Goal: Use online tool/utility: Use online tool/utility

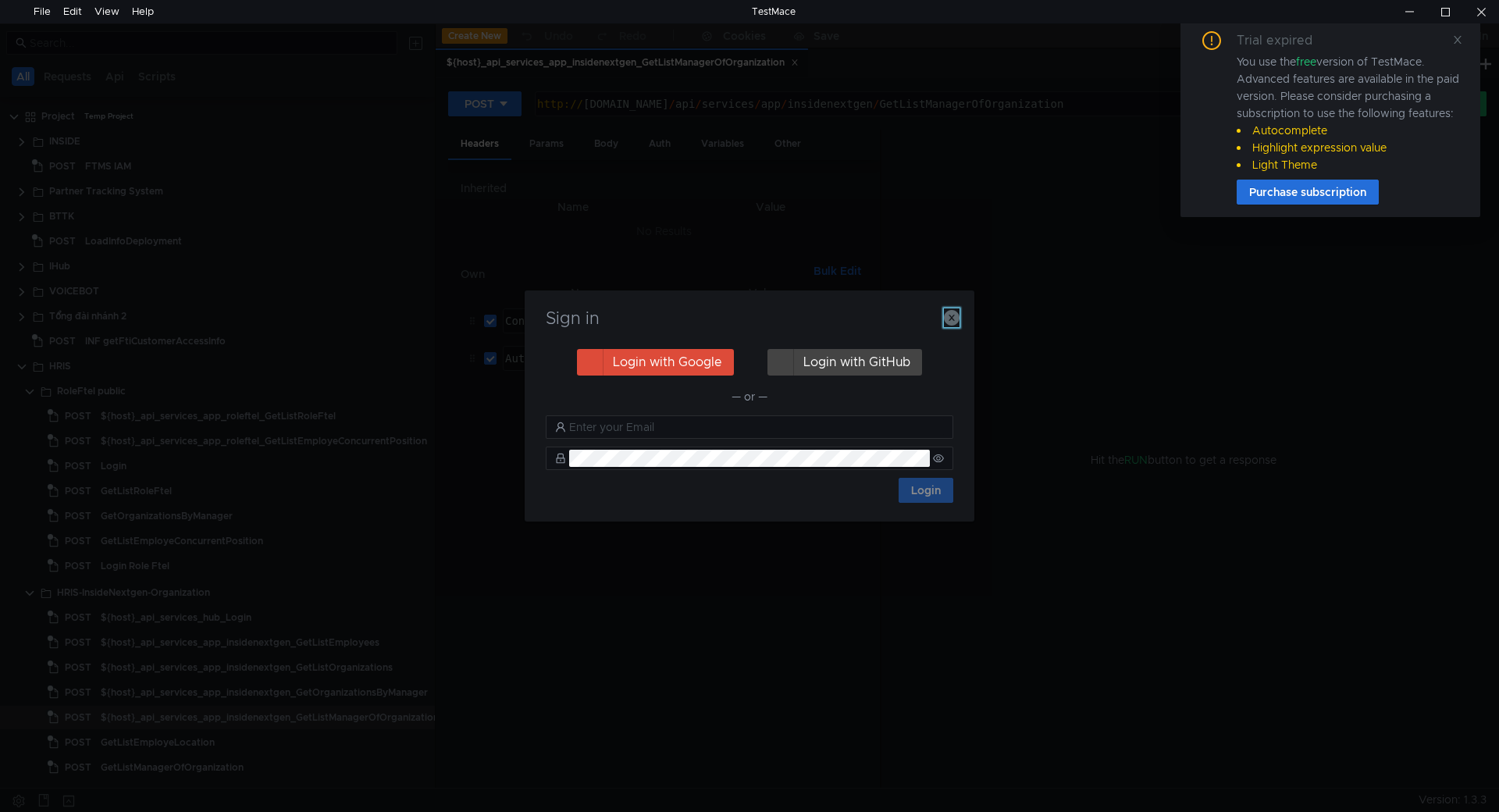
drag, startPoint x: 948, startPoint y: 316, endPoint x: 980, endPoint y: 301, distance: 35.3
click at [948, 315] on icon "button" at bounding box center [952, 318] width 15 height 15
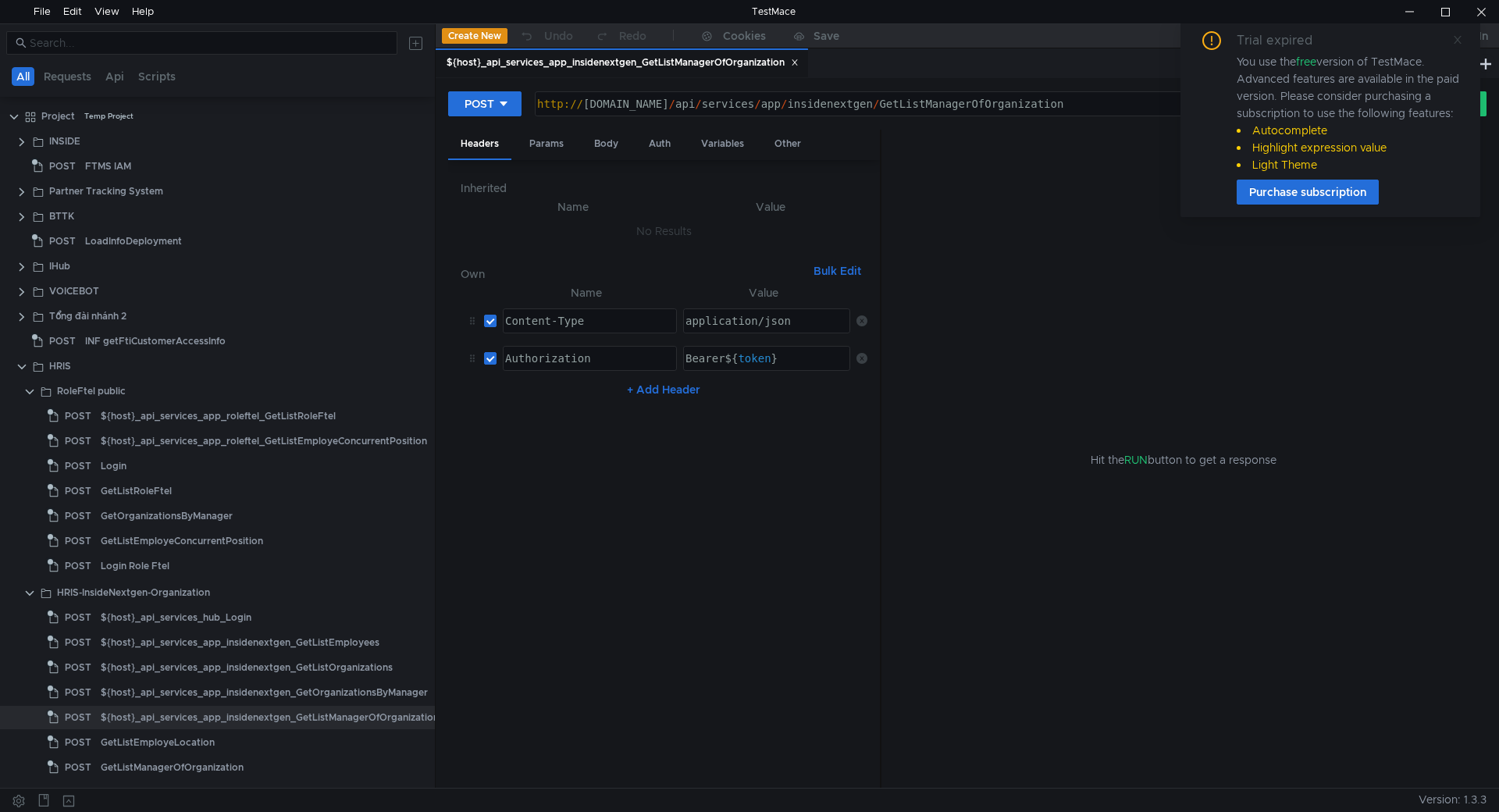
click at [1460, 38] on icon at bounding box center [1458, 40] width 8 height 8
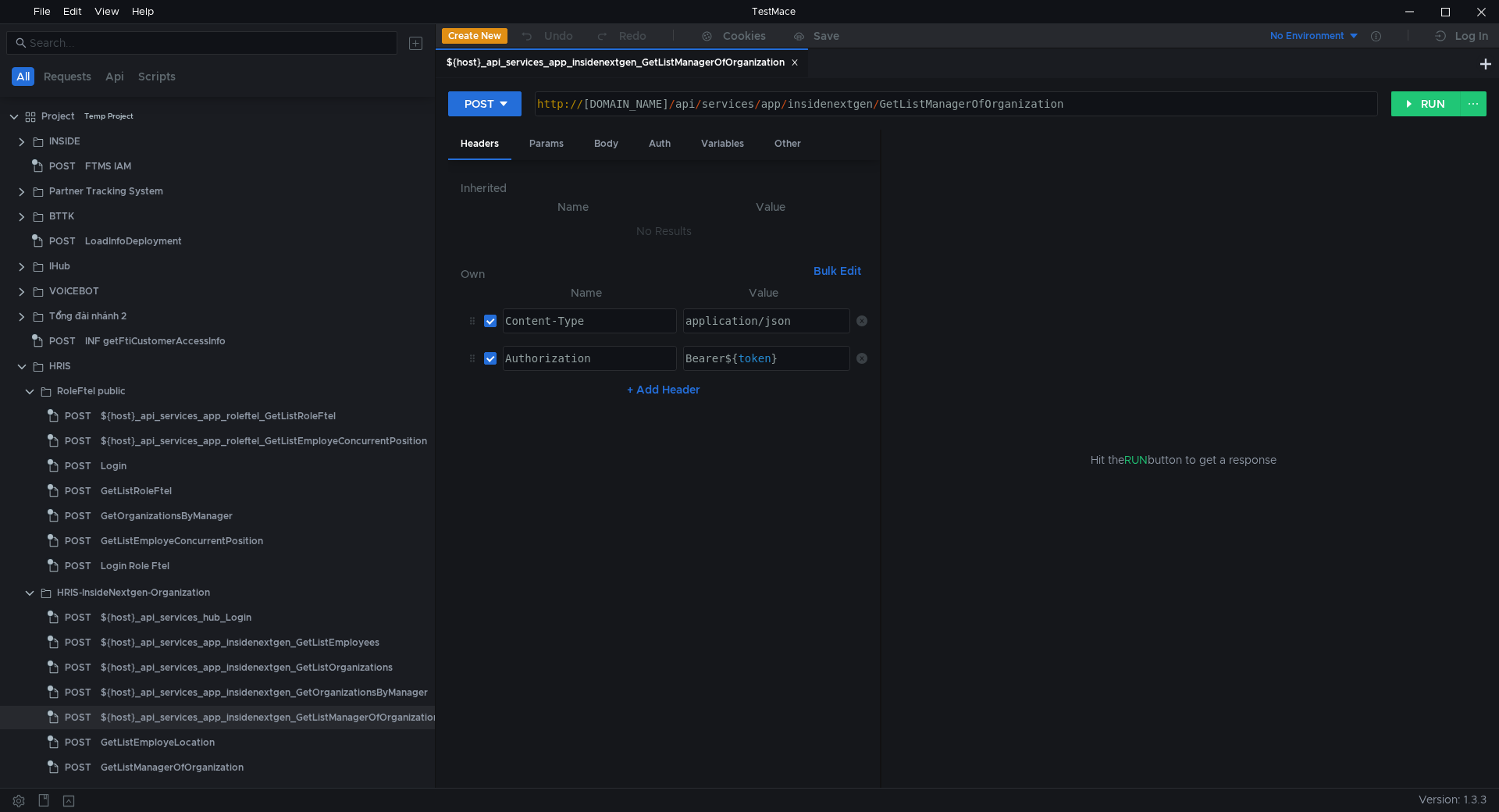
click at [797, 66] on icon at bounding box center [795, 62] width 8 height 8
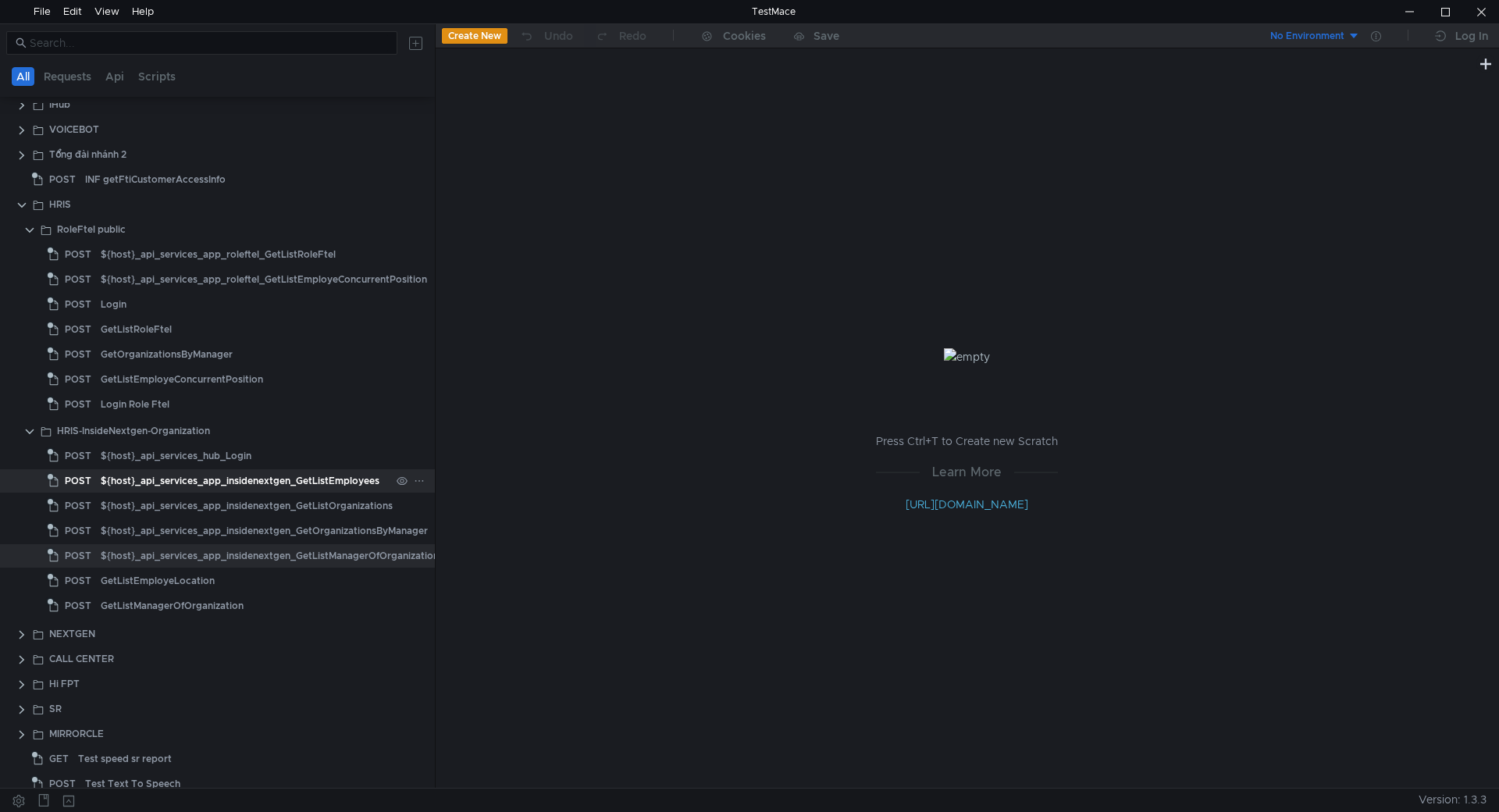
scroll to position [197, 0]
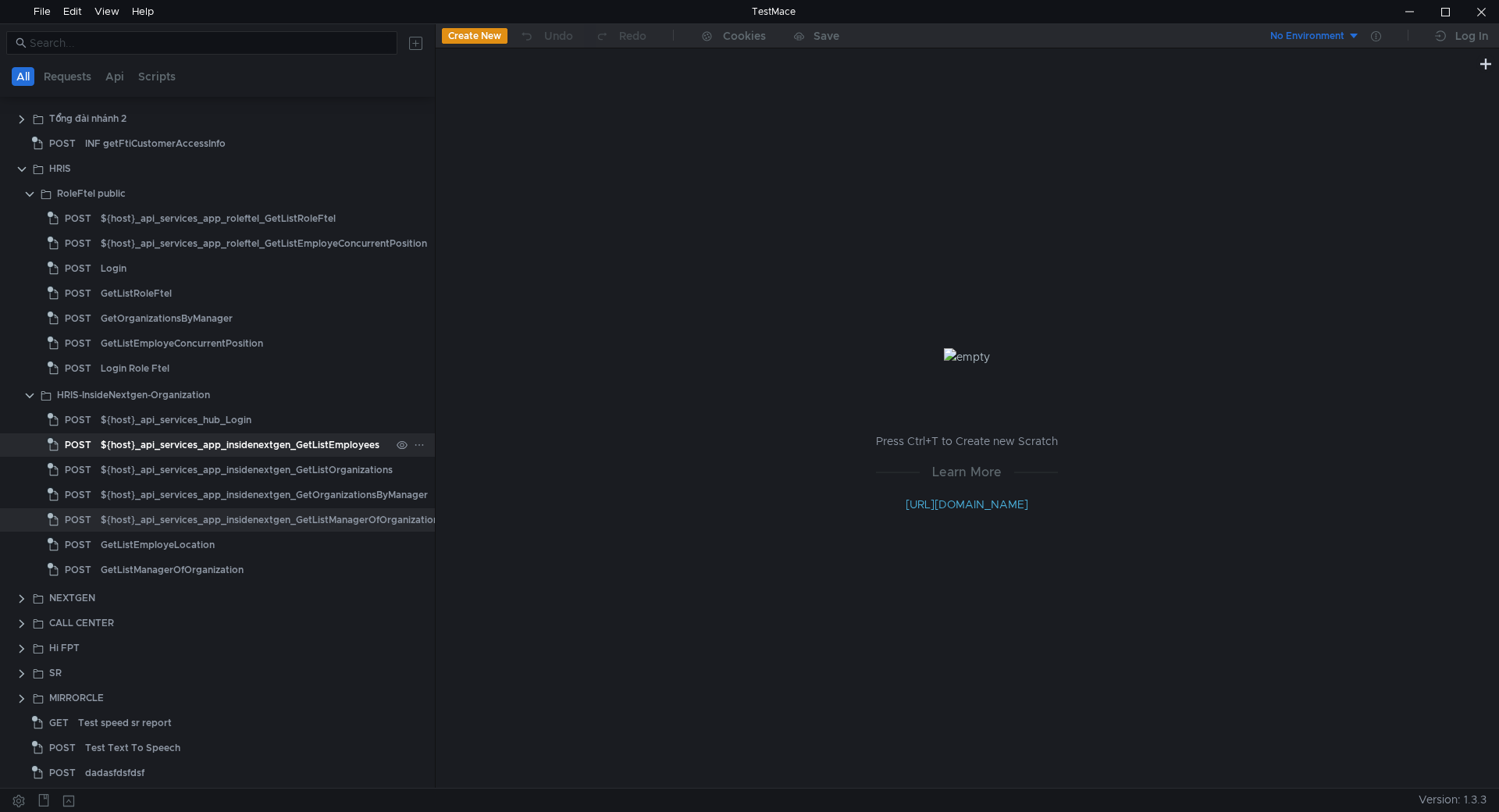
click at [268, 450] on div "${host}_api_services_app_insidenextgen_GetListEmployees" at bounding box center [239, 444] width 279 height 23
click at [269, 448] on div "${host}_api_services_app_insidenextgen_GetListEmployees" at bounding box center [239, 444] width 279 height 23
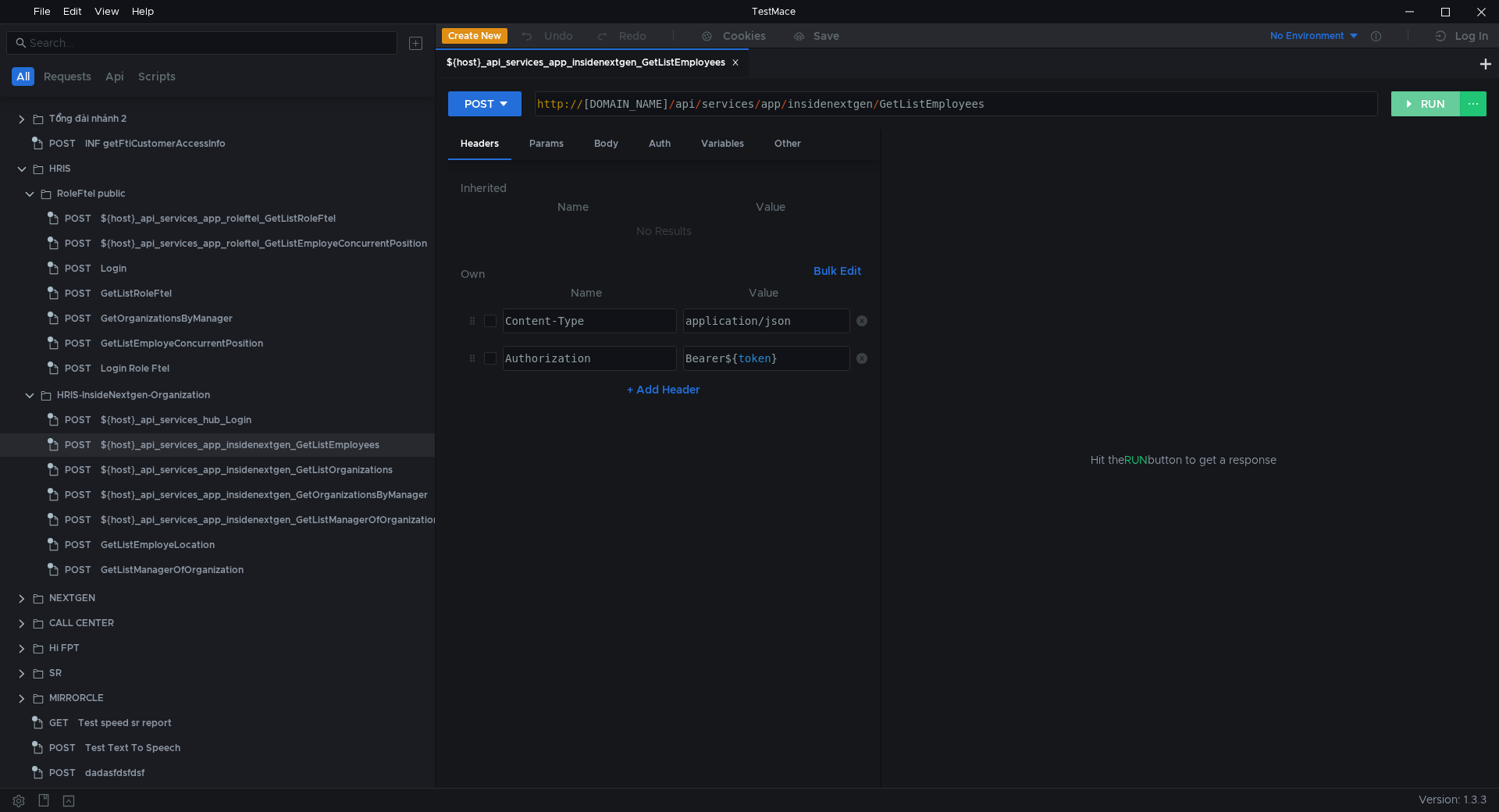
click at [1413, 102] on button "RUN" at bounding box center [1426, 103] width 70 height 25
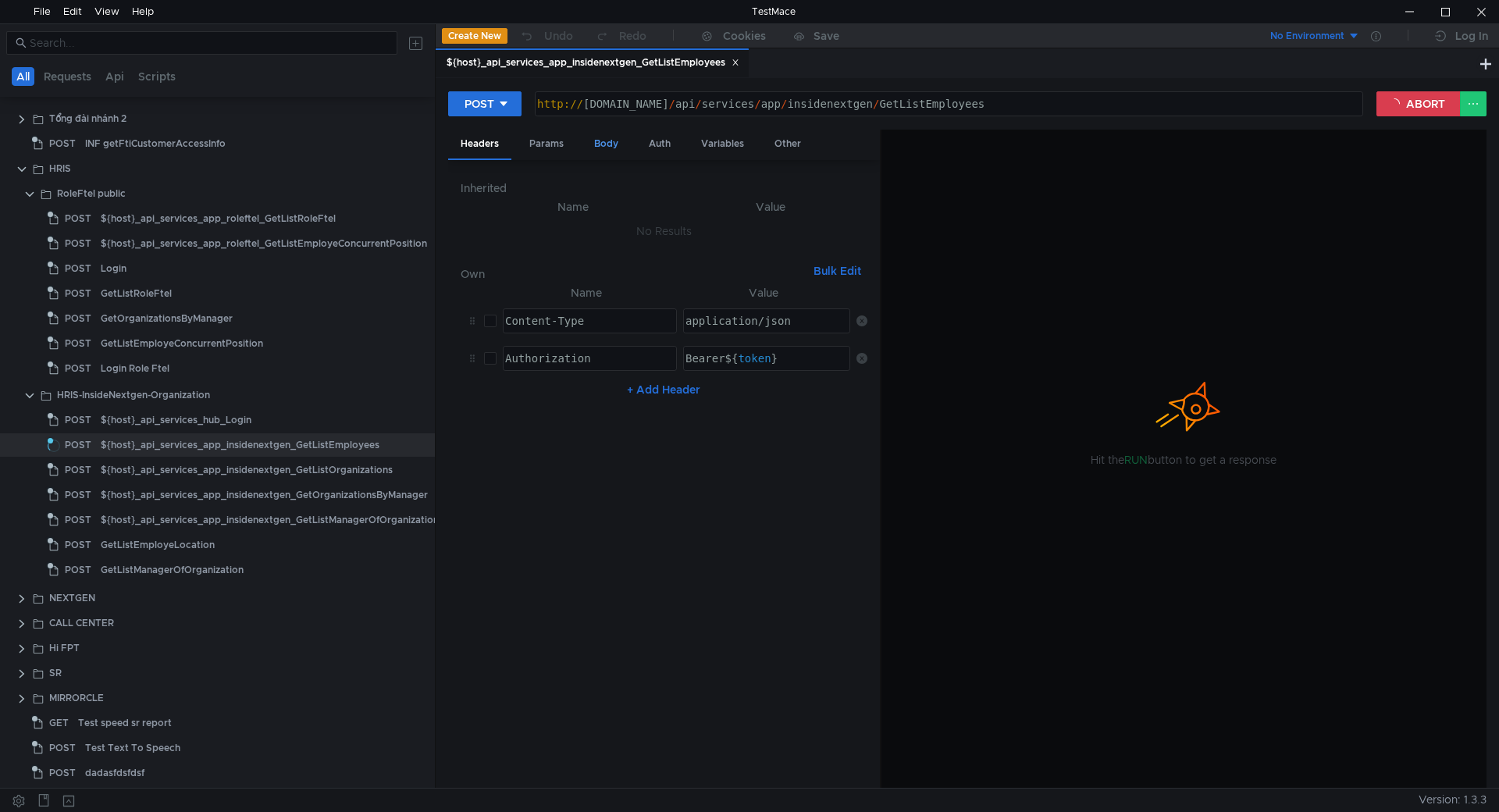
click at [605, 145] on div "Body" at bounding box center [605, 144] width 49 height 29
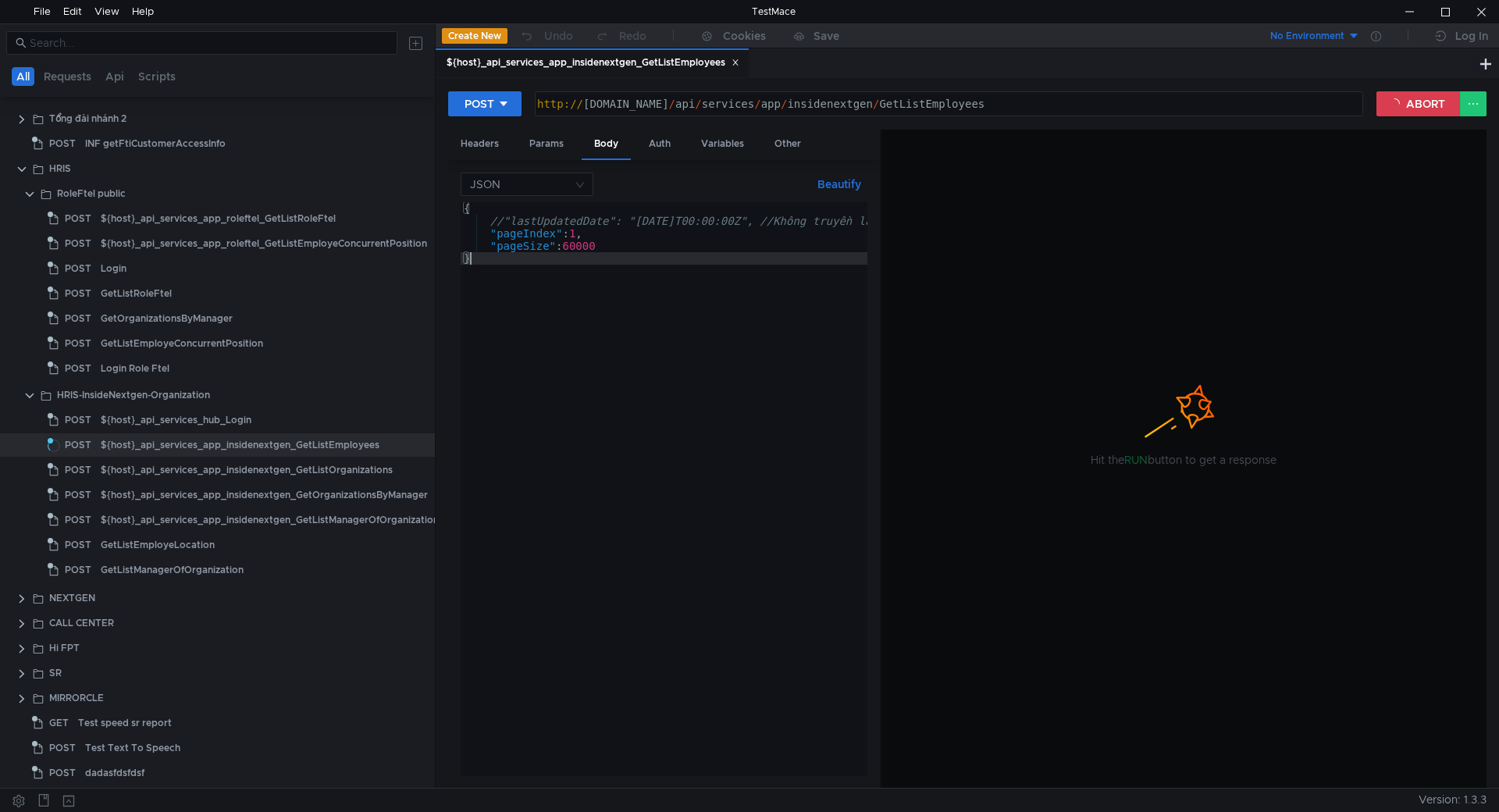
drag, startPoint x: 636, startPoint y: 221, endPoint x: 653, endPoint y: 251, distance: 34.5
click at [653, 251] on div "{ //"lastUpdatedDate": "[DATE]T00:00:00Z", //Không truyền là get all [PERSON_NA…" at bounding box center [798, 501] width 675 height 598
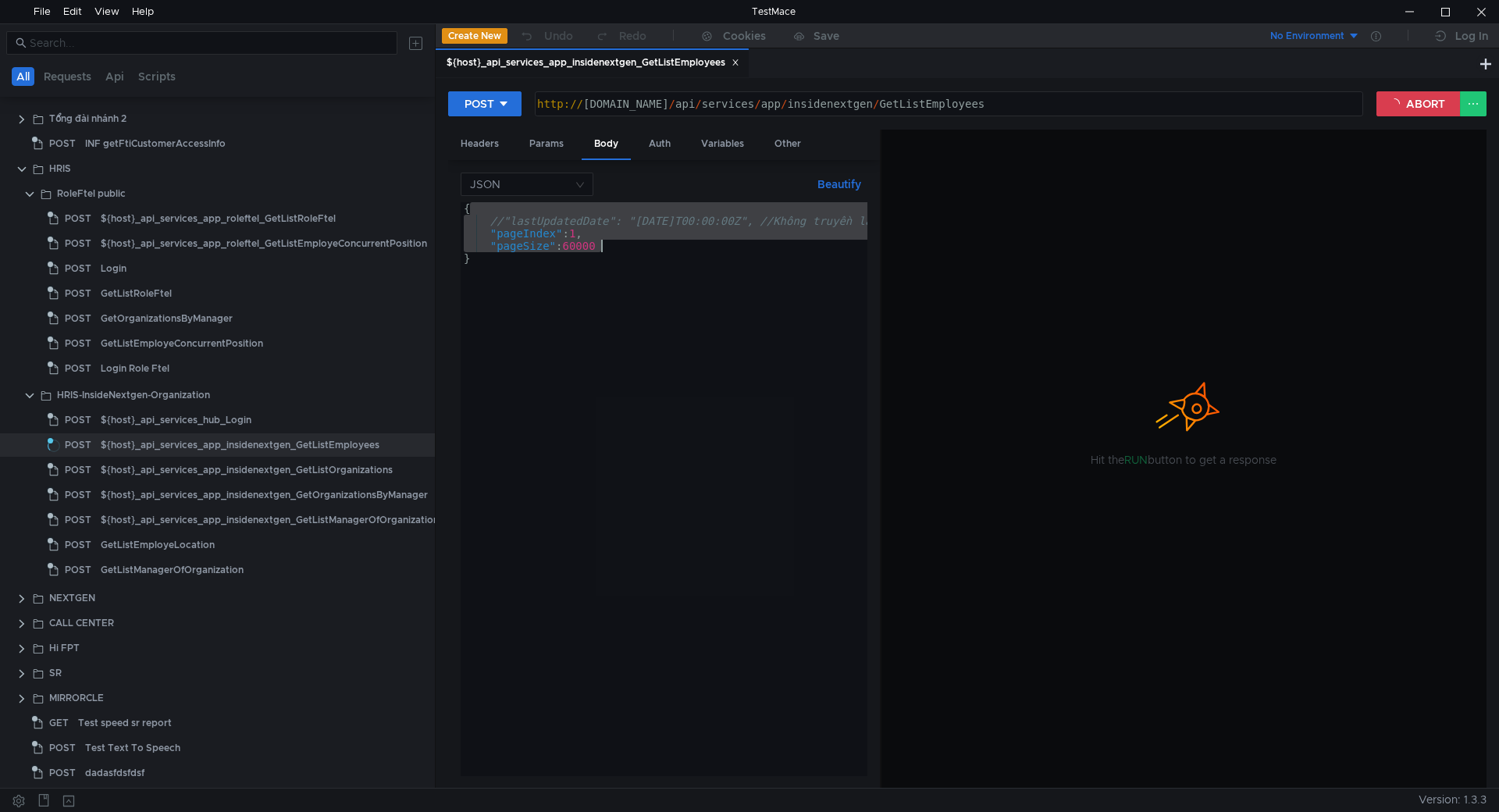
click at [632, 244] on div "{ //"lastUpdatedDate": "[DATE]T00:00:00Z", //Không truyền là get all [PERSON_NA…" at bounding box center [664, 488] width 407 height 574
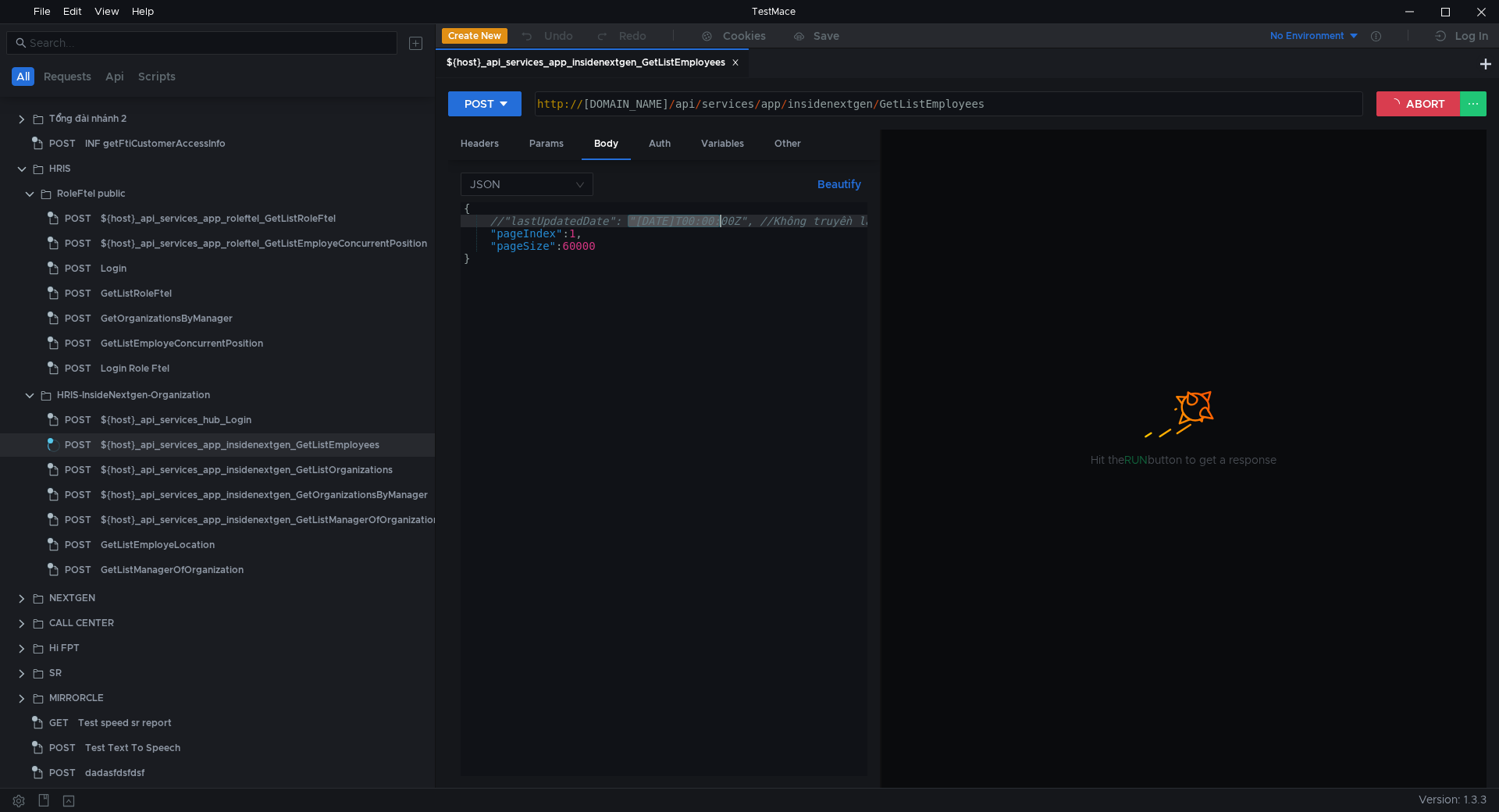
drag, startPoint x: 625, startPoint y: 222, endPoint x: 720, endPoint y: 219, distance: 95.0
click at [720, 219] on div "{ //"lastUpdatedDate": "[DATE]T00:00:00Z", //Không truyền là get all [PERSON_NA…" at bounding box center [798, 501] width 675 height 598
click at [721, 219] on div "{ //"lastUpdatedDate": "[DATE]T00:00:00Z", //Không truyền là get all [PERSON_NA…" at bounding box center [664, 488] width 407 height 574
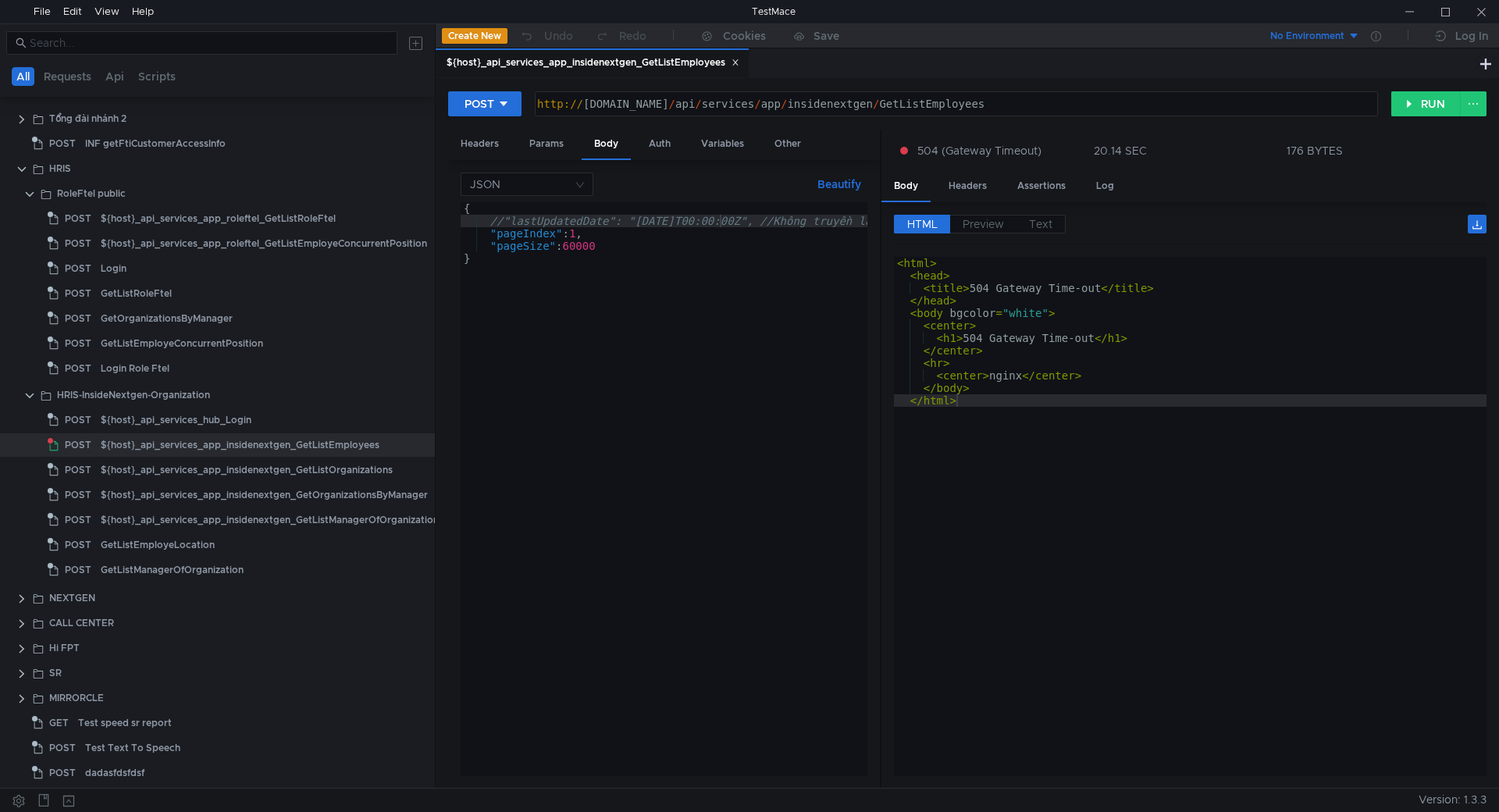
click at [517, 221] on div "{ //"lastUpdatedDate": "[DATE]T00:00:00Z", //Không truyền là get all [PERSON_NA…" at bounding box center [798, 501] width 675 height 598
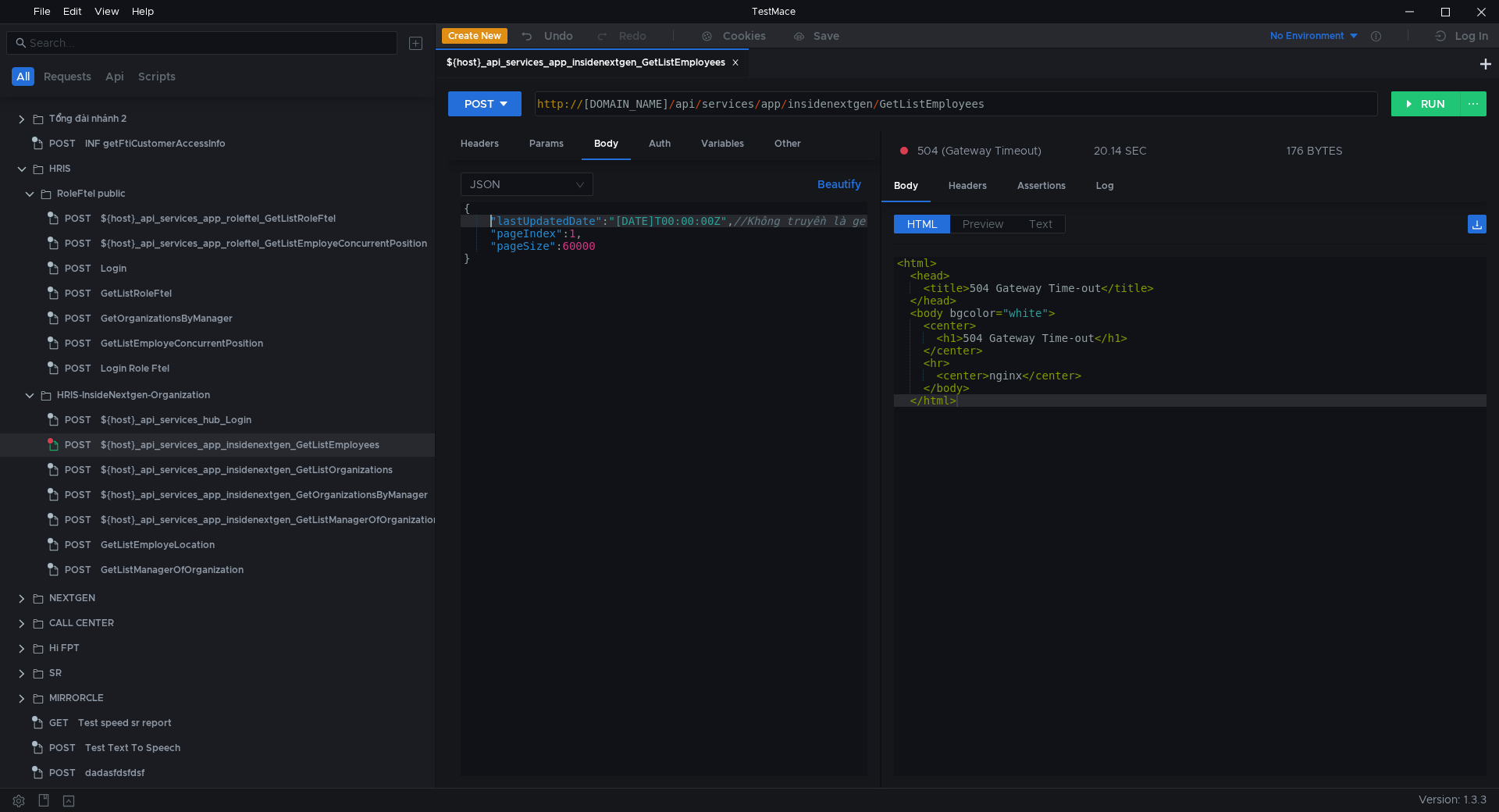
click at [666, 222] on div "{ "lastUpdatedDate" : "[DATE]T00:00:00Z" , //Không truyền là get all [PERSON_NA…" at bounding box center [791, 498] width 662 height 593
type textarea ""lastUpdatedDate": "[DATE]T00:00:00Z", //Không truyền là get all [PERSON_NAME],…"
click at [1406, 103] on button "RUN" at bounding box center [1426, 103] width 70 height 25
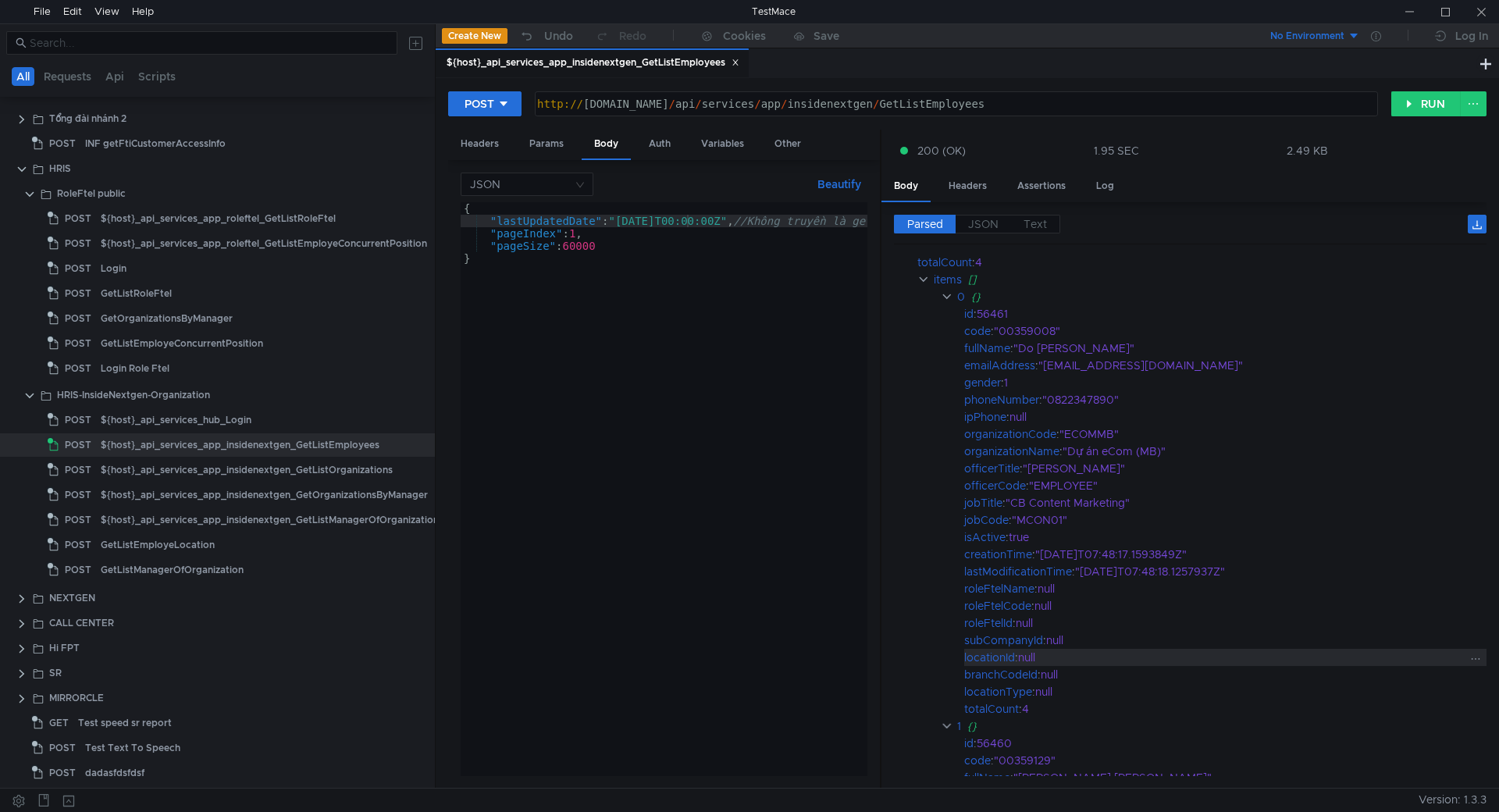
scroll to position [235, 0]
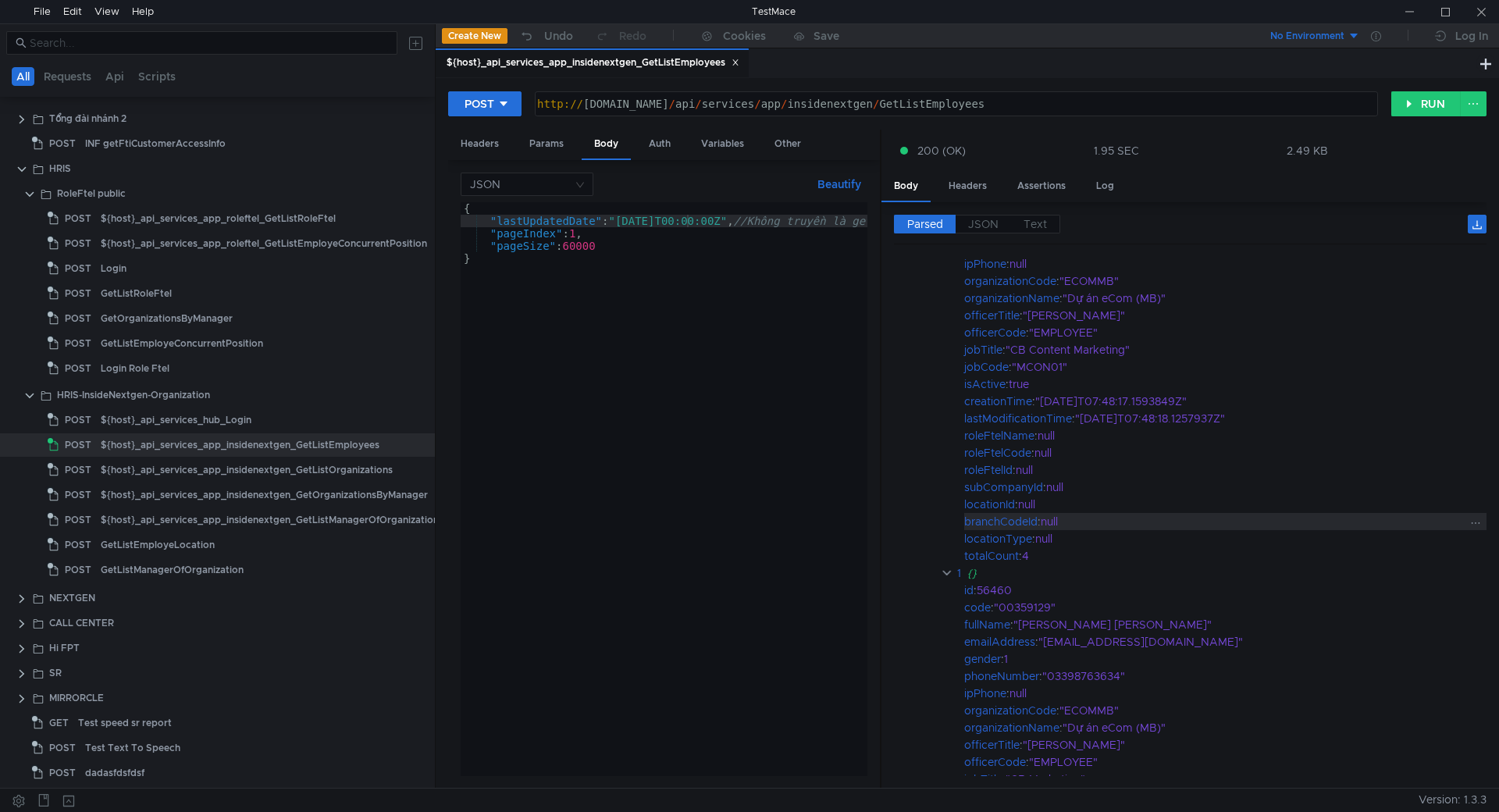
click at [1197, 522] on div "null" at bounding box center [1255, 522] width 427 height 17
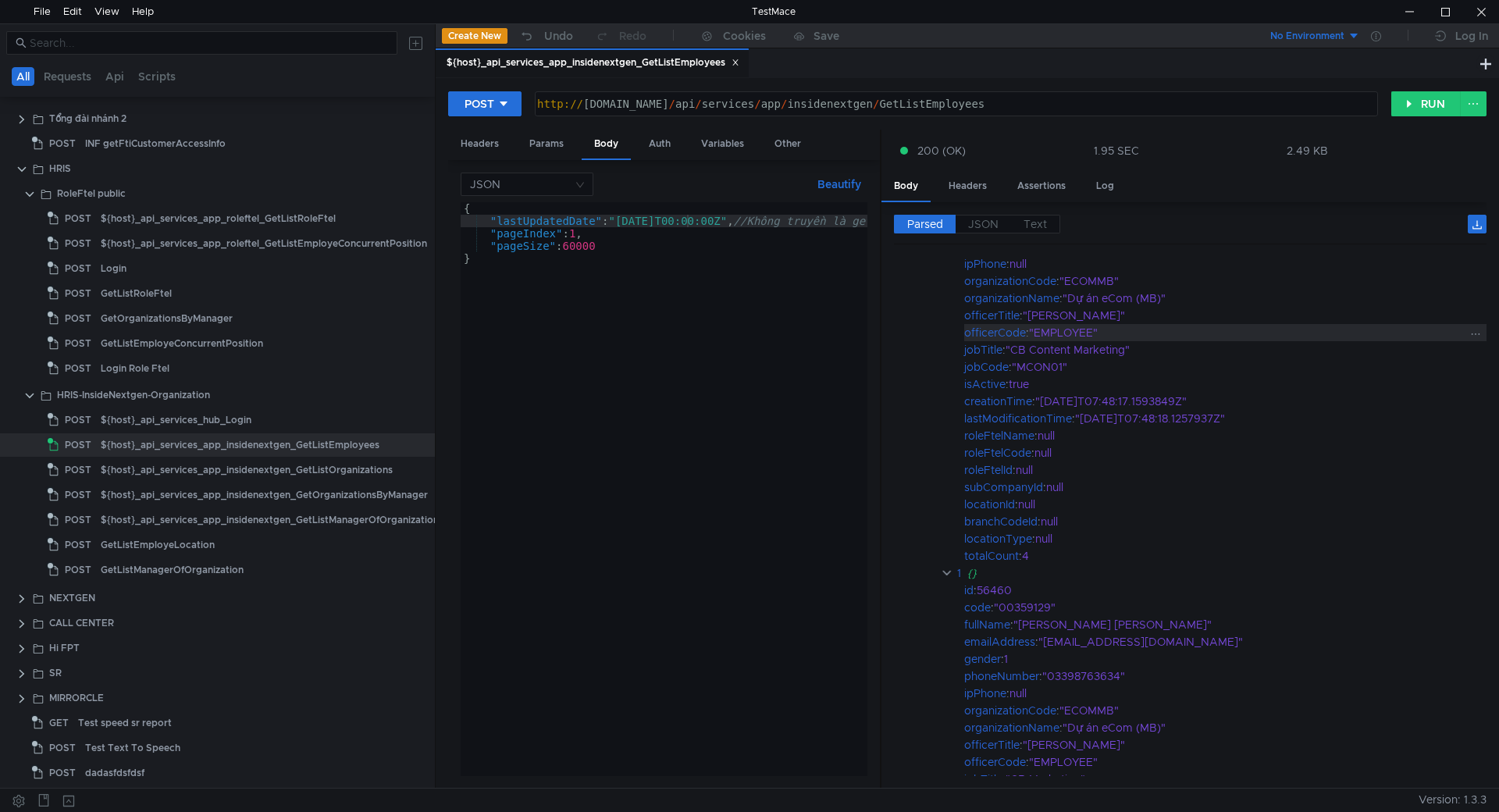
click at [1220, 336] on div ""EMPLOYEE"" at bounding box center [1247, 332] width 438 height 17
click at [975, 227] on span "JSON" at bounding box center [984, 224] width 31 height 14
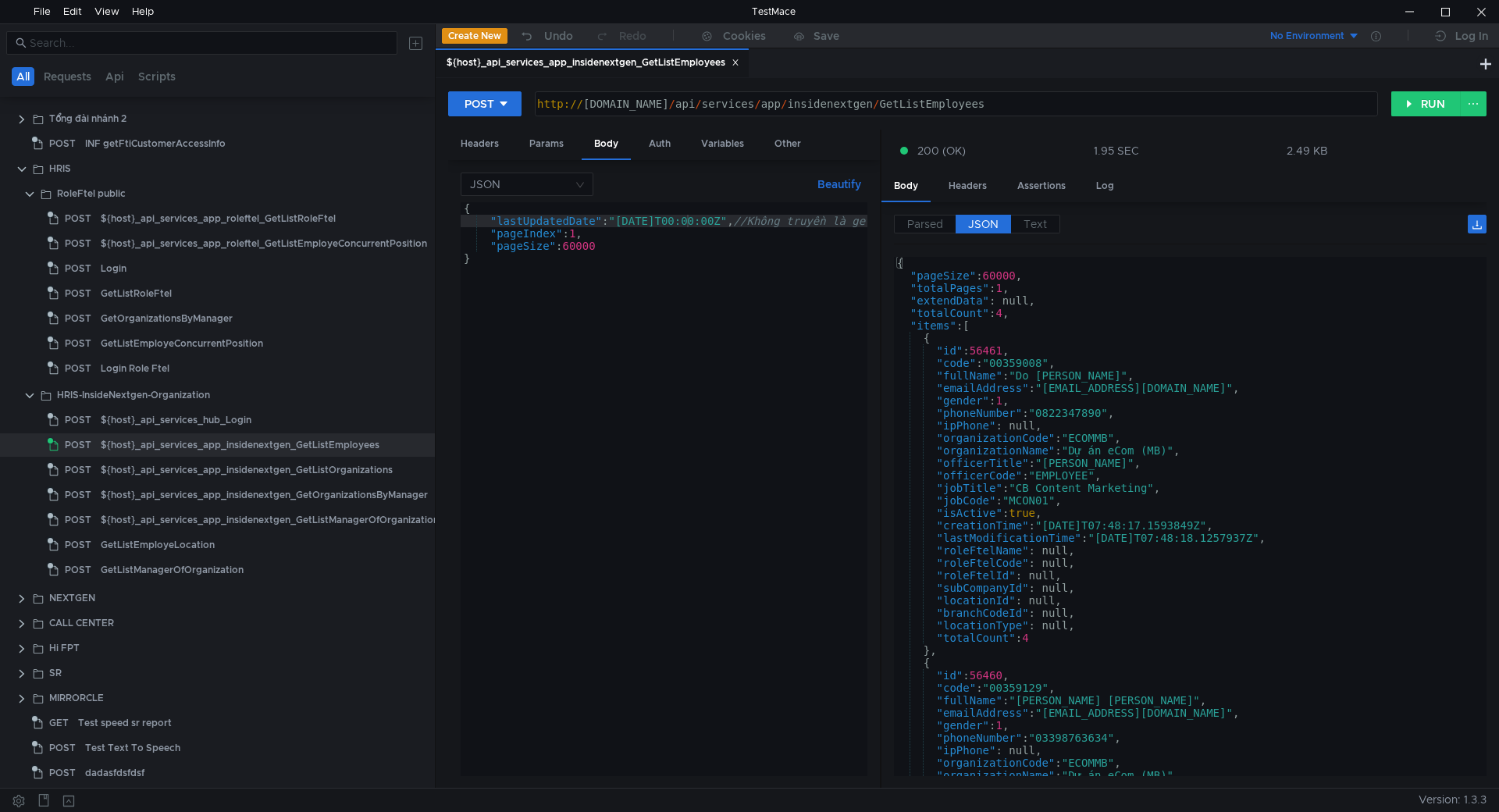
type textarea ""id": 56461,"
click at [1132, 351] on div "{ "pageSize" : 60000 , "totalPages" : 1 , "extendData" : null, "totalCount" : 4…" at bounding box center [1187, 529] width 586 height 544
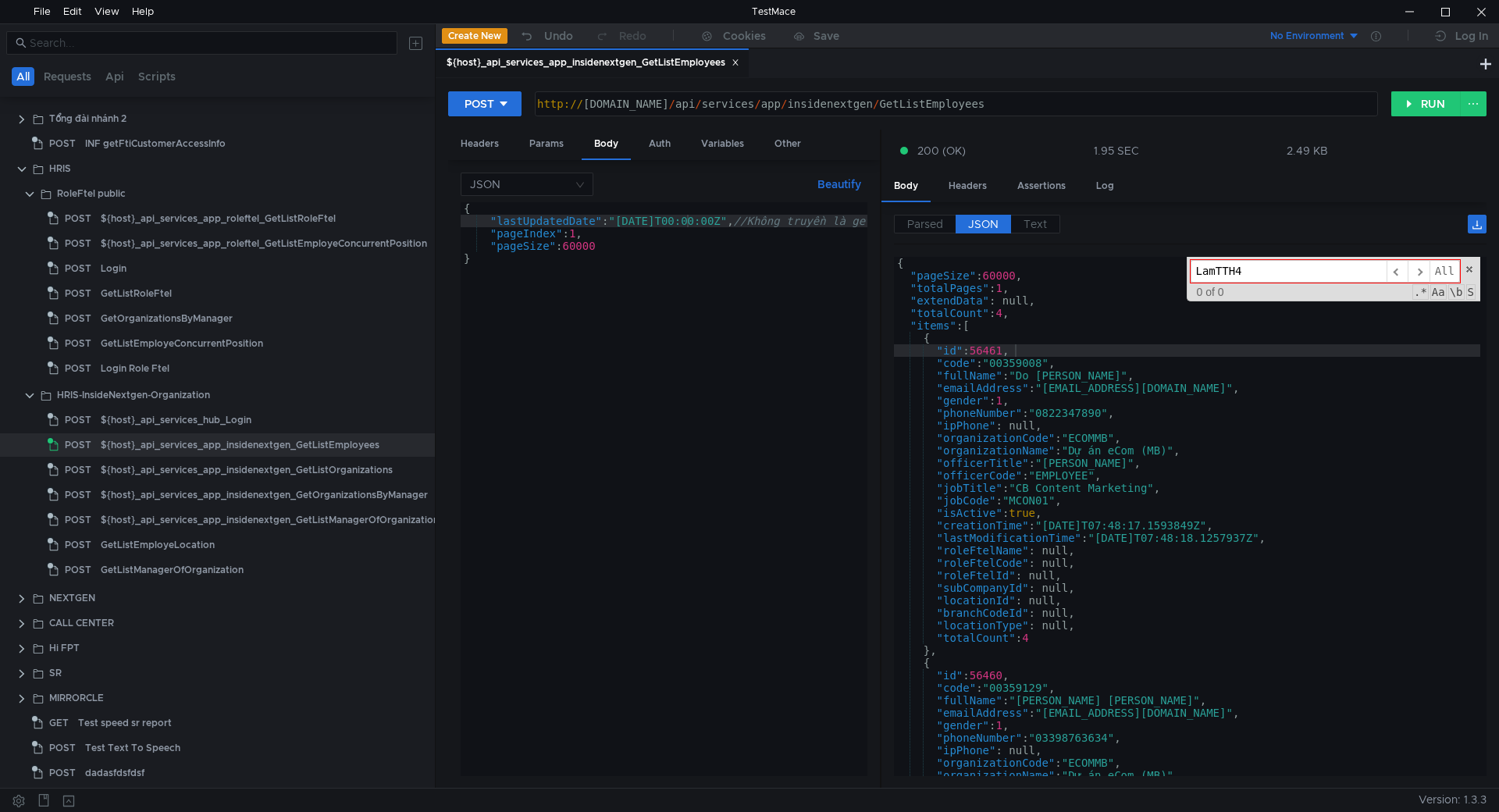
type input "LamTTH4"
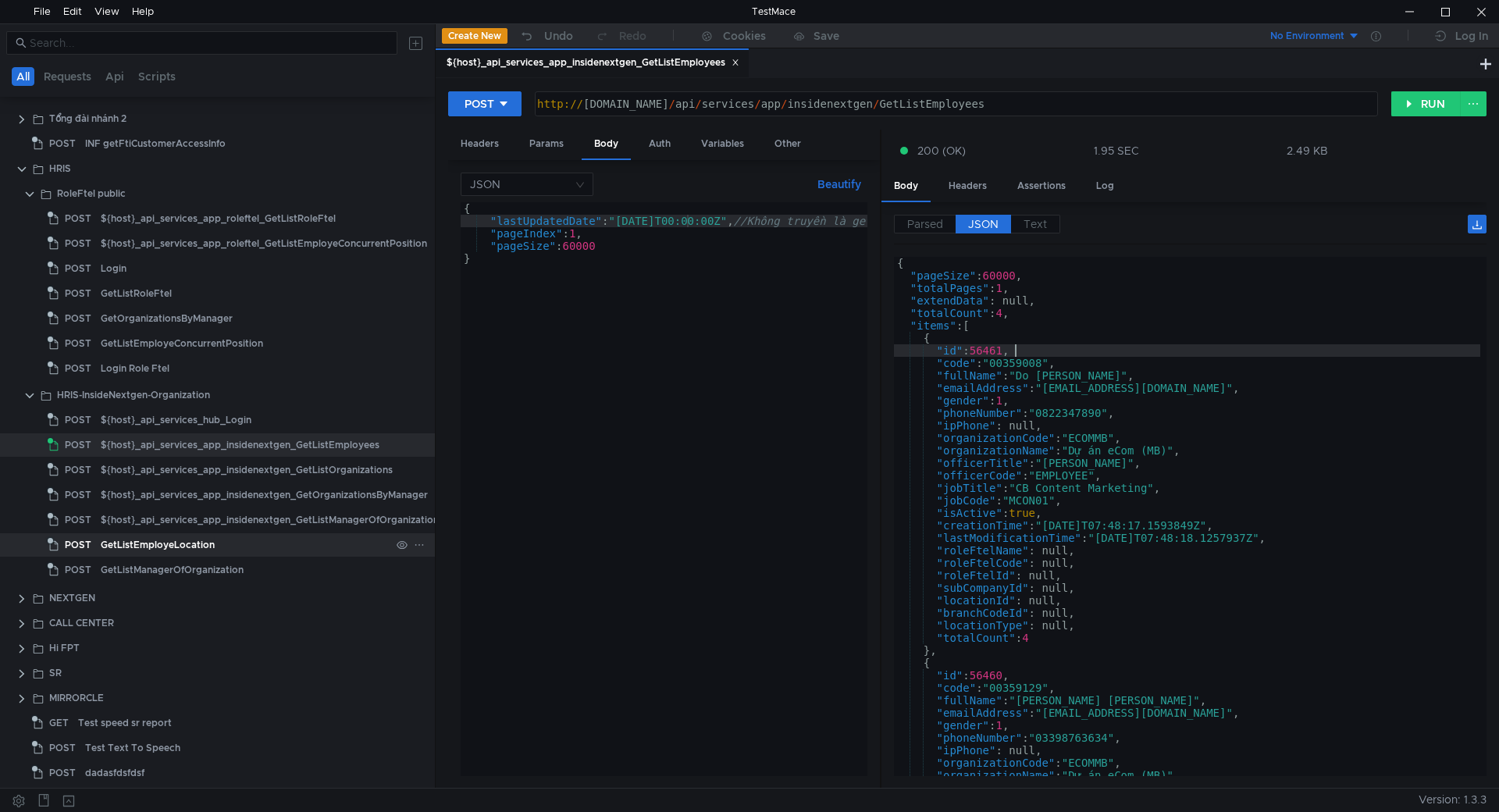
click at [214, 549] on div "GetListEmployeLocation" at bounding box center [245, 545] width 289 height 23
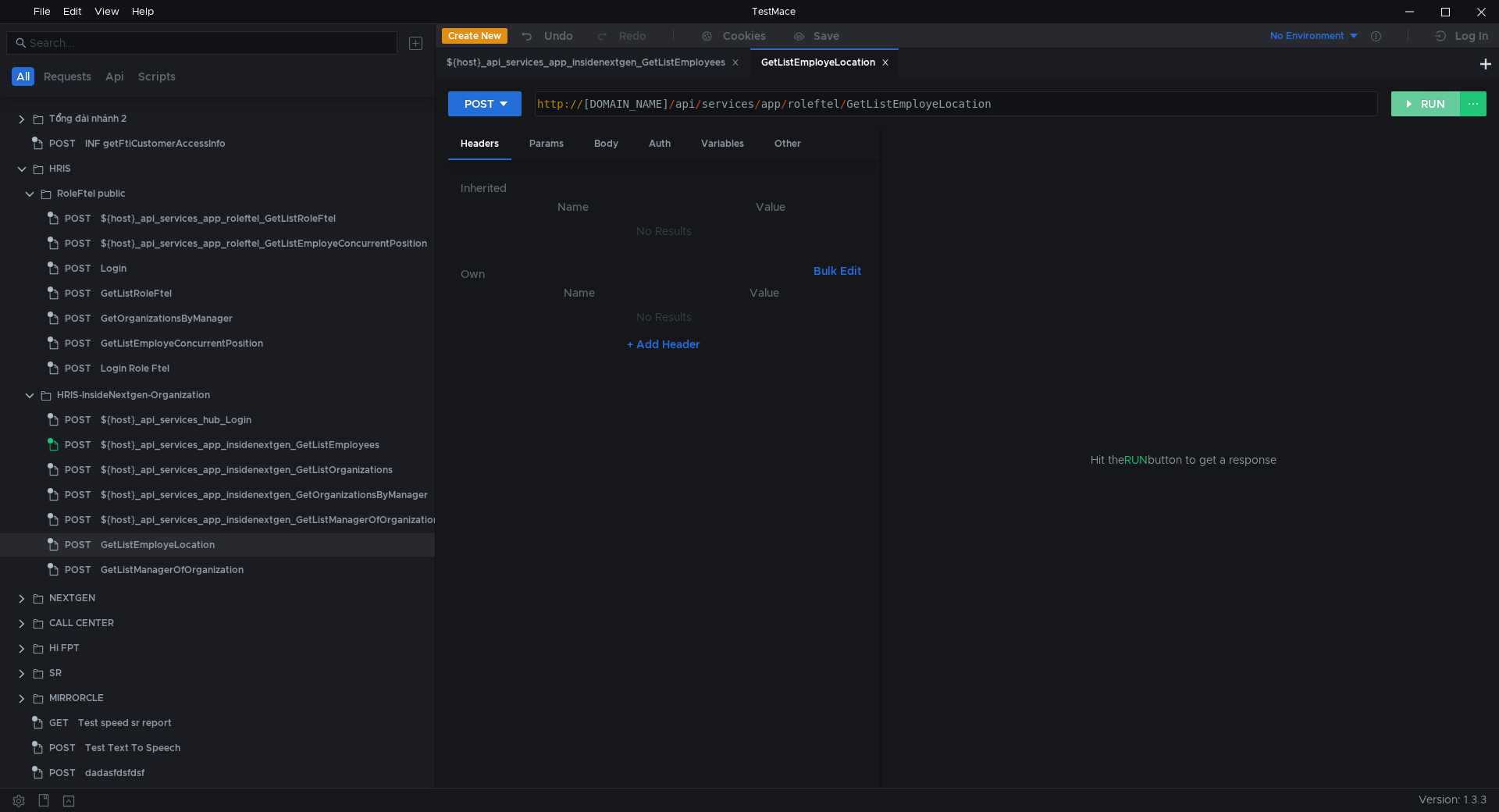
click at [1414, 101] on button "RUN" at bounding box center [1426, 103] width 70 height 25
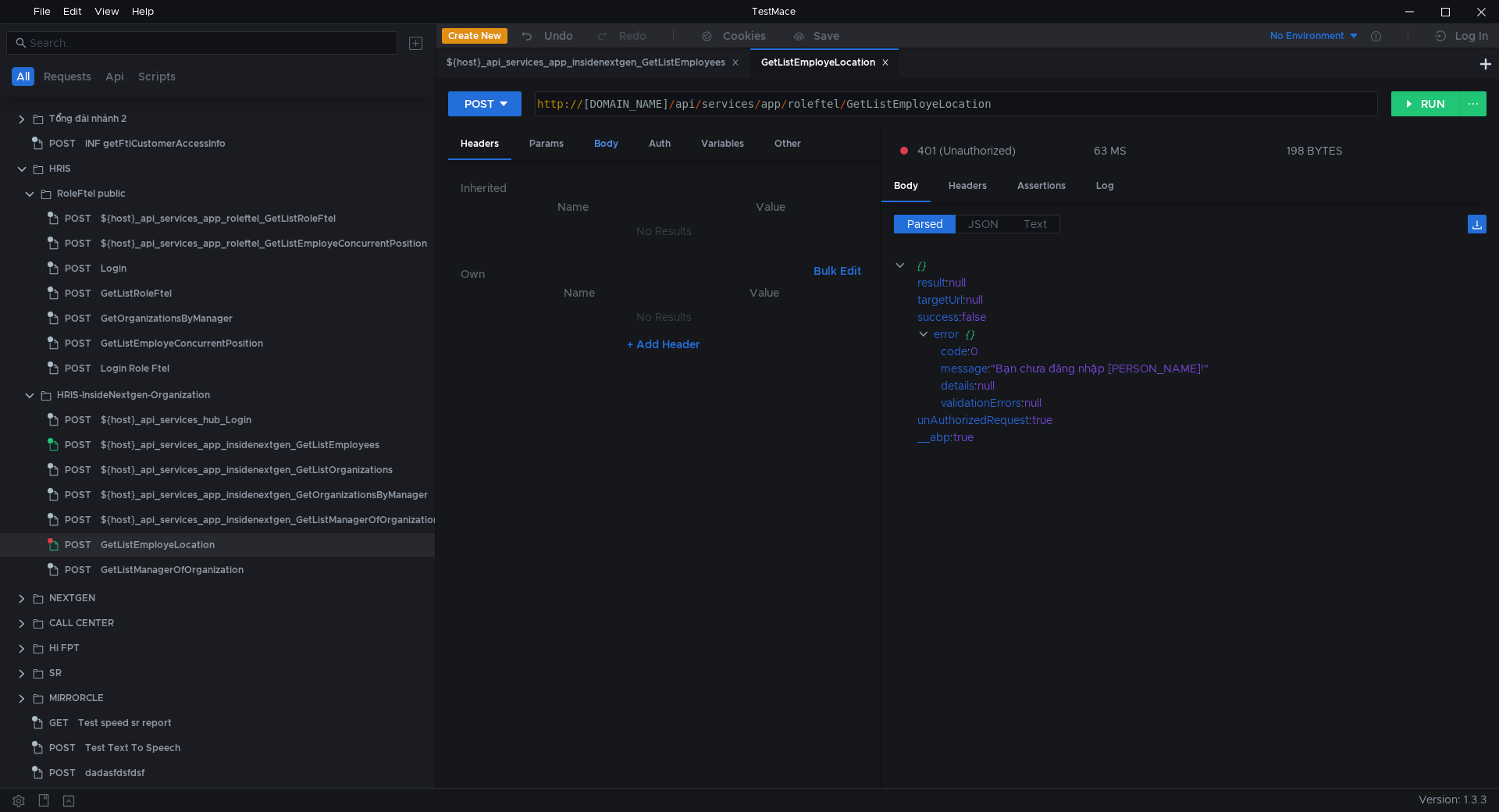
click at [611, 139] on div "Body" at bounding box center [605, 144] width 49 height 29
click at [619, 107] on div "http:// [DOMAIN_NAME] / api / services / app / roleftel / GetListEmployeLocation" at bounding box center [955, 116] width 842 height 37
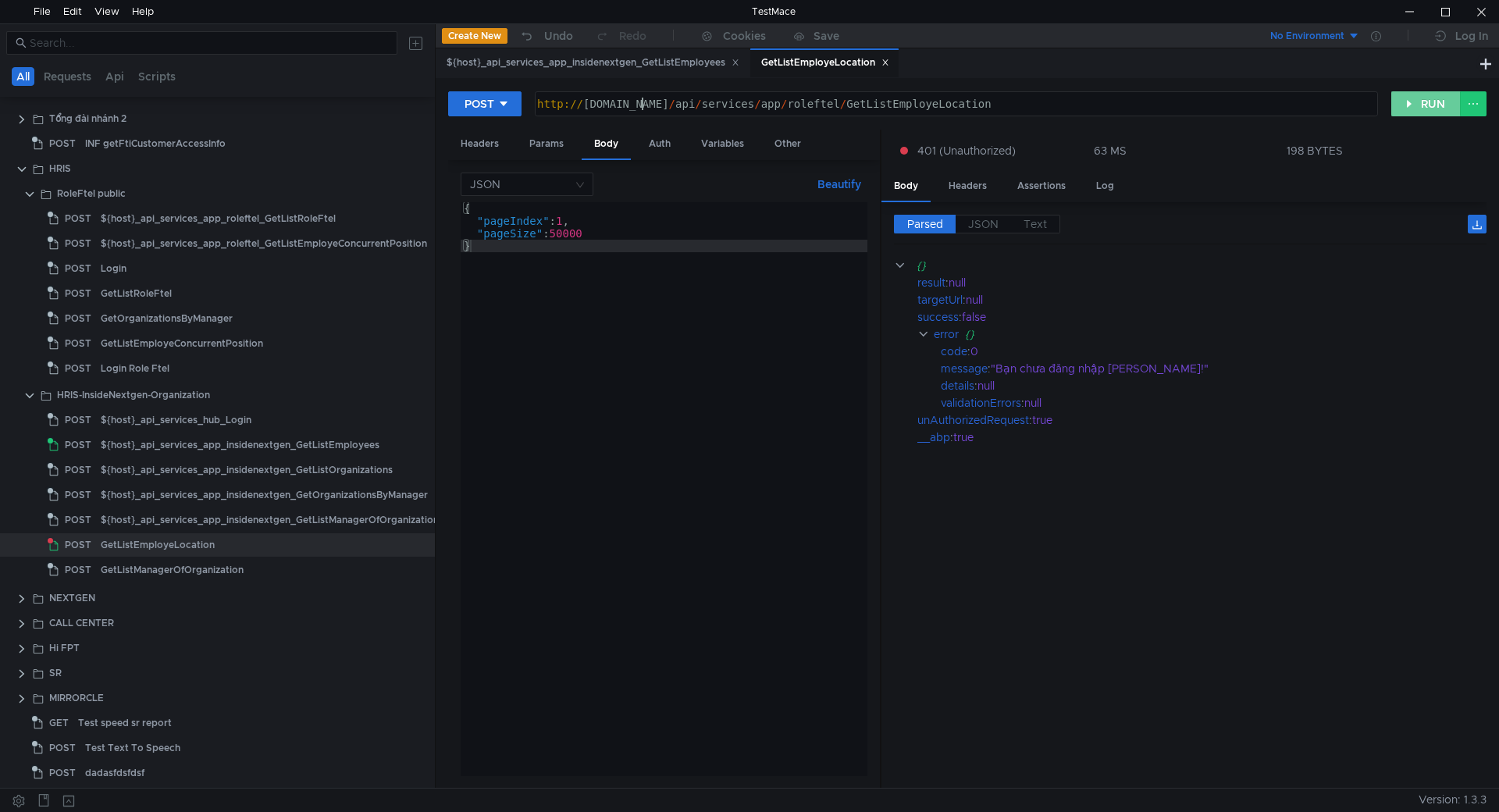
type textarea "[URL][DOMAIN_NAME]"
click at [1408, 96] on button "RUN" at bounding box center [1426, 103] width 70 height 25
click at [205, 420] on div "${host}_api_services_hub_Login" at bounding box center [175, 419] width 150 height 23
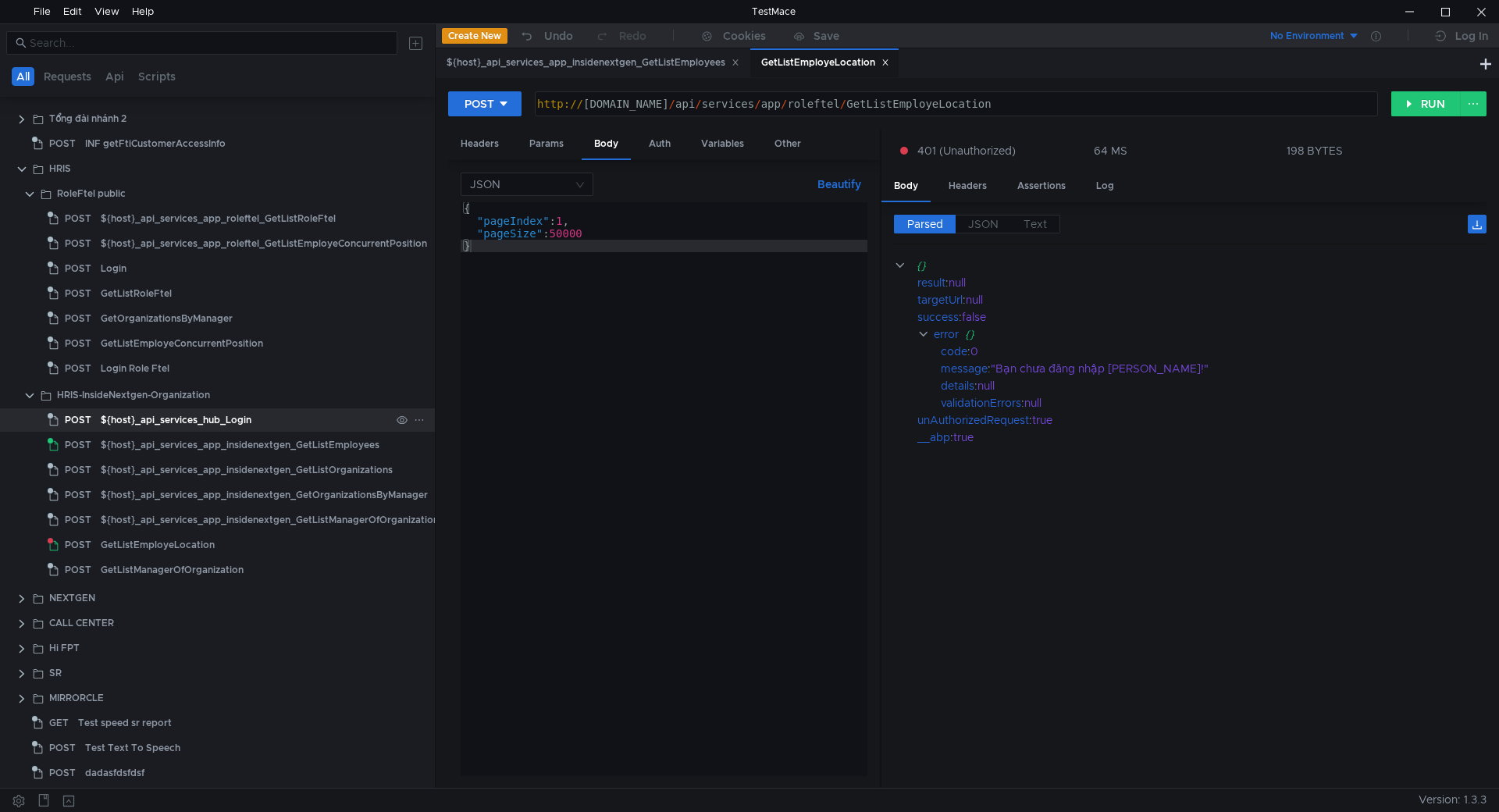
click at [205, 420] on div "${host}_api_services_hub_Login" at bounding box center [175, 419] width 150 height 23
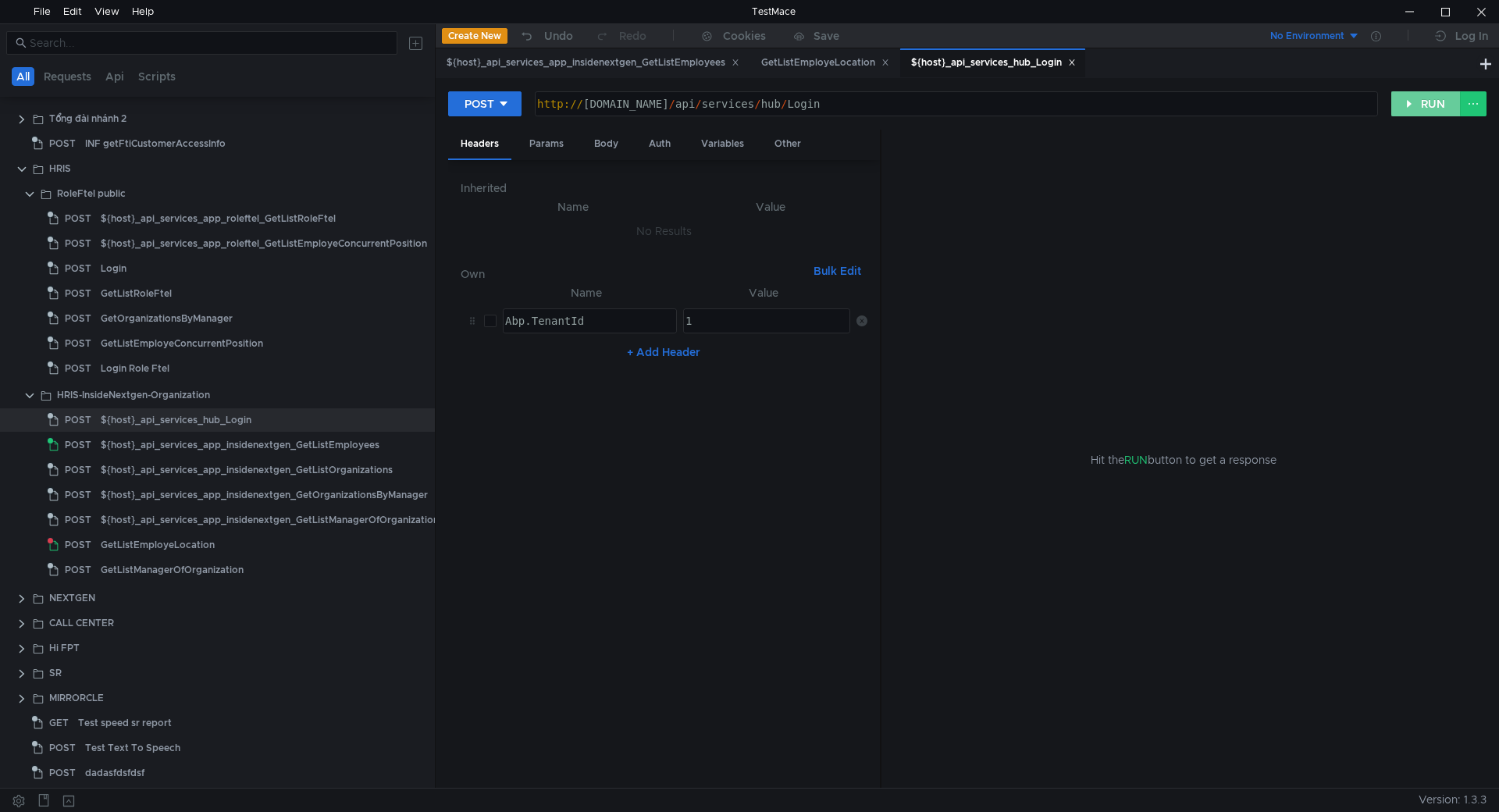
click at [1426, 95] on button "RUN" at bounding box center [1426, 103] width 70 height 25
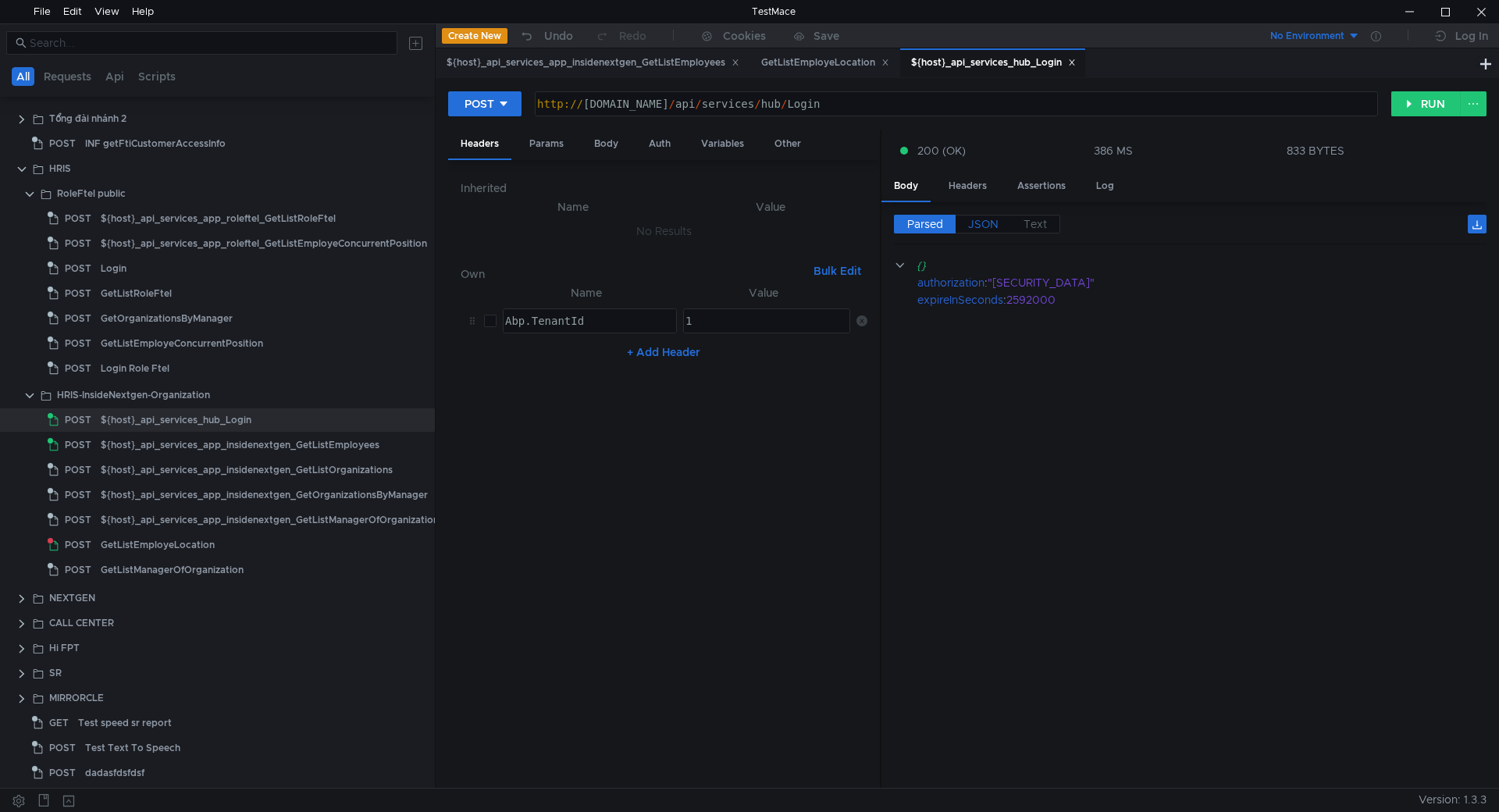
click at [988, 216] on label "JSON" at bounding box center [984, 224] width 56 height 19
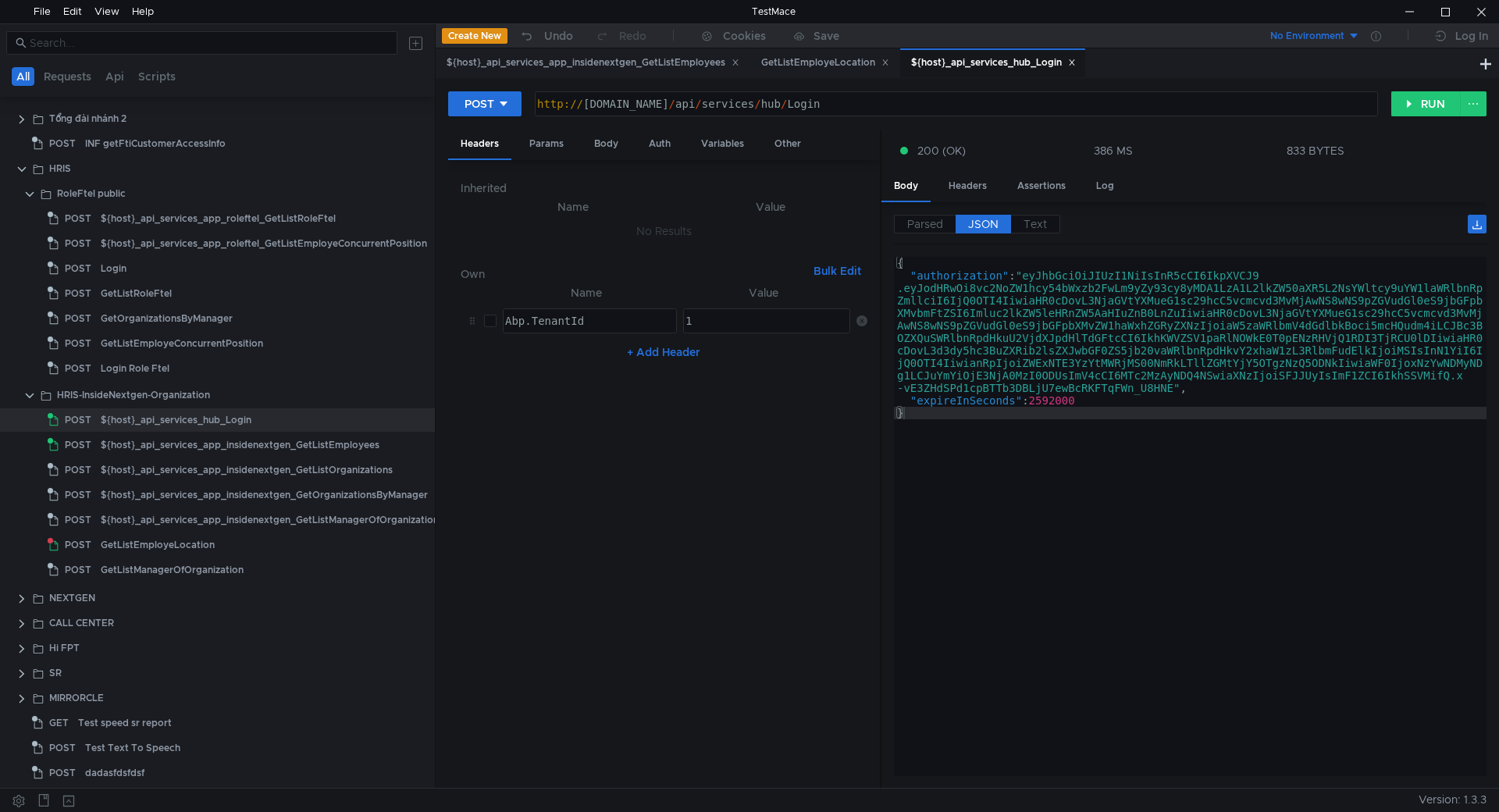
type textarea ""authorization": "eyJhbGciOiJIUzI1NiIsInR5cCI6IkpXVCJ9.eyJodHRwOi8vc2NoZW1hcy54…"
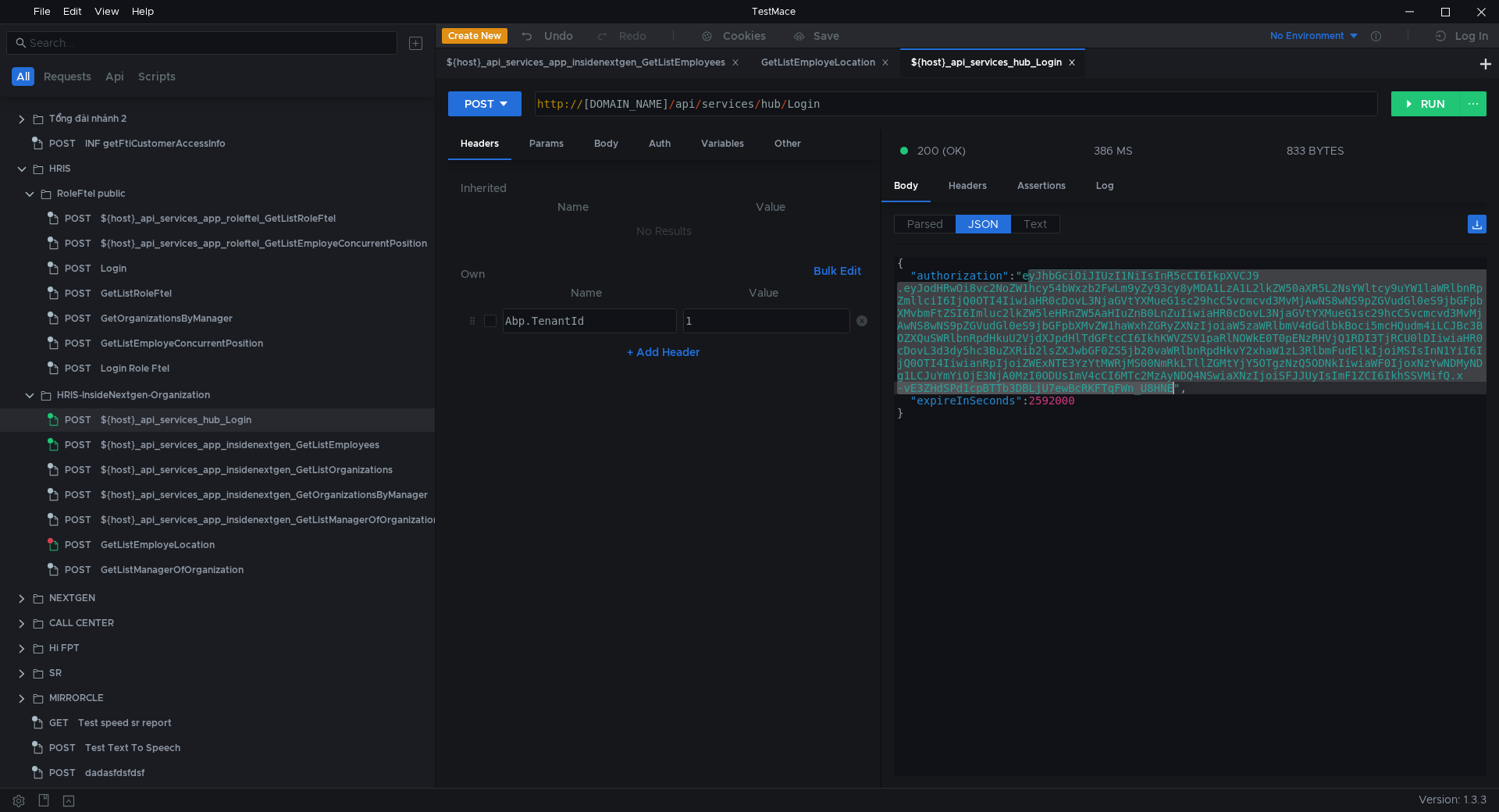
drag, startPoint x: 1028, startPoint y: 277, endPoint x: 1172, endPoint y: 387, distance: 181.2
click at [1172, 387] on div "{ "authorization" : "eyJhbGciOiJIUzI1NiIsInR5cCI6IkpXVCJ9 .eyJodHRwOi8vc2NoZW1h…" at bounding box center [1190, 529] width 593 height 544
click at [812, 65] on div "GetListEmployeLocation" at bounding box center [826, 62] width 128 height 16
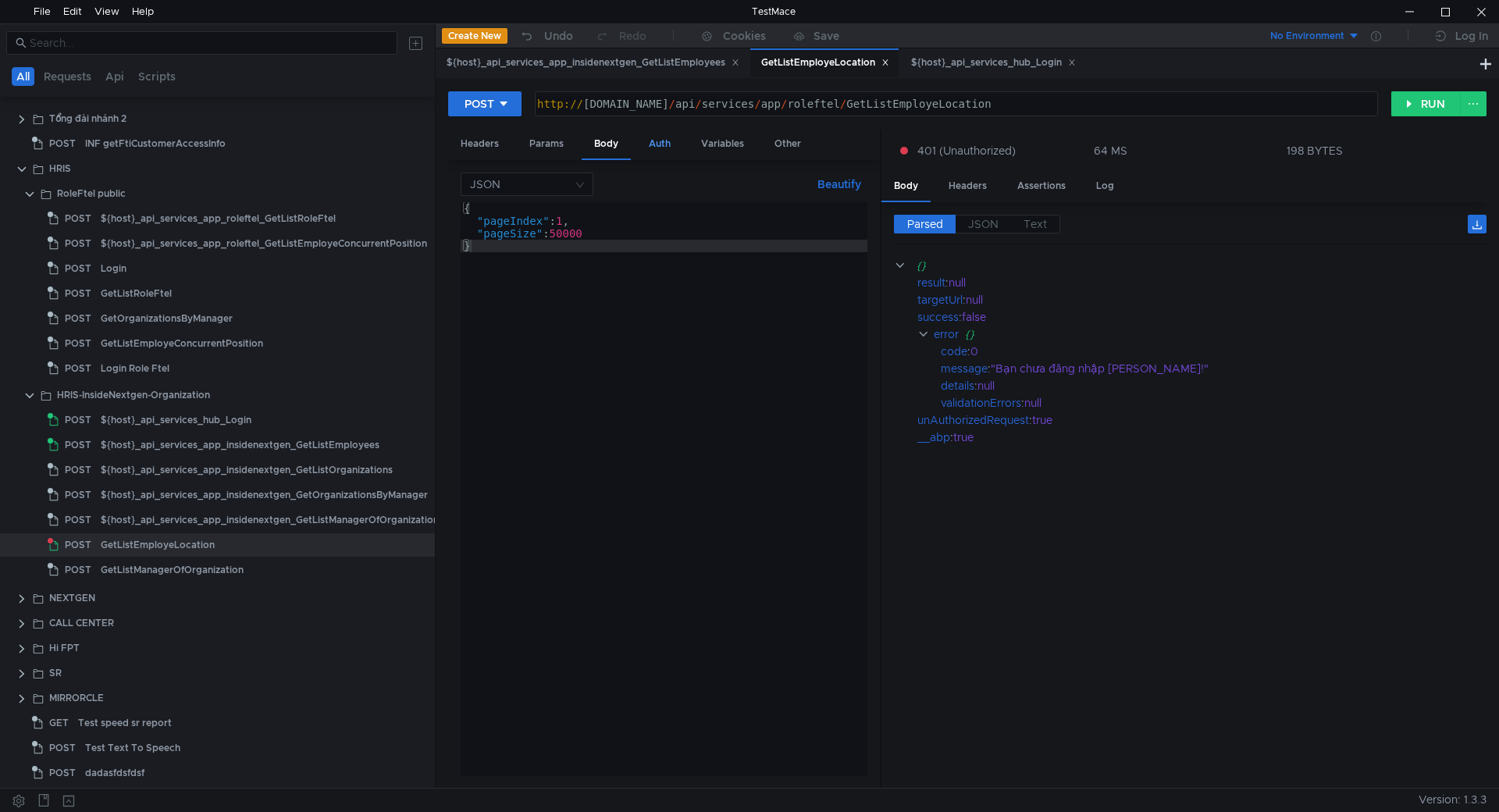
click at [660, 140] on div "Auth" at bounding box center [659, 144] width 47 height 29
type textarea "eyJhbGciOiJIUzI1NiIsInR5cCI6IkpXVCJ9.eyJodHRwOi8vc2NoZW1hcy54bWxzb2FwLm9yZy93cy…"
drag, startPoint x: 560, startPoint y: 142, endPoint x: 608, endPoint y: 136, distance: 48.4
click at [564, 142] on div "Params" at bounding box center [547, 144] width 59 height 29
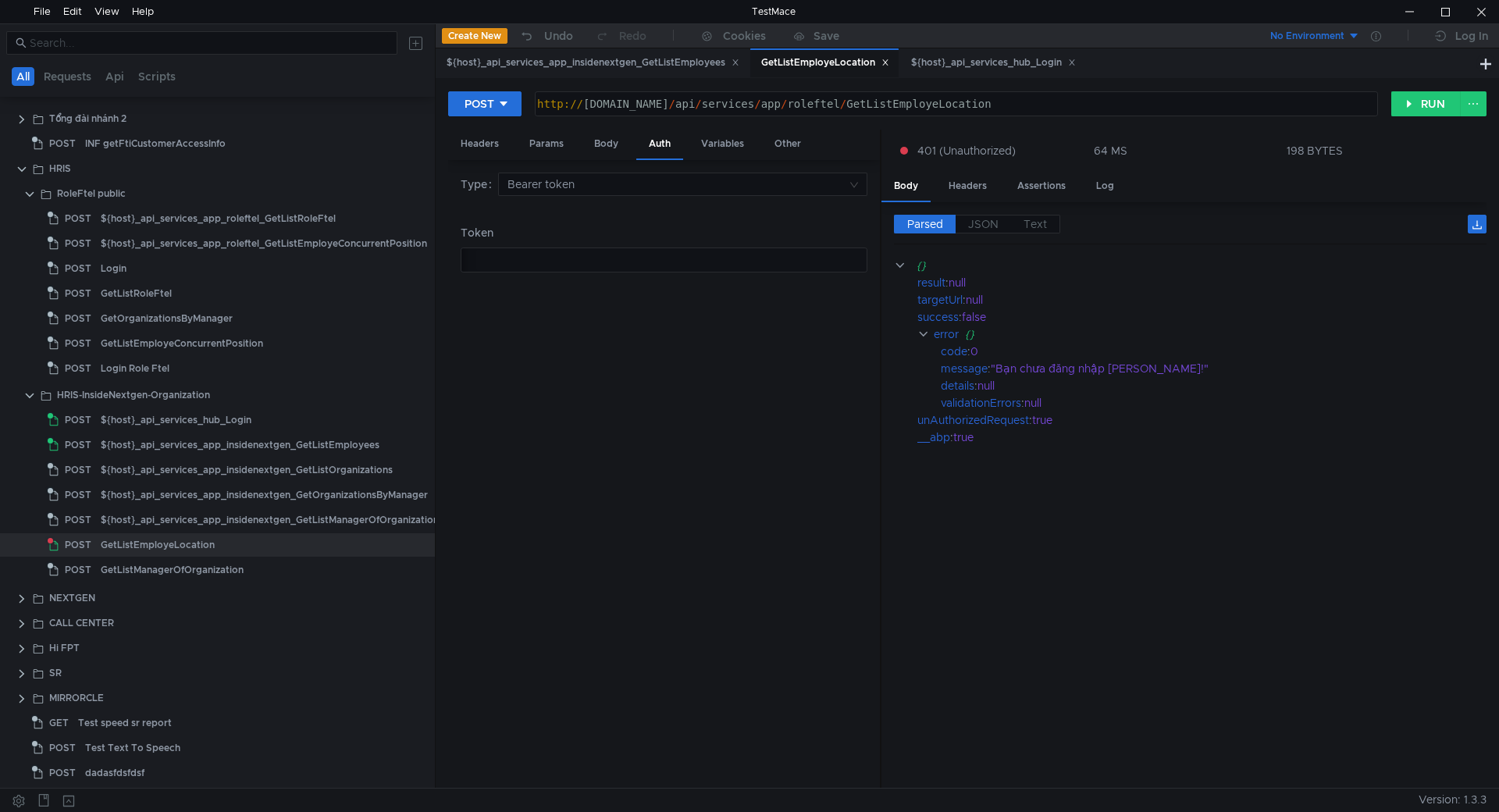
click at [610, 136] on div "Body" at bounding box center [605, 144] width 49 height 29
click at [1424, 108] on button "RUN" at bounding box center [1426, 103] width 70 height 25
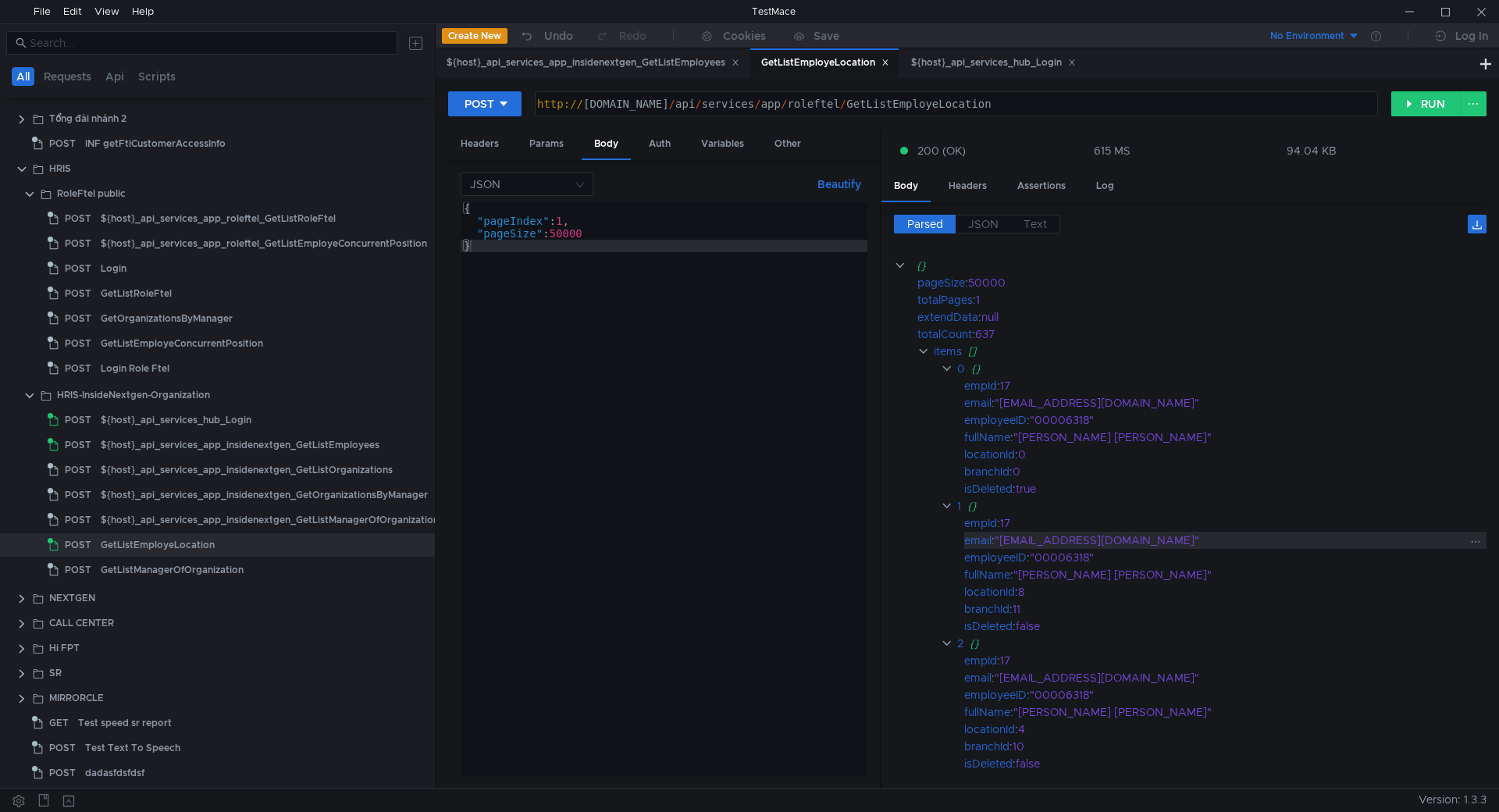
click at [1166, 540] on div ""[EMAIL_ADDRESS][DOMAIN_NAME]"" at bounding box center [1231, 540] width 471 height 17
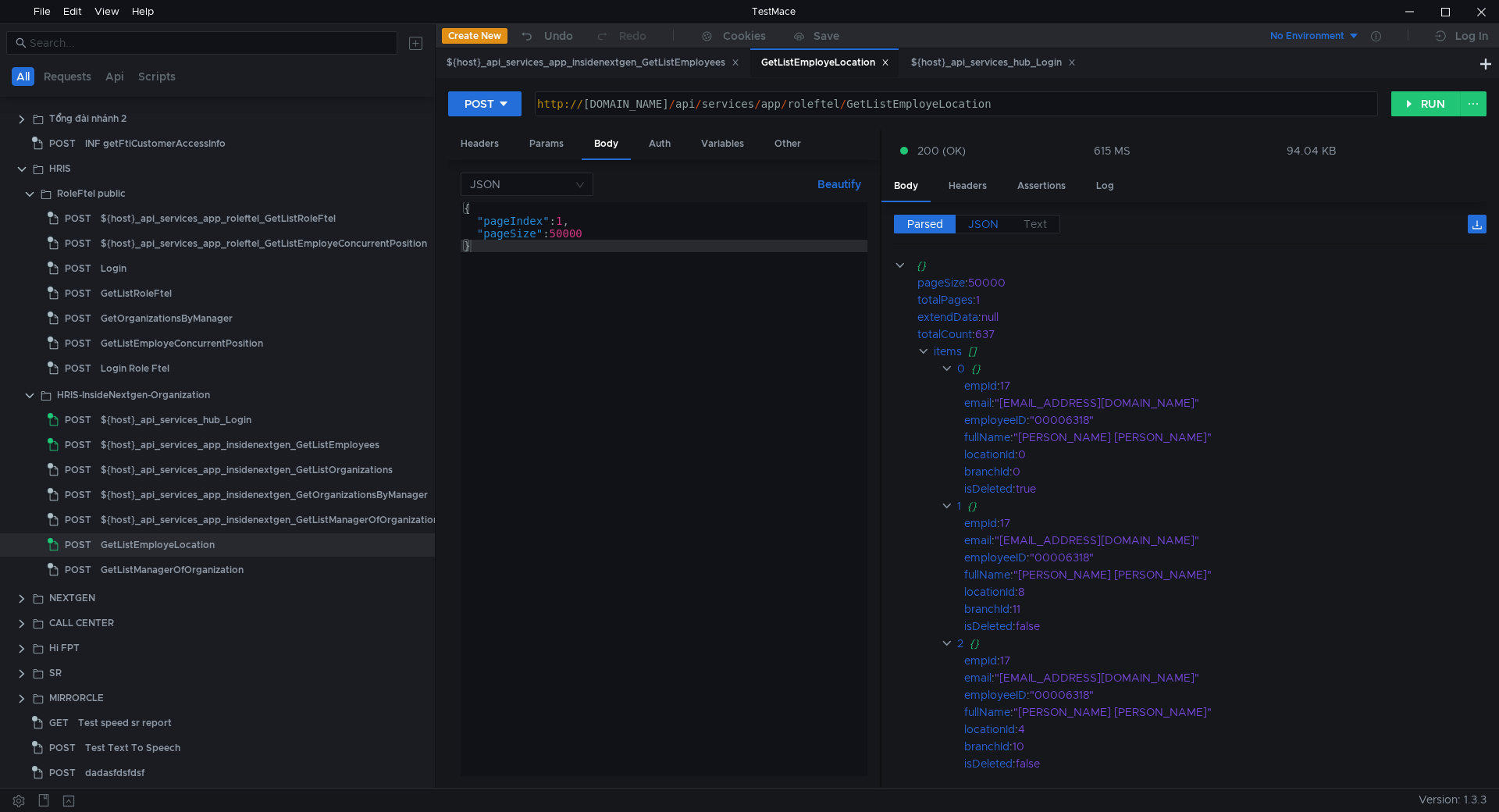
click at [987, 227] on span "JSON" at bounding box center [984, 224] width 31 height 14
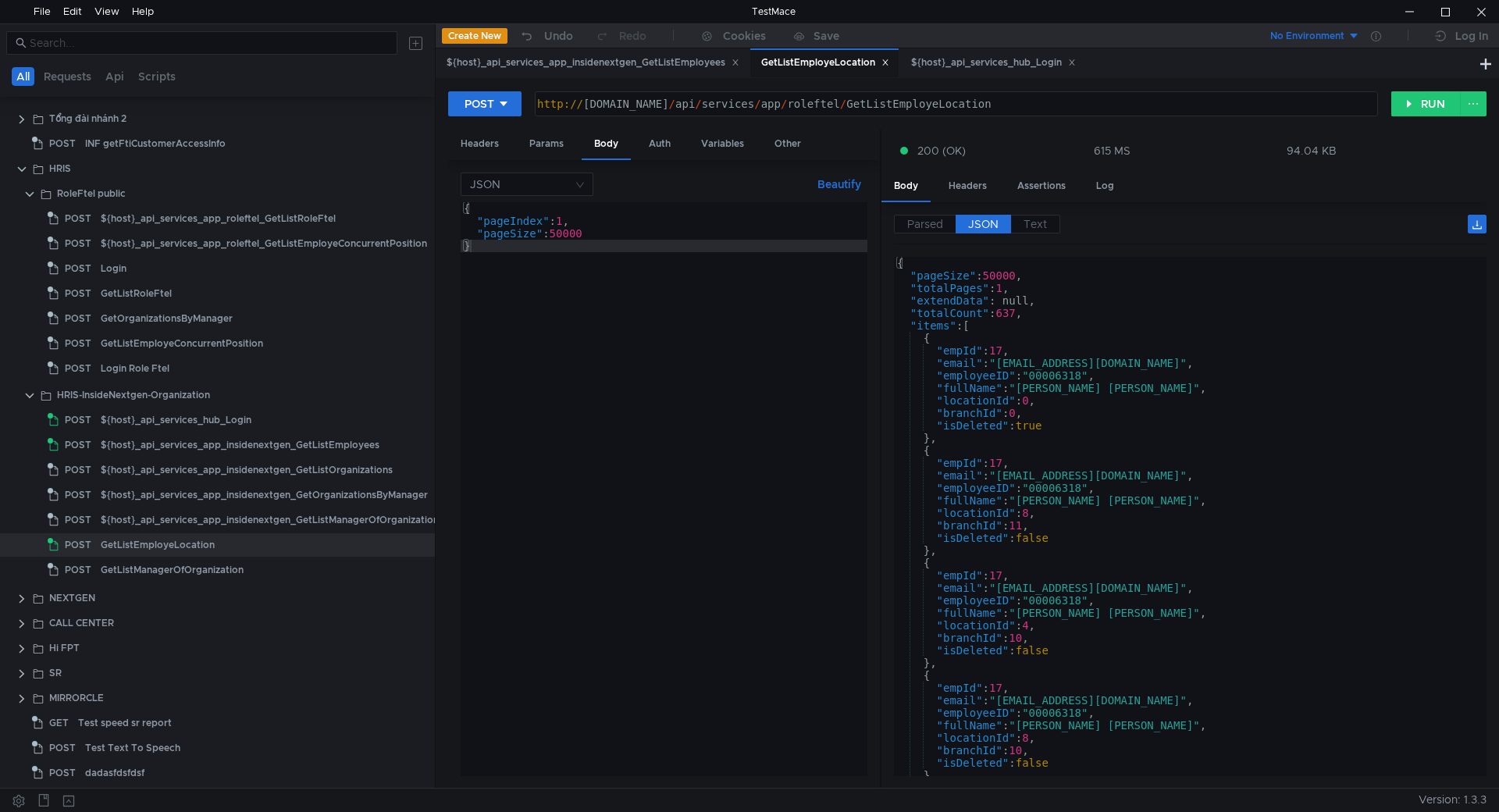
type textarea ""fullName": "[PERSON_NAME] [PERSON_NAME]","
click at [1065, 394] on div "{ "pageSize" : 50000 , "totalPages" : 1 , "extendData" : null, "totalCount" : 6…" at bounding box center [1187, 529] width 586 height 544
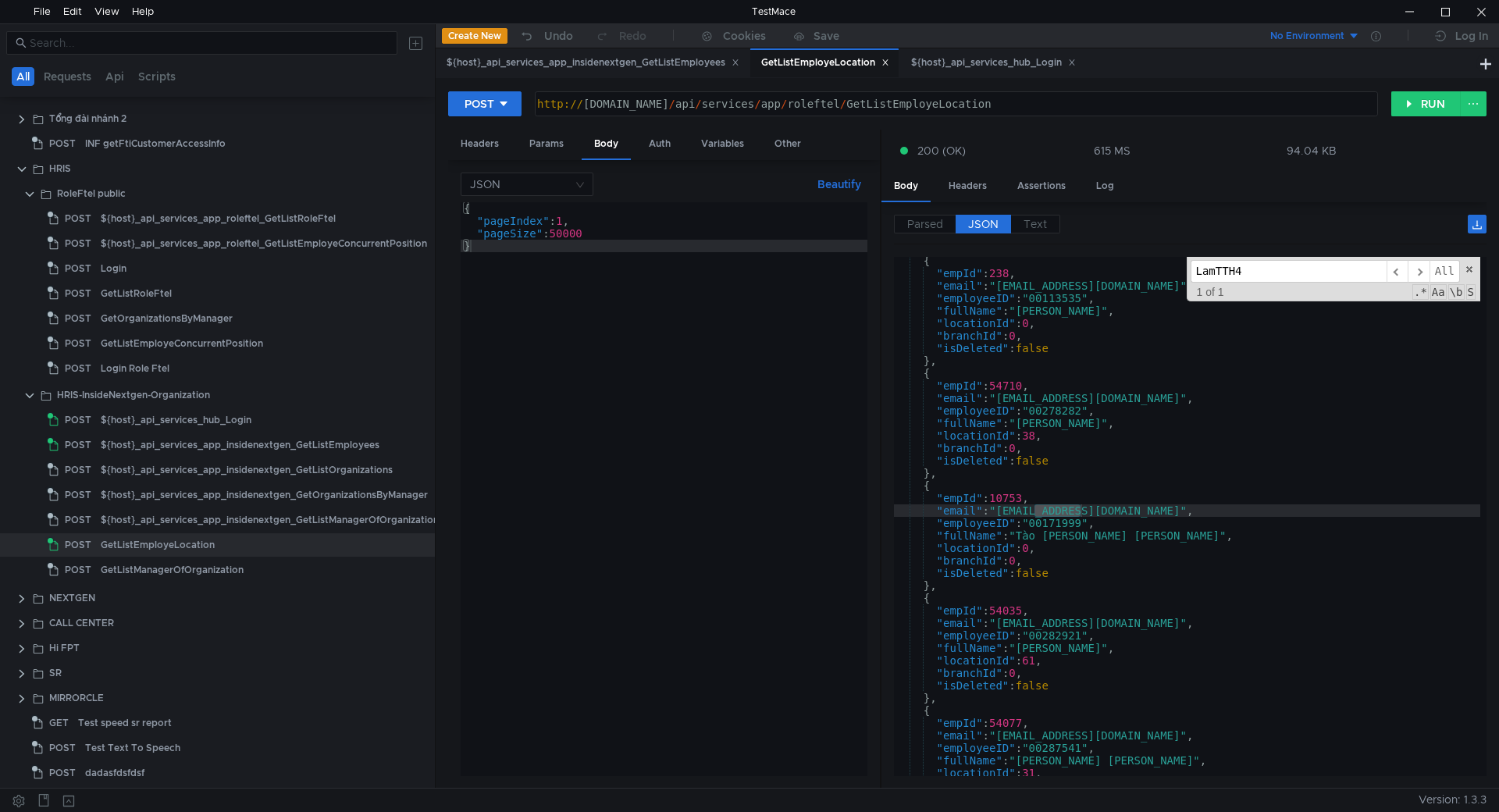
scroll to position [14142, 0]
type input "LamTTH4"
click at [1088, 552] on div "{ "empId" : 238 , "email" : "[EMAIL_ADDRESS][DOMAIN_NAME]" , "employeeID" : "00…" at bounding box center [1187, 527] width 586 height 544
drag, startPoint x: 1085, startPoint y: 502, endPoint x: 1120, endPoint y: 564, distance: 71.2
click at [1120, 564] on div "{ "empId" : 238 , "email" : "[EMAIL_ADDRESS][DOMAIN_NAME]" , "employeeID" : "00…" at bounding box center [1187, 527] width 586 height 544
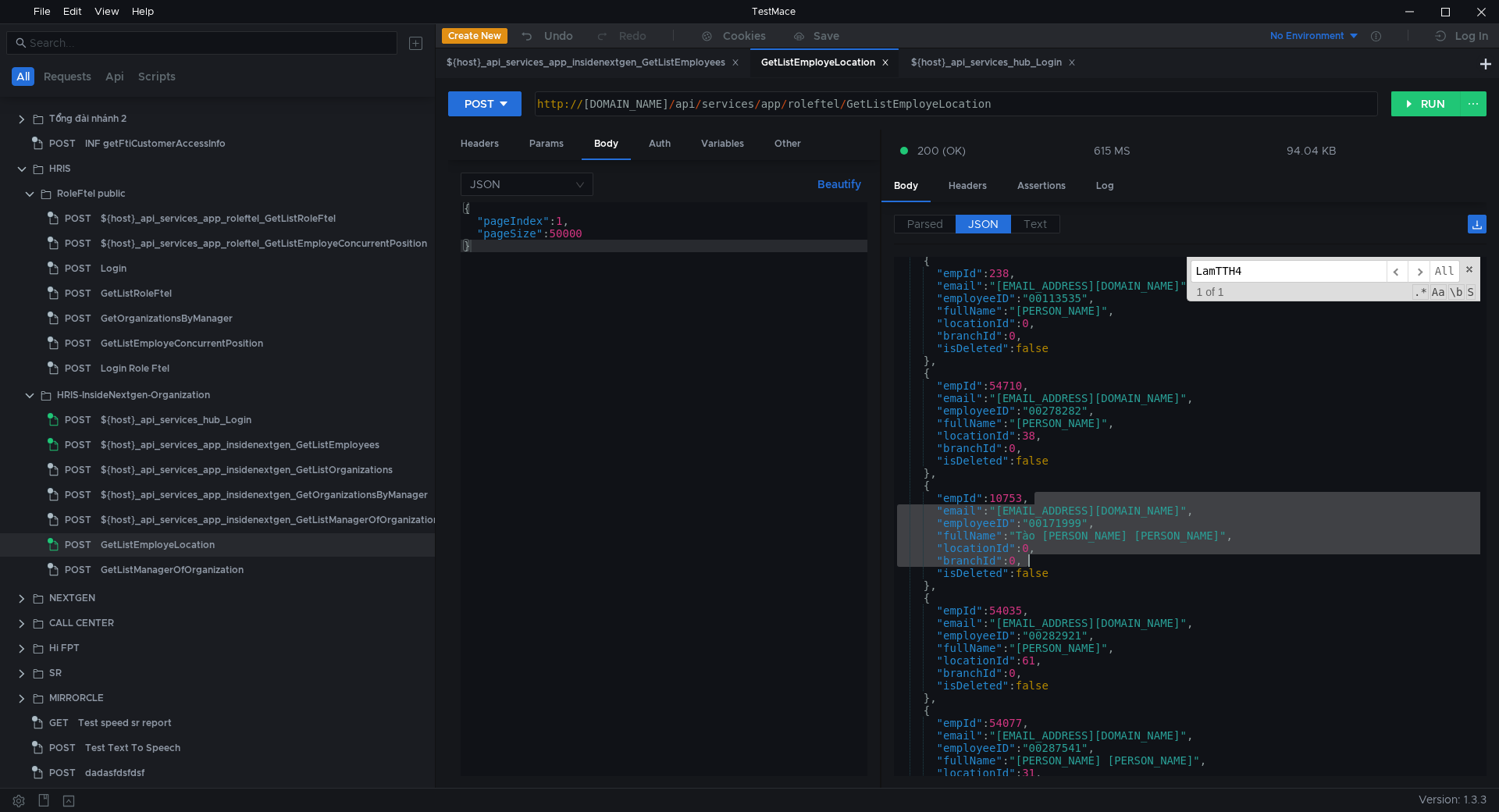
click at [1120, 565] on div "{ "empId" : 238 , "email" : "[EMAIL_ADDRESS][DOMAIN_NAME]" , "employeeID" : "00…" at bounding box center [1187, 516] width 586 height 519
type textarea ""branchId": 0,"
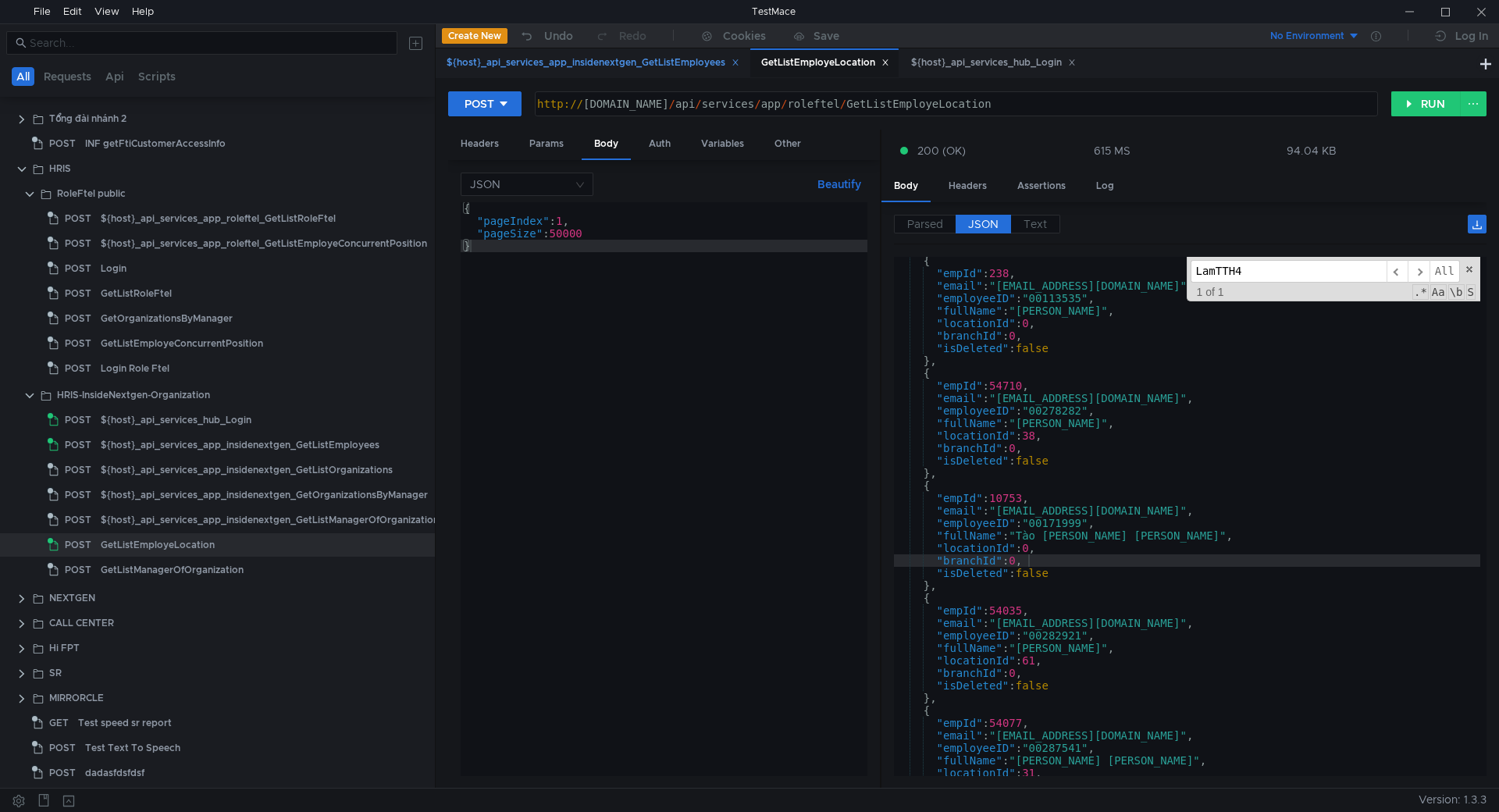
click at [633, 61] on div "${host}_api_services_app_insidenextgen_GetListEmployees" at bounding box center [593, 62] width 293 height 16
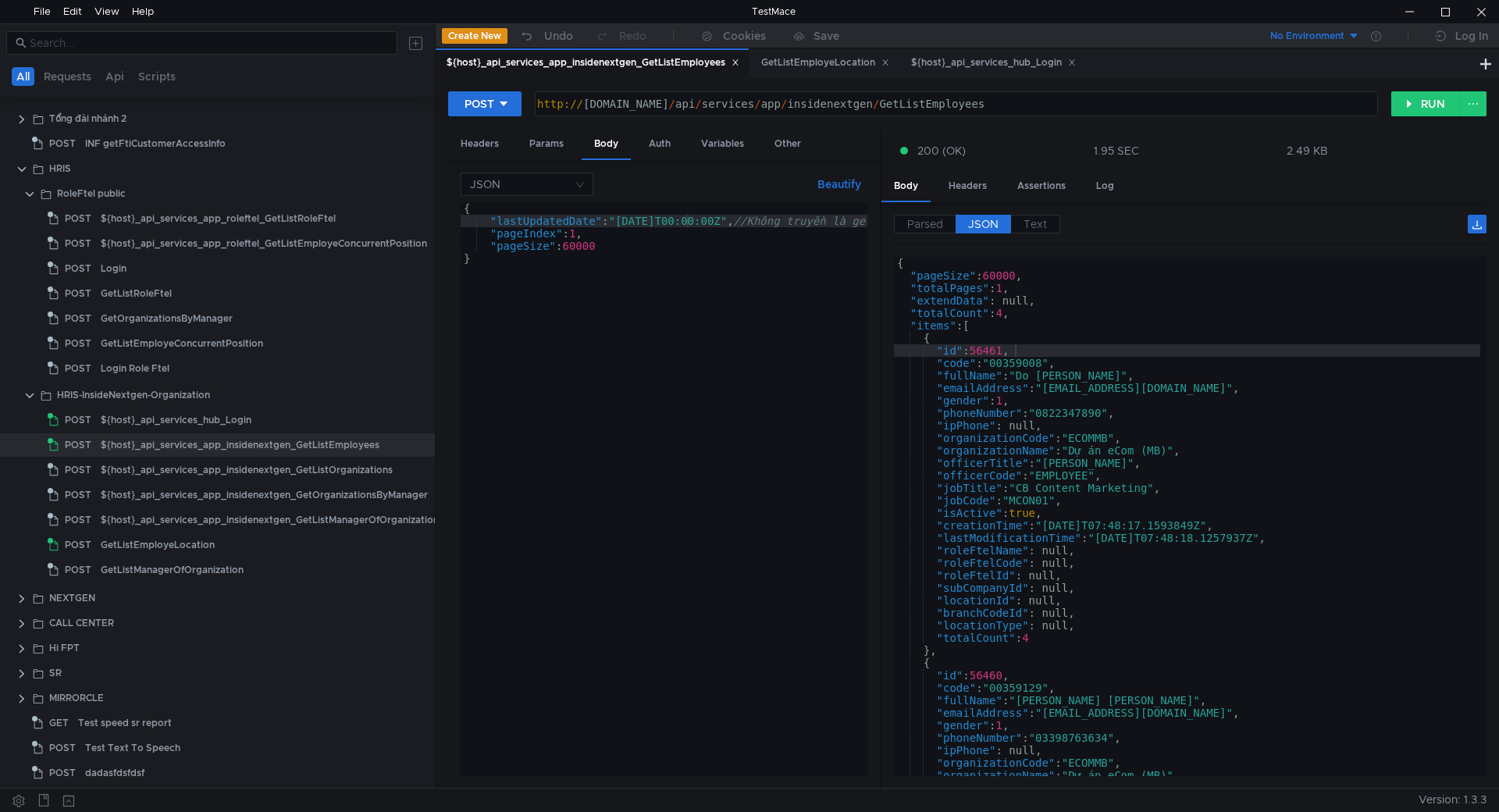
type textarea ""items": ["
click at [1018, 330] on div "{ "pageSize" : 60000 , "totalPages" : 1 , "extendData" : null, "totalCount" : 4…" at bounding box center [1187, 529] width 586 height 544
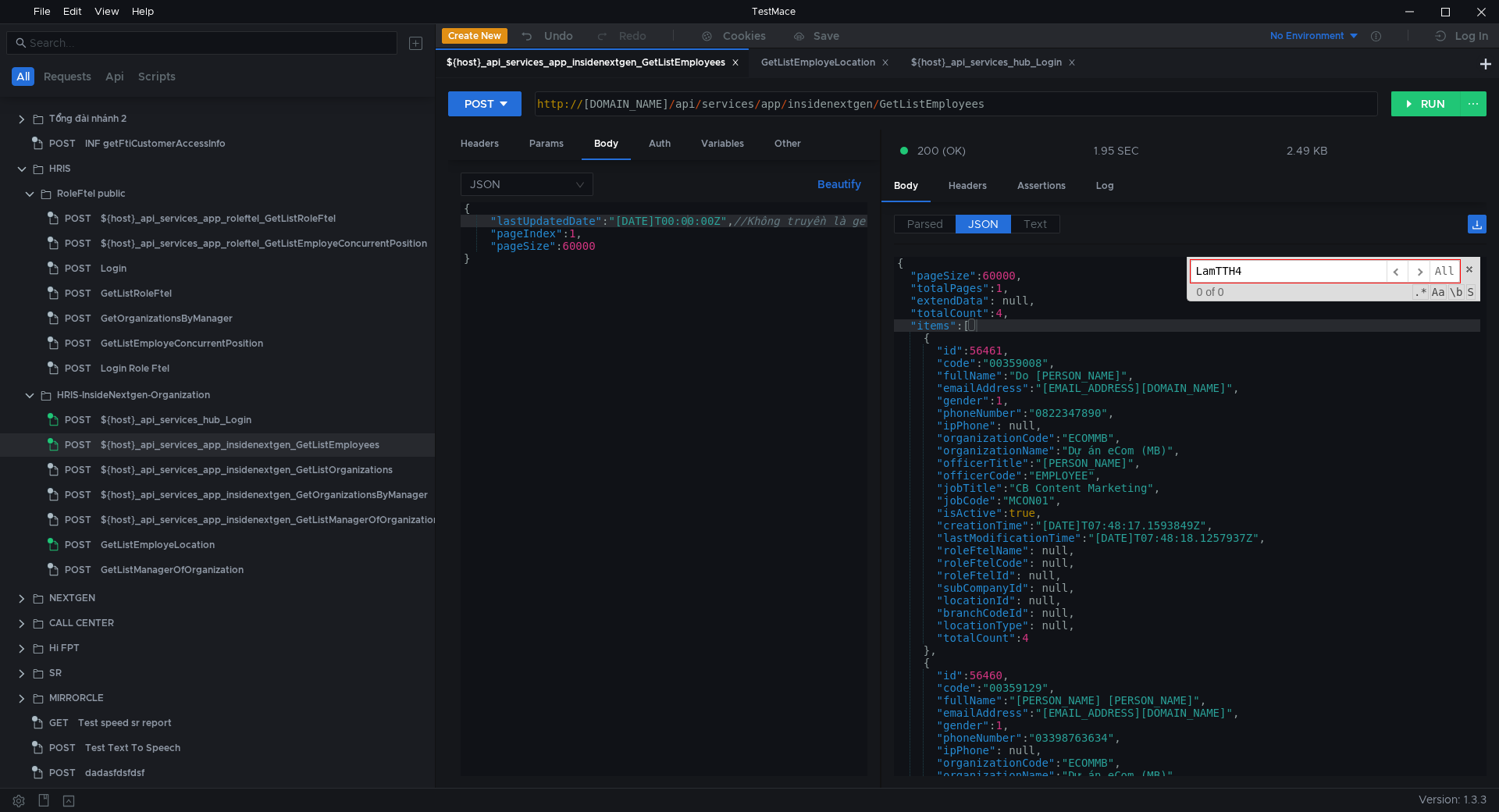
paste input "PhongDX6"
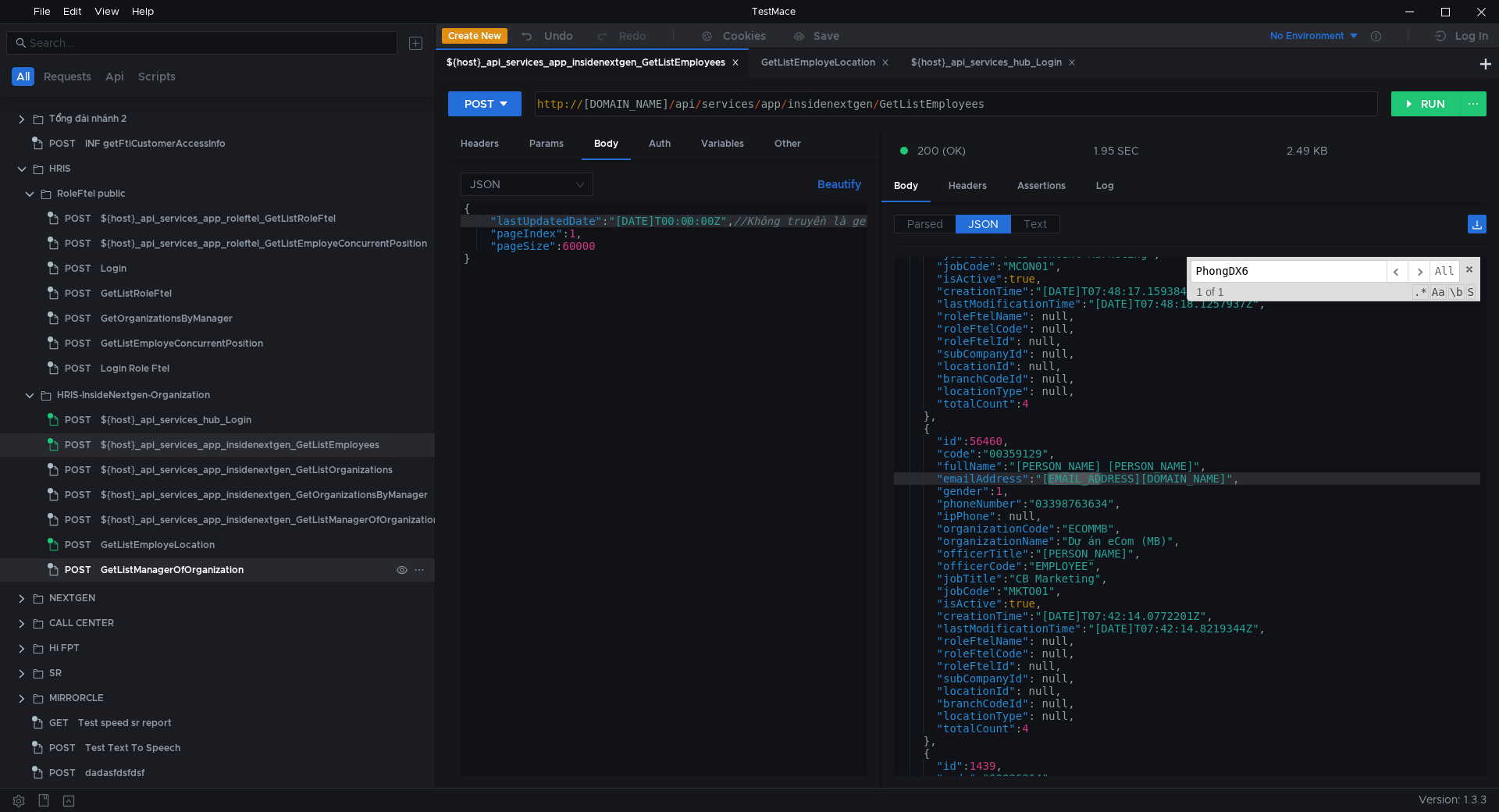
scroll to position [120, 0]
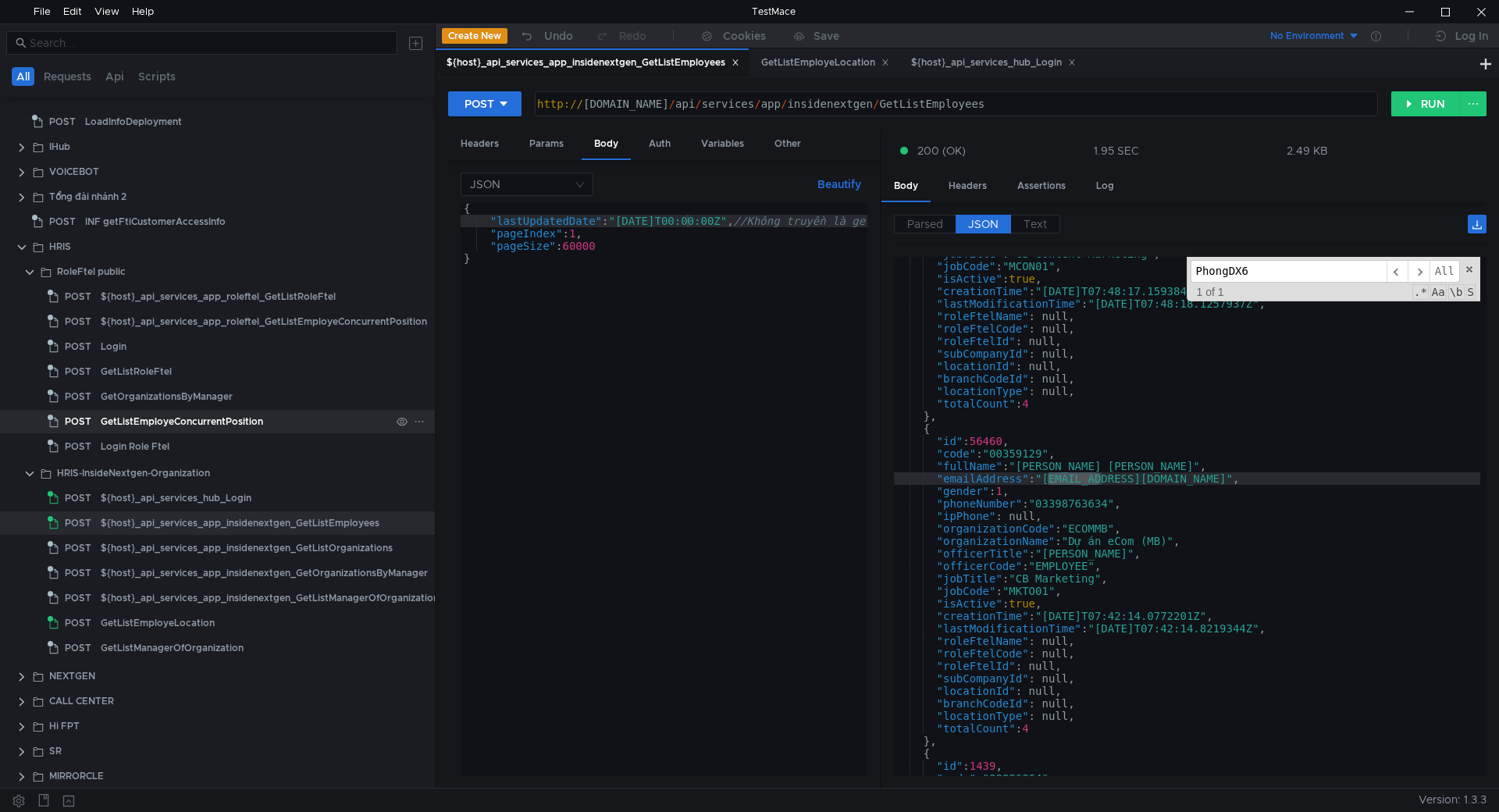
type input "PhongDX6"
click at [202, 419] on div "GetListEmployeConcurrentPosition" at bounding box center [182, 421] width 163 height 23
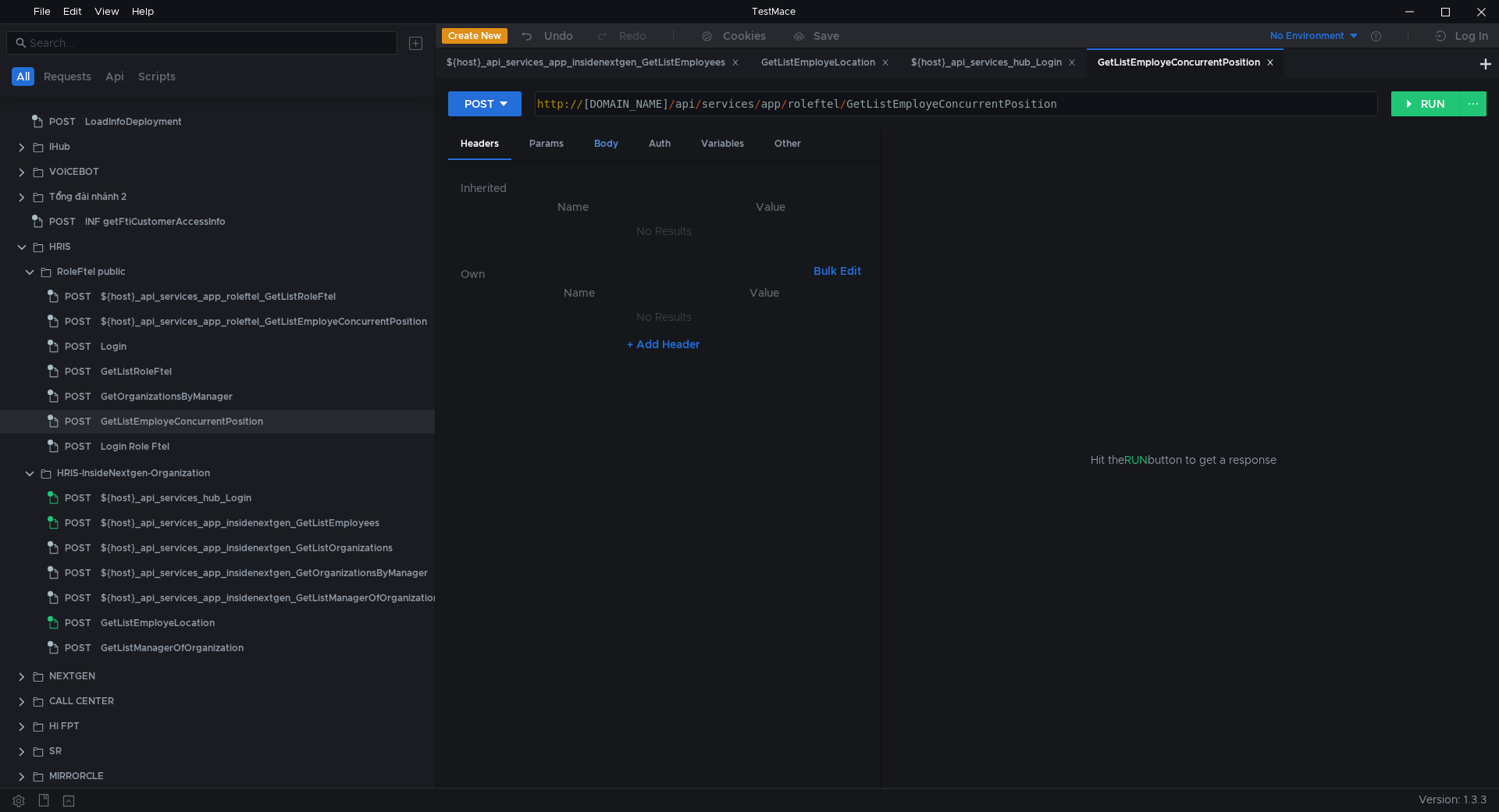
click at [599, 142] on div "Body" at bounding box center [605, 144] width 49 height 29
click at [648, 65] on div "${host}_api_services_app_insidenextgen_GetListEmployees" at bounding box center [593, 62] width 293 height 16
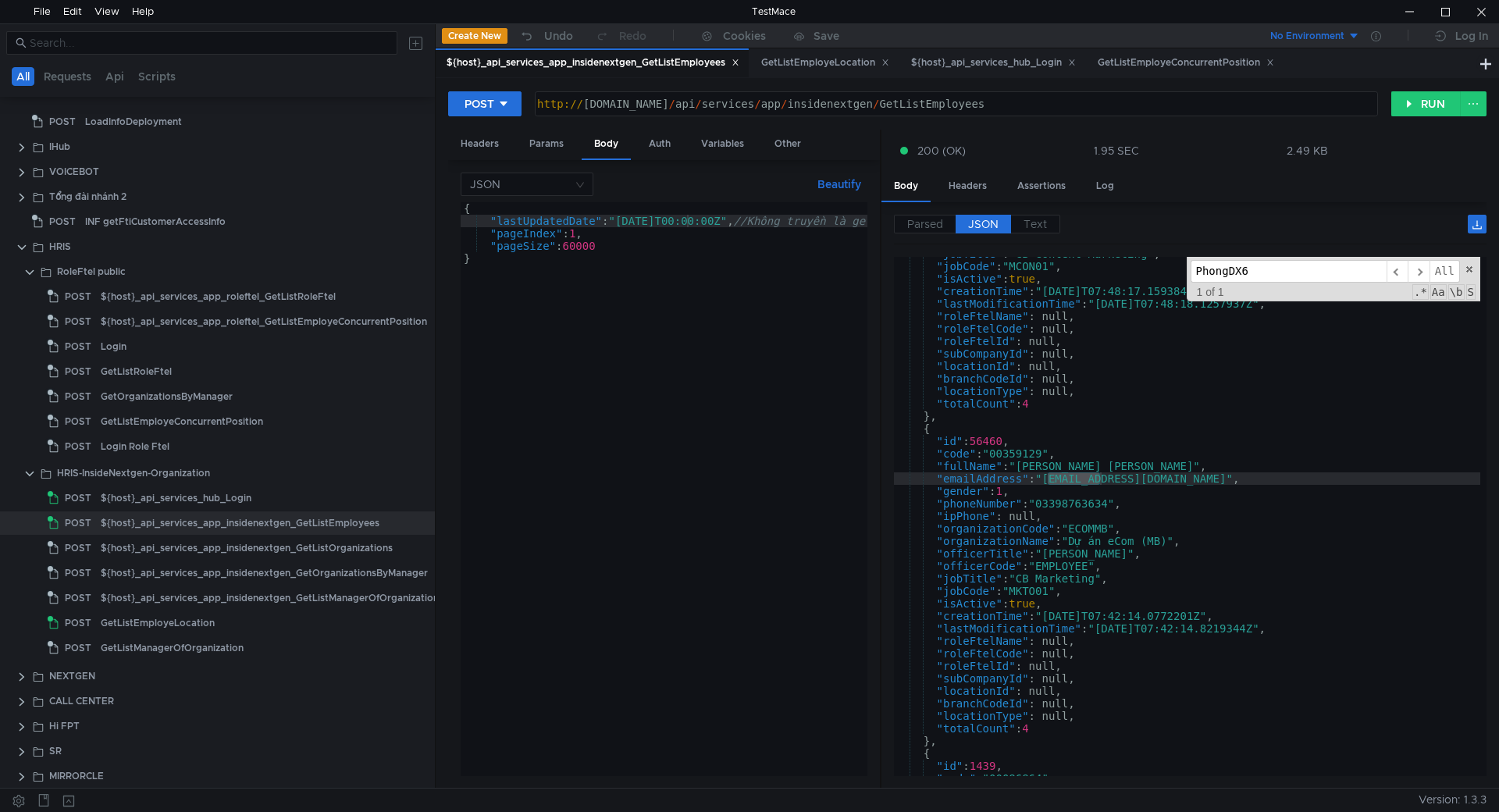
click at [602, 219] on div "{ "lastUpdatedDate" : "[DATE]T00:00:00Z" , //Không truyền là get all [PERSON_NA…" at bounding box center [791, 498] width 662 height 593
click at [1158, 61] on div "GetListEmployeConcurrentPosition" at bounding box center [1186, 62] width 176 height 16
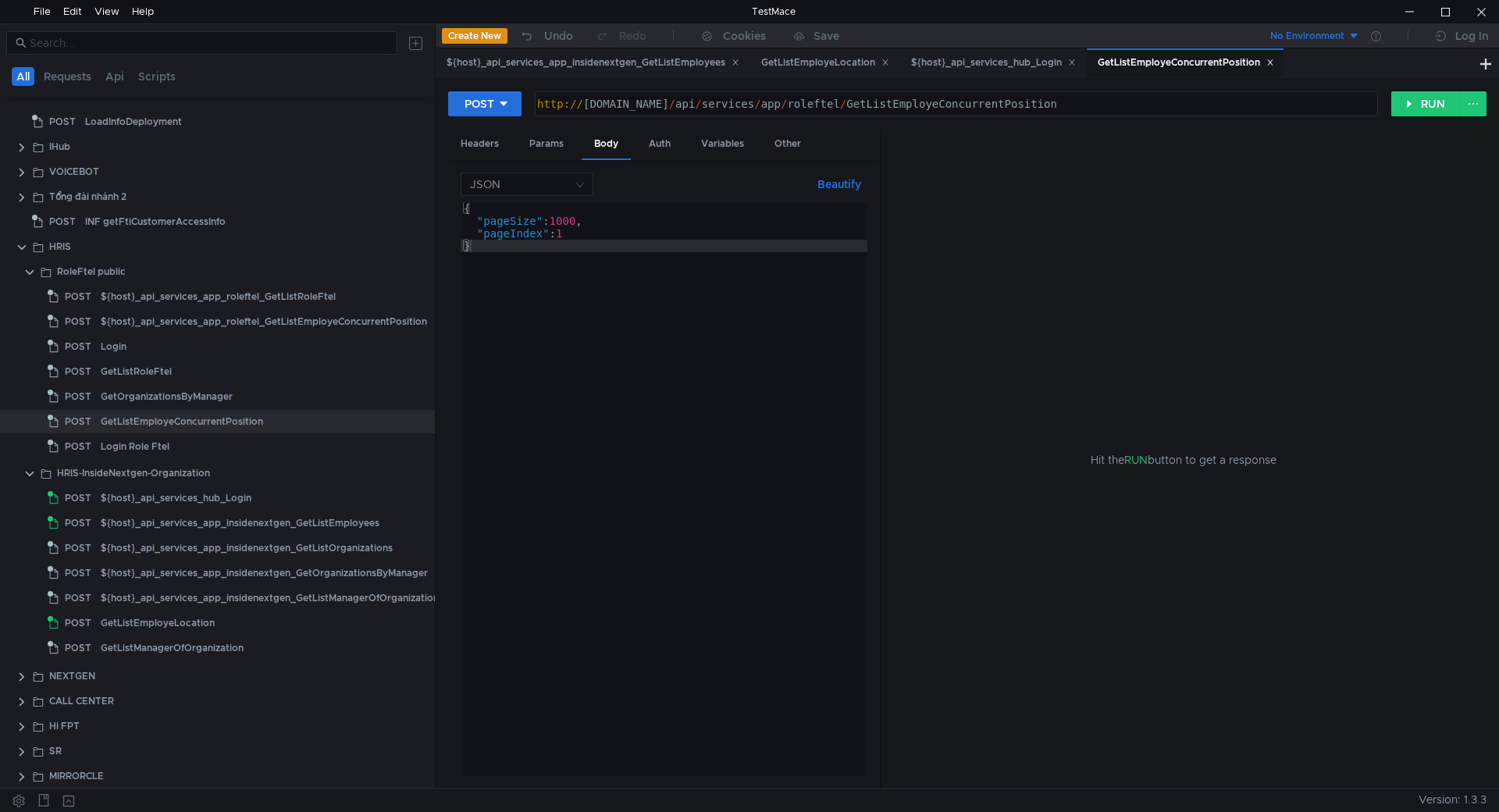
type textarea "{"
click at [607, 209] on div "{ "pageSize" : 1000 , "pageIndex" : 1 }" at bounding box center [664, 501] width 407 height 598
paste textarea ""lastUpdatedDate": "[DATE]T00:00:00Z", //Không truyền là get all [PERSON_NAME],…"
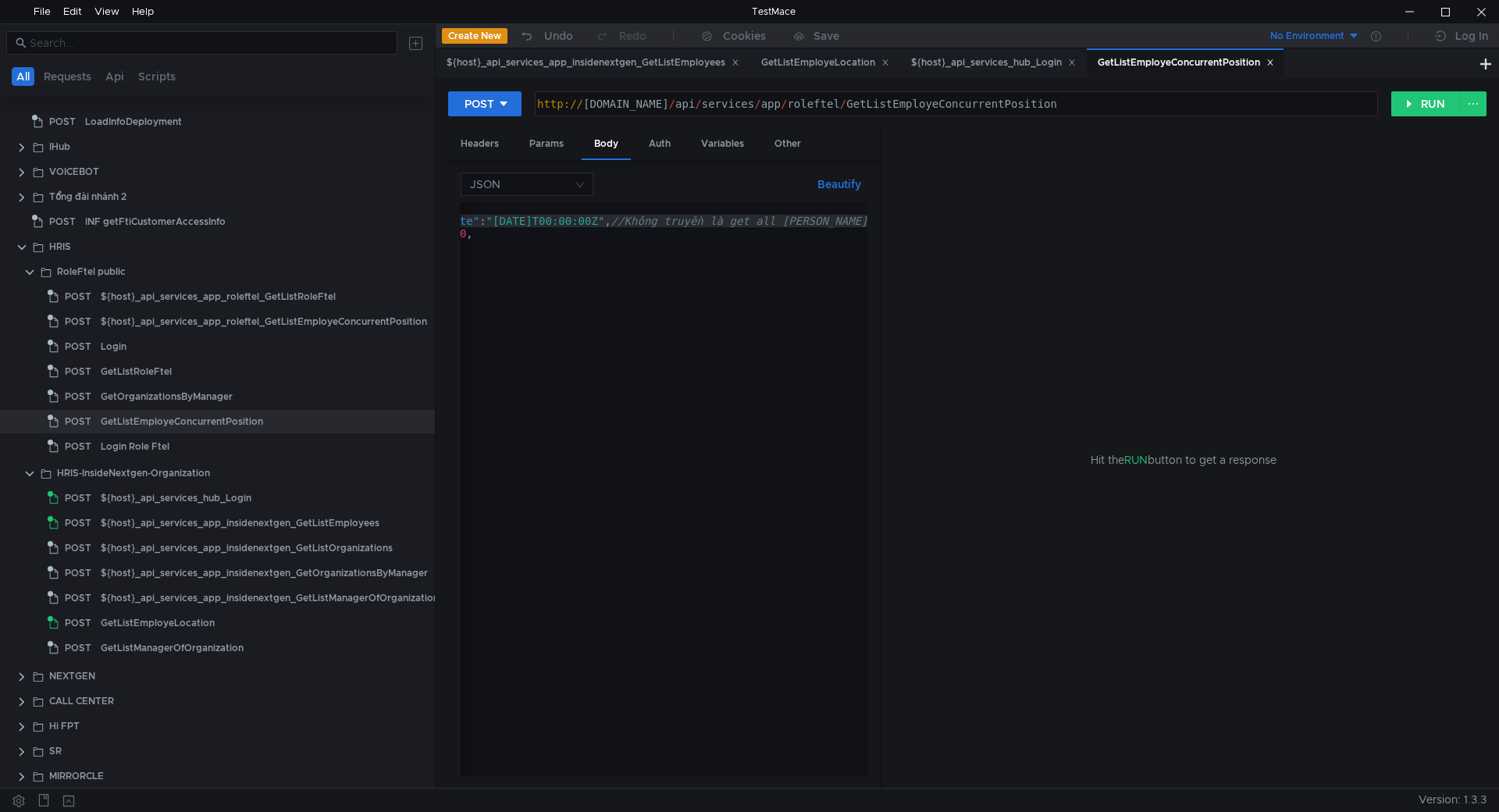
scroll to position [0, 0]
click at [730, 254] on div "{ "lastUpdatedDate" : "[DATE]T00:00:00Z" , //Không truyền là get all [PERSON_NA…" at bounding box center [784, 498] width 648 height 593
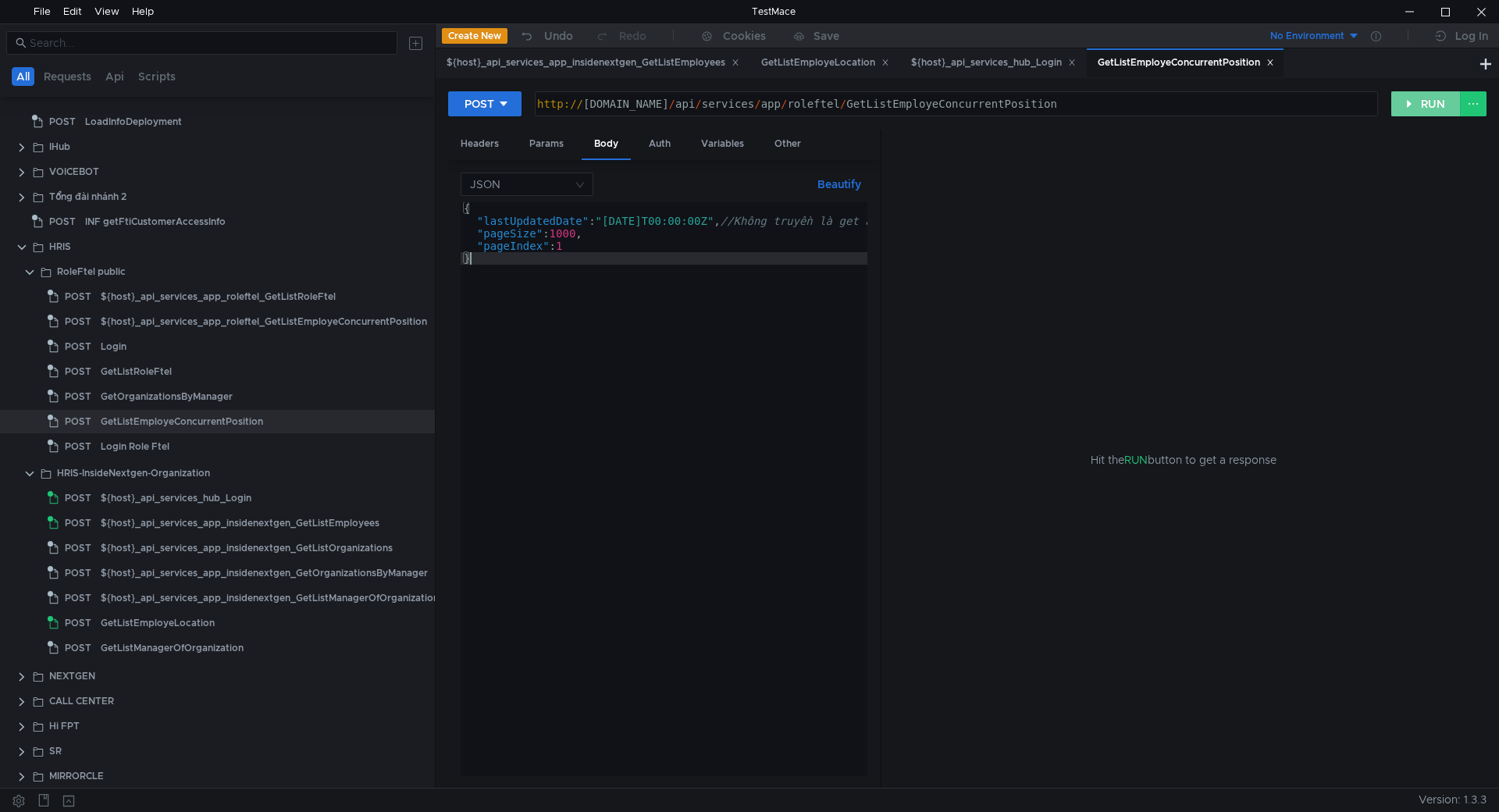
type textarea "}"
click at [1425, 98] on button "RUN" at bounding box center [1426, 103] width 70 height 25
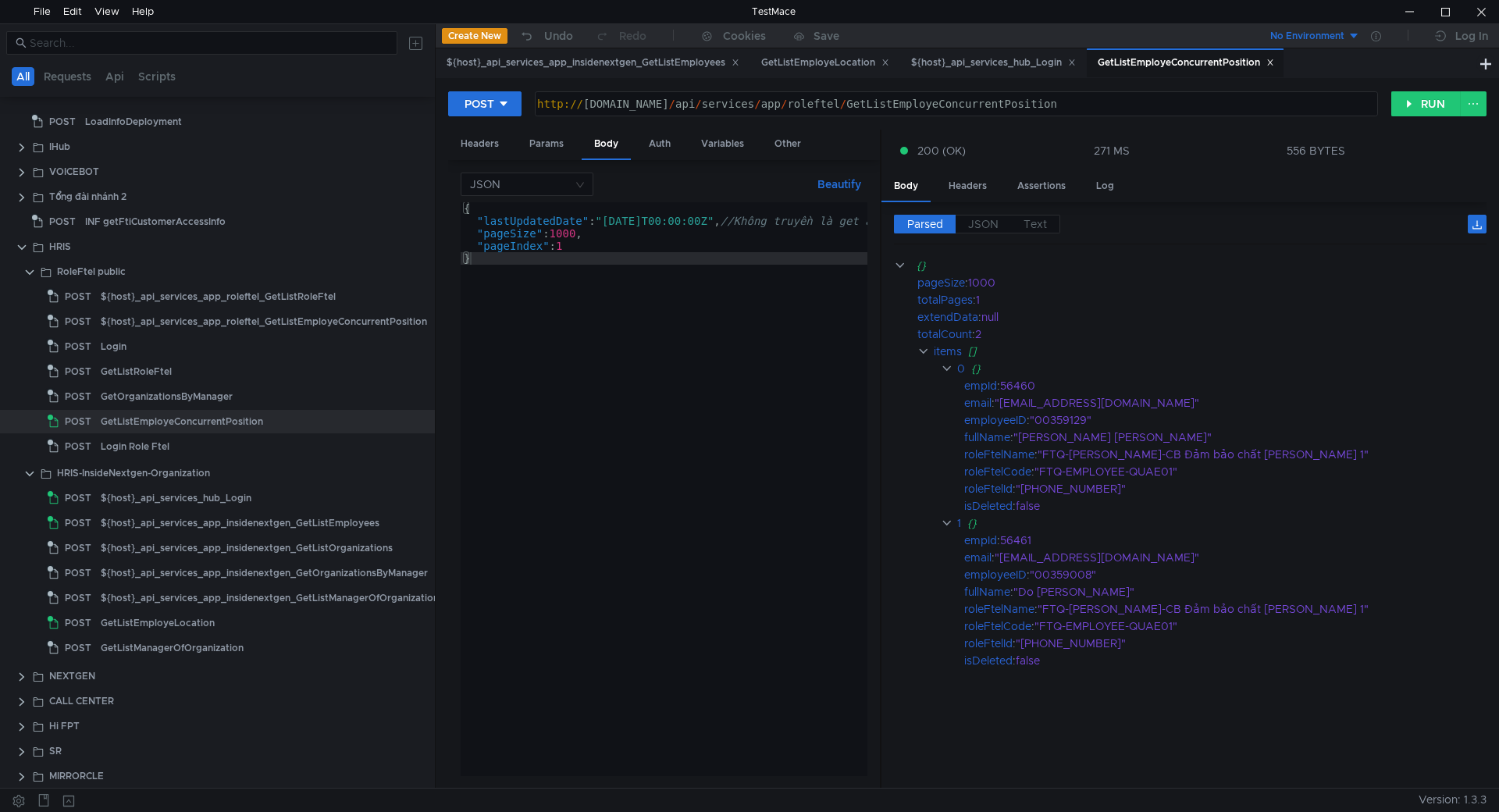
click at [708, 403] on div "{ "lastUpdatedDate" : "[DATE]T00:00:00Z" , //Không truyền là get all [PERSON_NA…" at bounding box center [784, 498] width 648 height 593
click at [1004, 400] on div ""[EMAIL_ADDRESS][DOMAIN_NAME]"" at bounding box center [1231, 403] width 471 height 17
click at [976, 400] on div "email" at bounding box center [978, 403] width 28 height 17
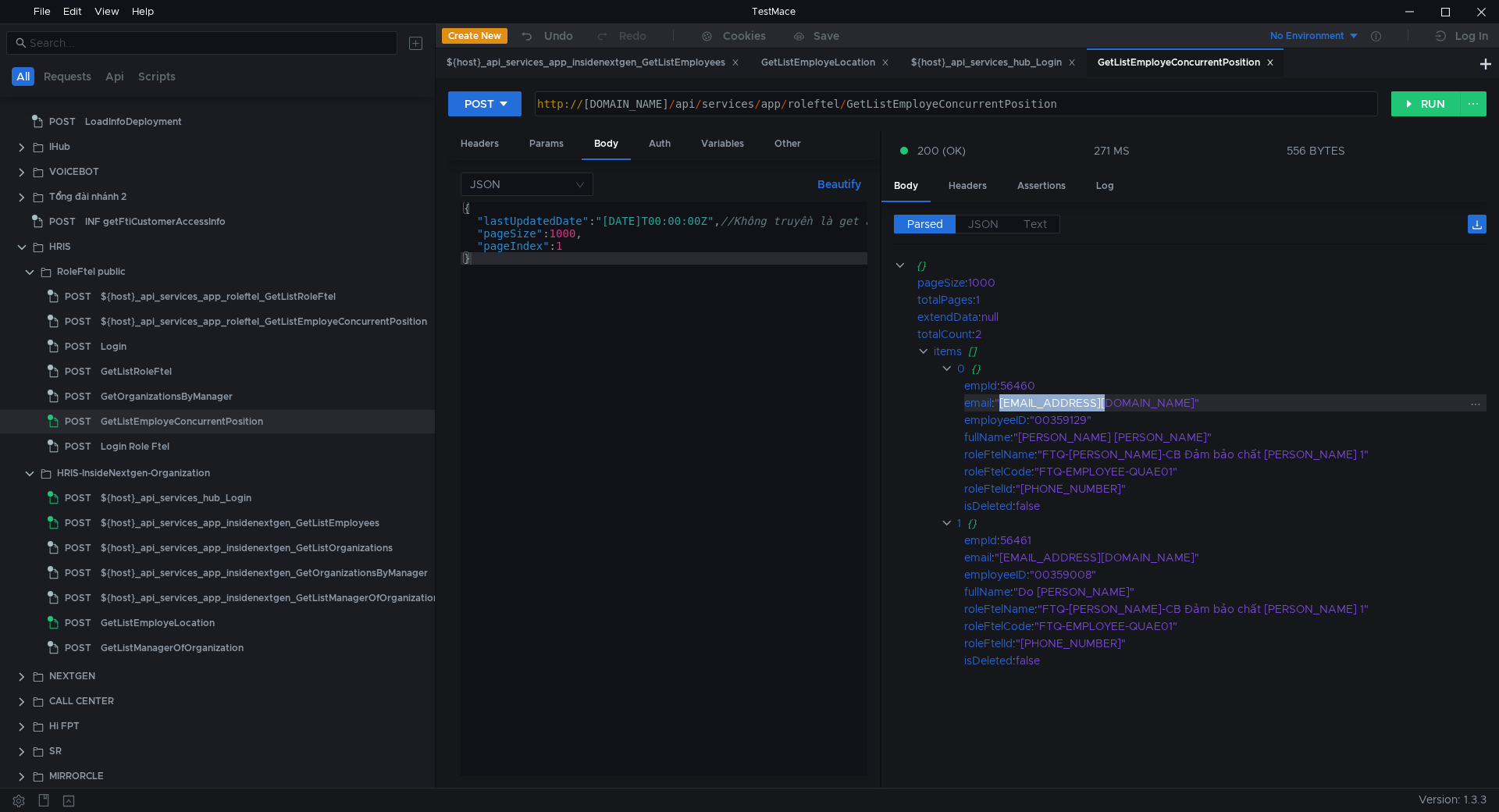
drag, startPoint x: 1005, startPoint y: 398, endPoint x: 1102, endPoint y: 407, distance: 97.4
click at [1105, 406] on div ""[EMAIL_ADDRESS][DOMAIN_NAME]"" at bounding box center [1231, 403] width 471 height 17
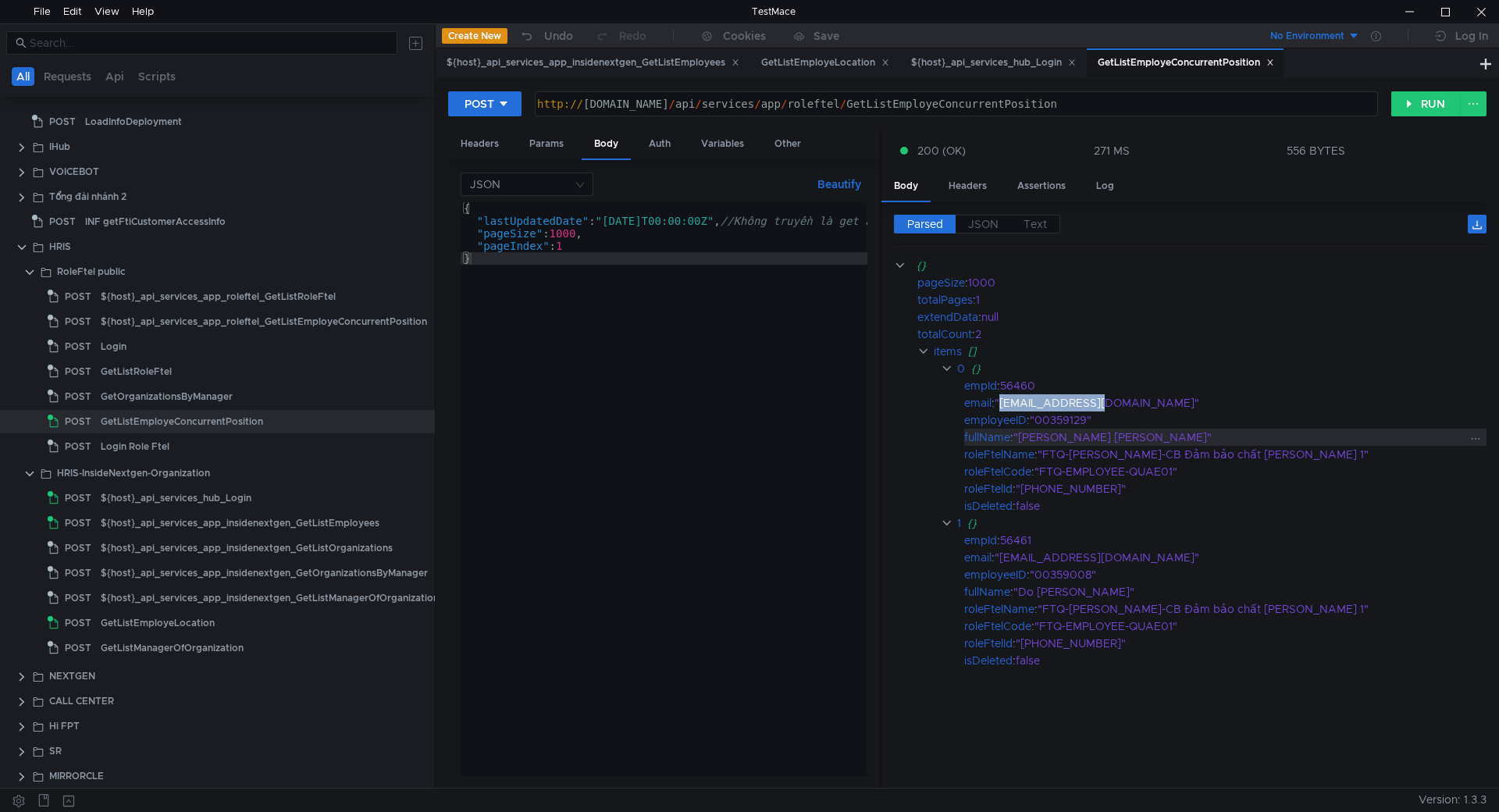
copy div "[EMAIL_ADDRESS][DOMAIN_NAME]"
drag, startPoint x: 752, startPoint y: 5, endPoint x: 2073, endPoint y: 37, distance: 1321.4
click at [1498, 37] on html "File Edit View Help TestMace All Requests Api Scripts Project Temp Project INSI…" at bounding box center [749, 406] width 1499 height 812
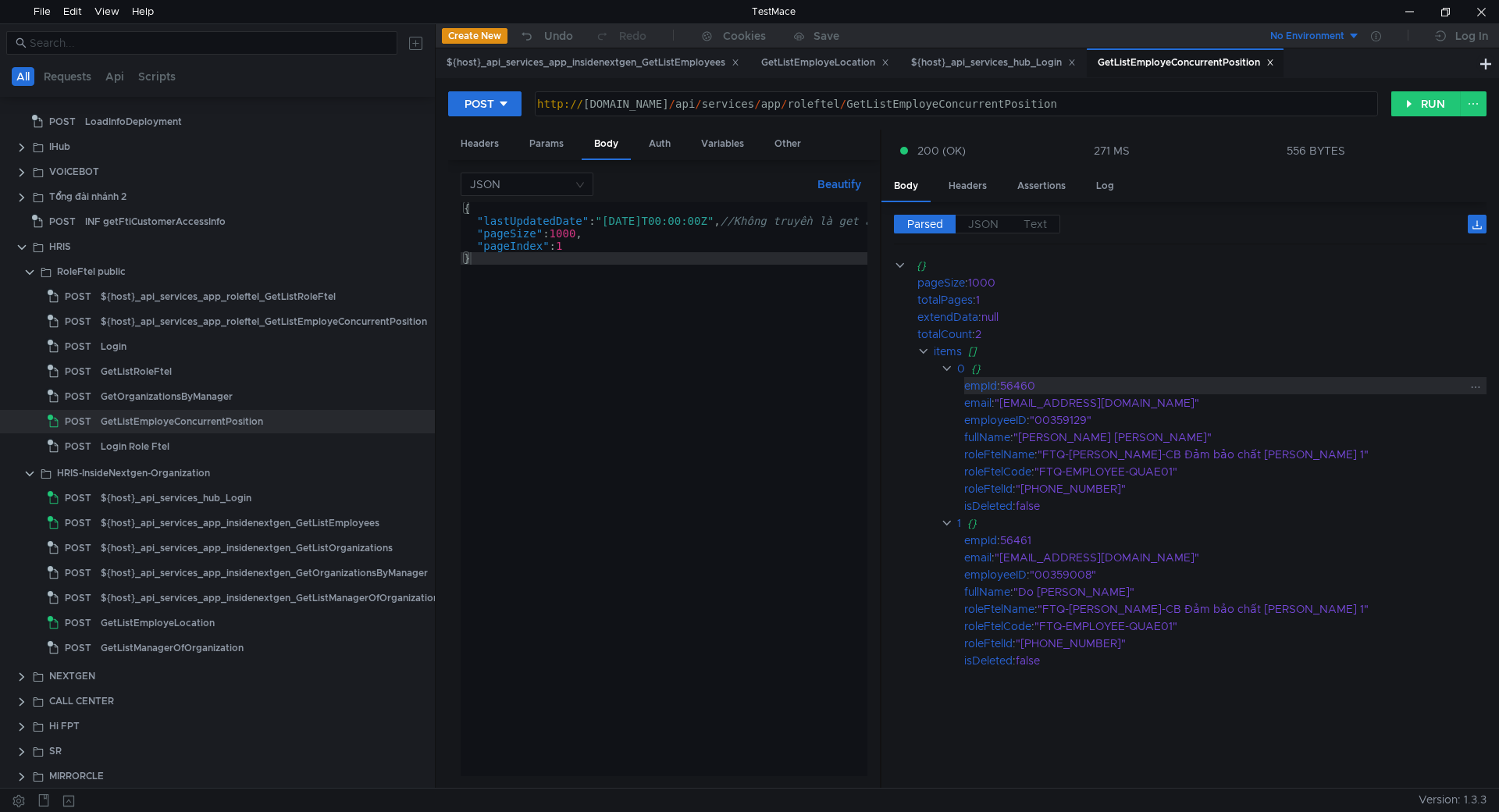
click at [1033, 386] on div "56460" at bounding box center [1233, 386] width 466 height 17
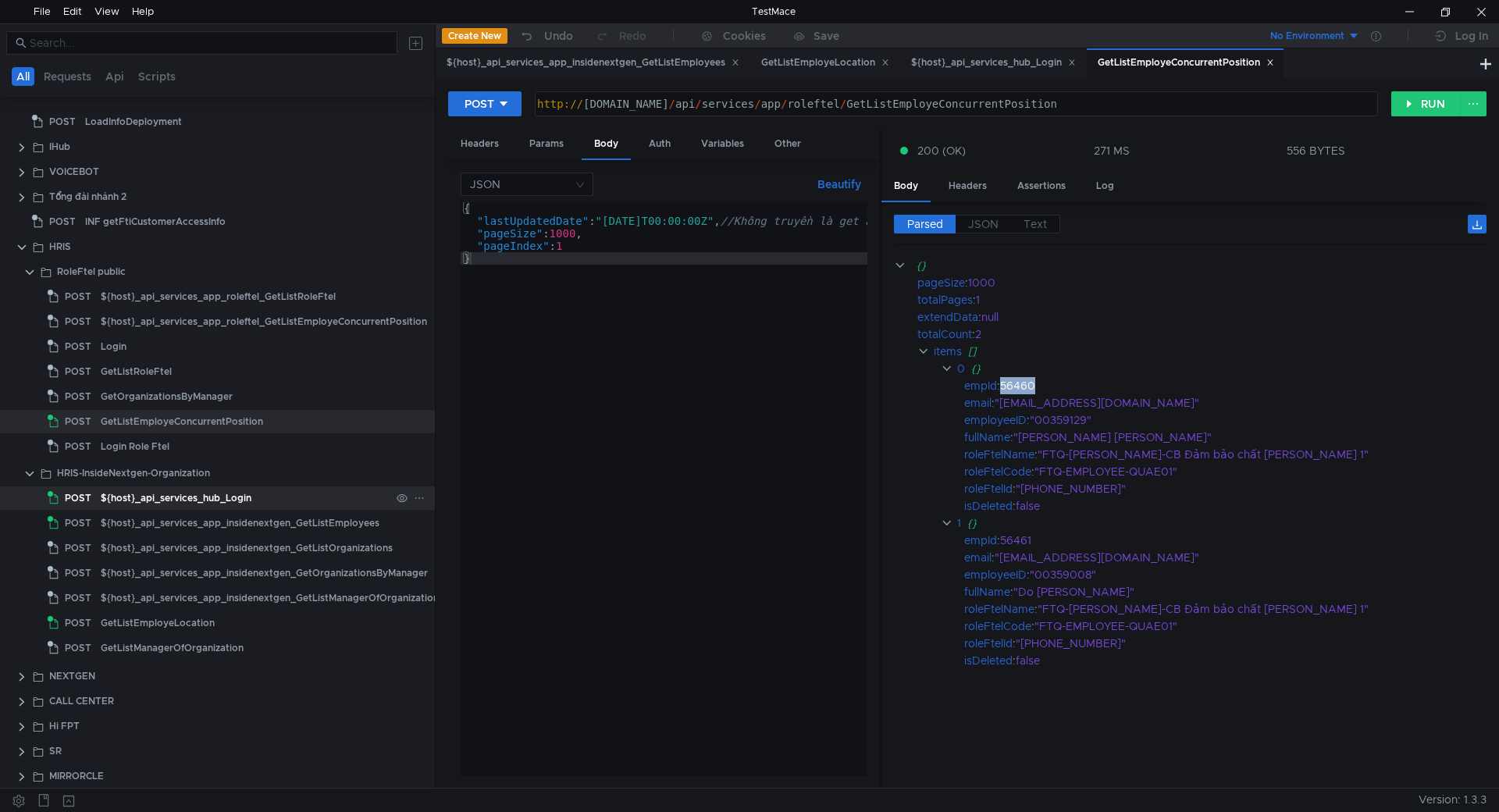
copy div "56460"
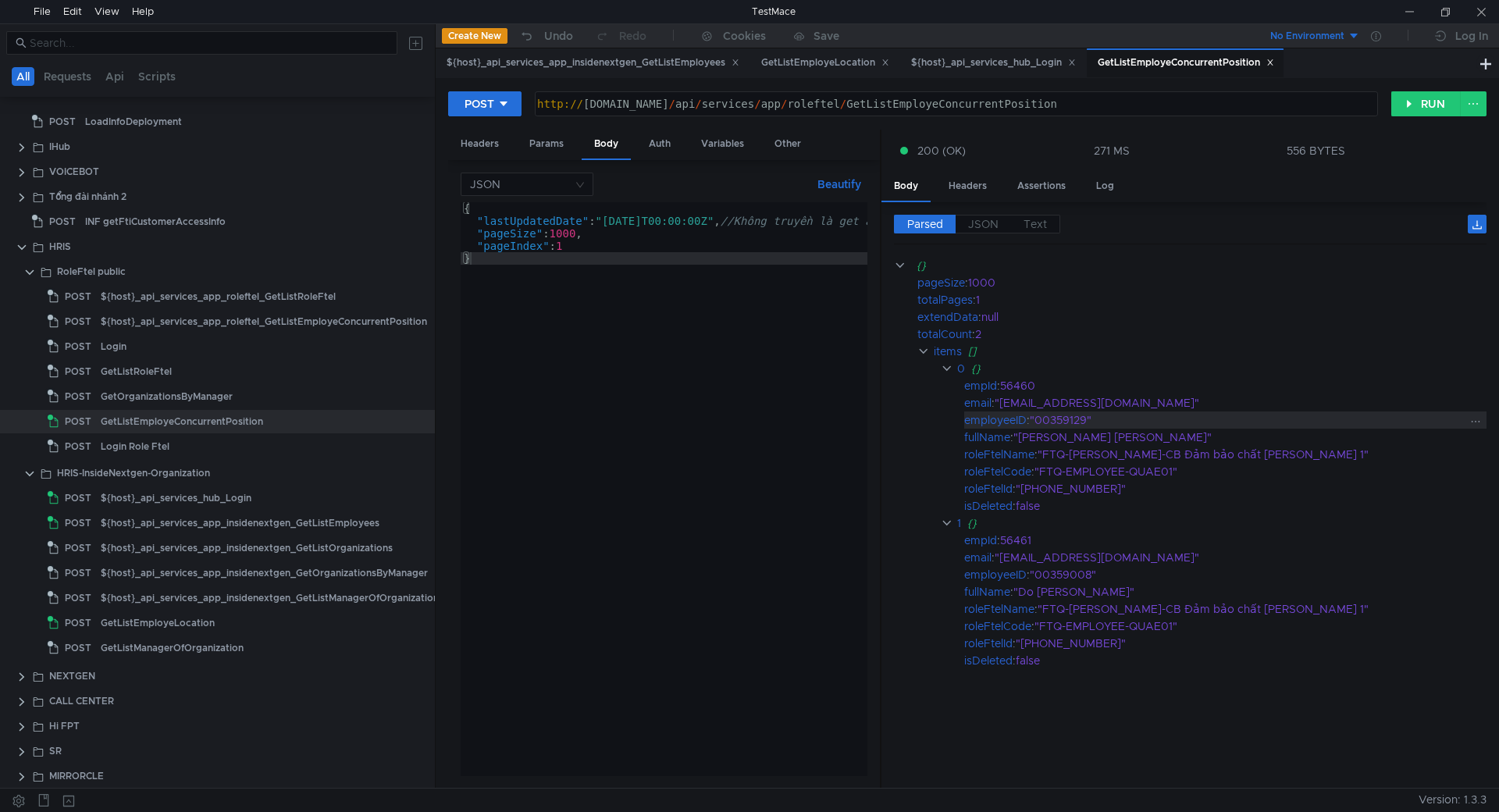
click at [1073, 420] on div ""00359129"" at bounding box center [1248, 420] width 438 height 17
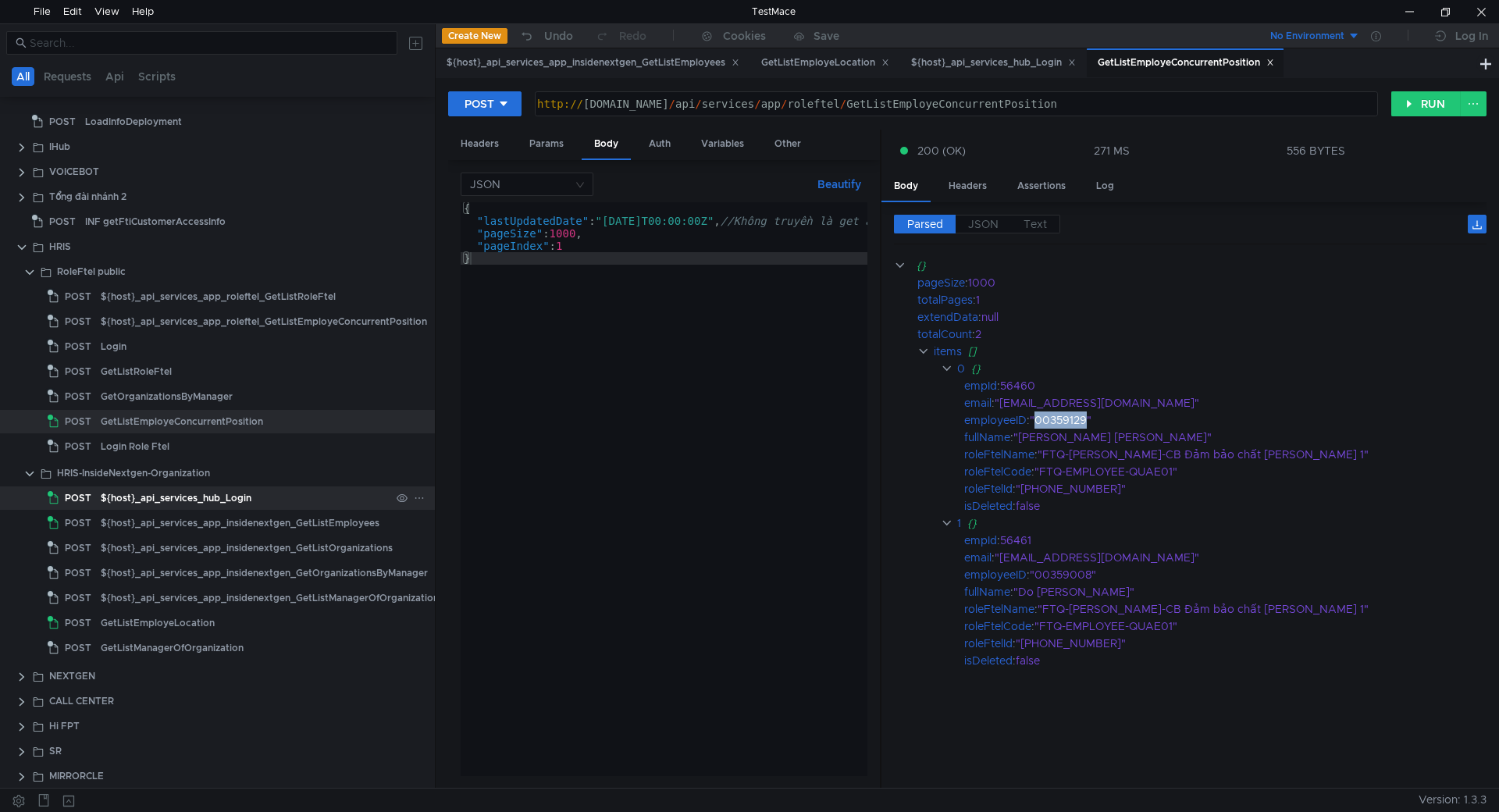
copy div "00359129"
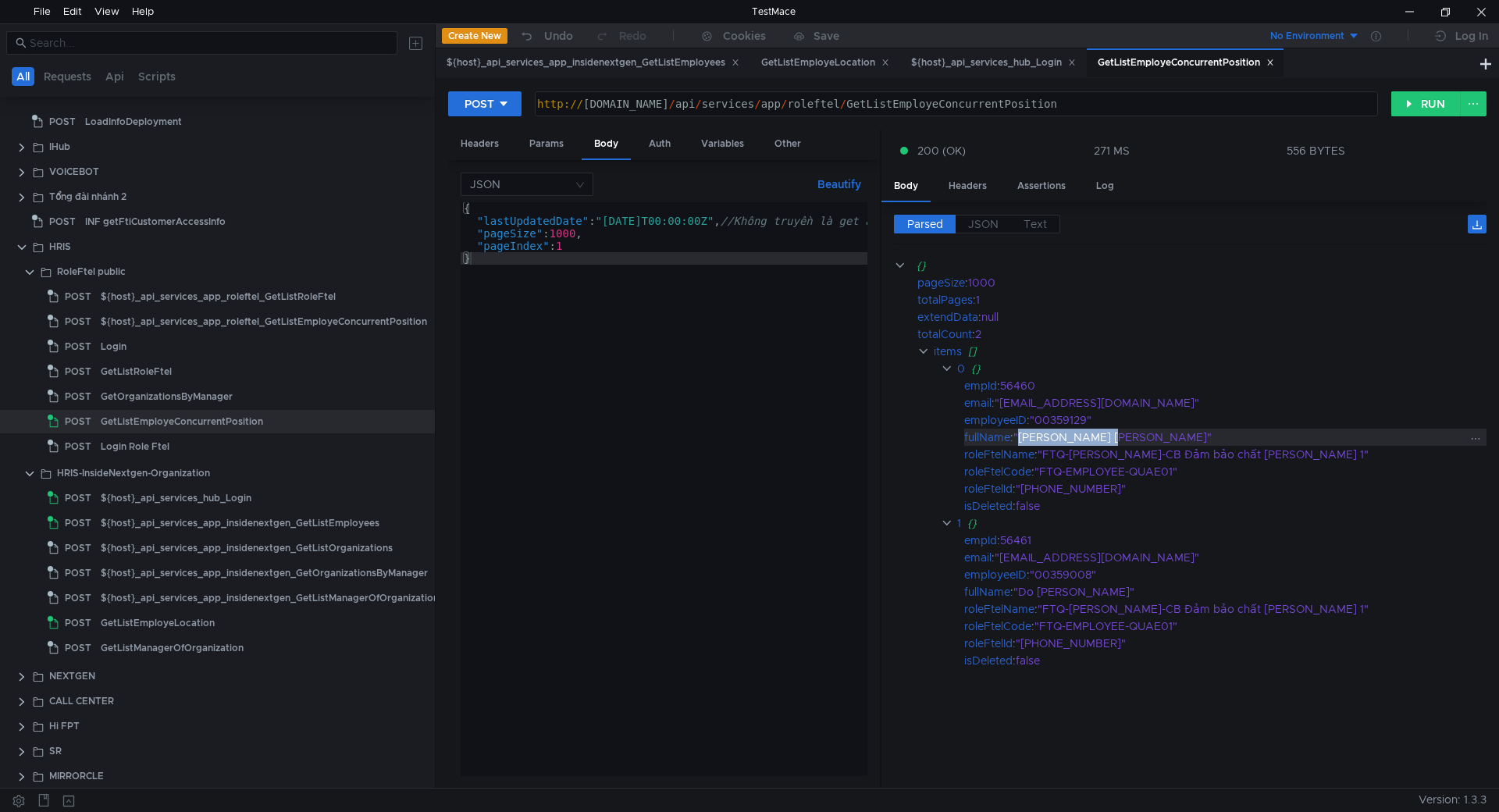
drag, startPoint x: 1023, startPoint y: 437, endPoint x: 1114, endPoint y: 437, distance: 91.0
click at [1114, 437] on div ""[PERSON_NAME] [PERSON_NAME]"" at bounding box center [1239, 438] width 453 height 17
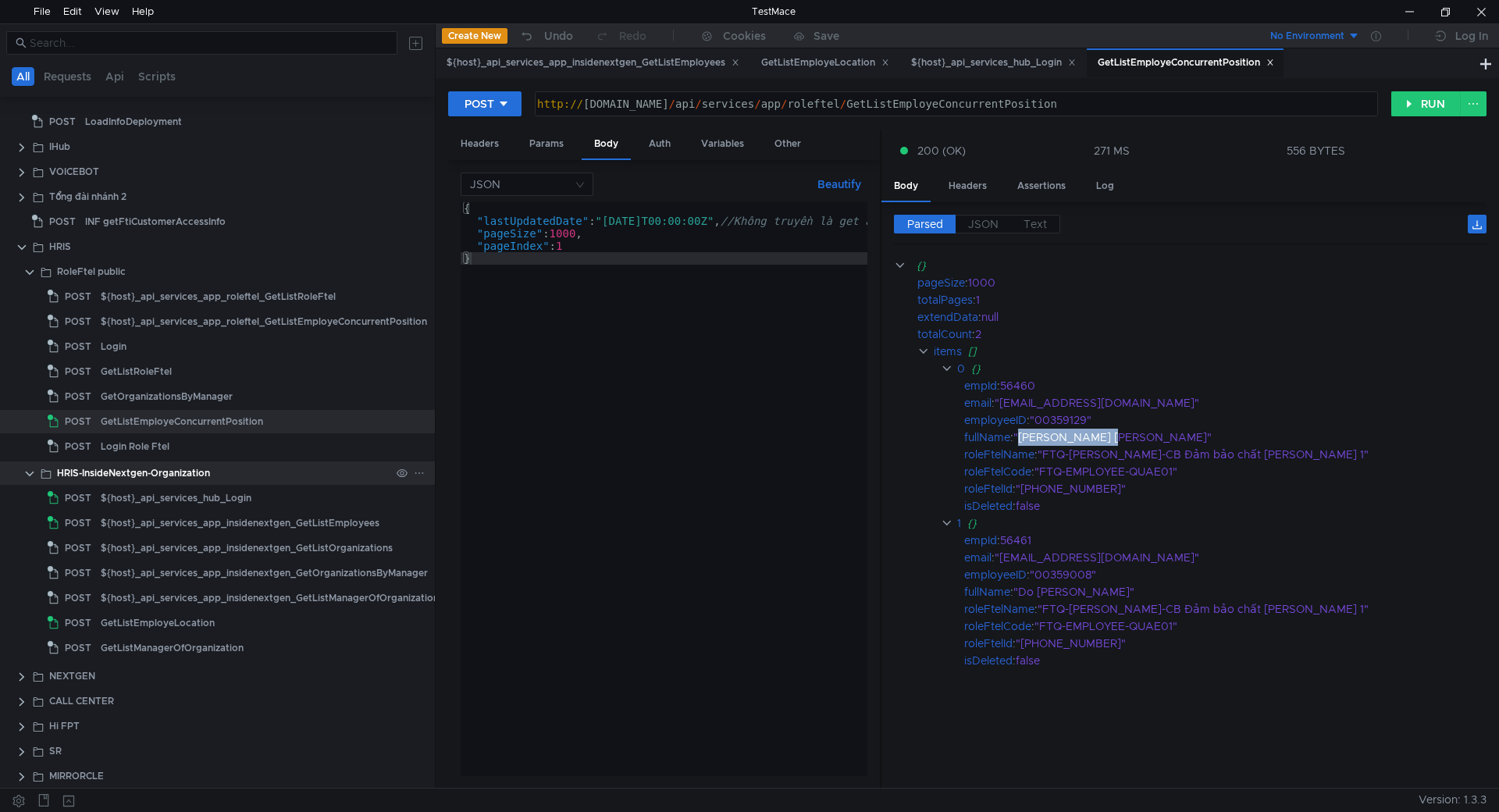
copy div "[PERSON_NAME] [PERSON_NAME]"
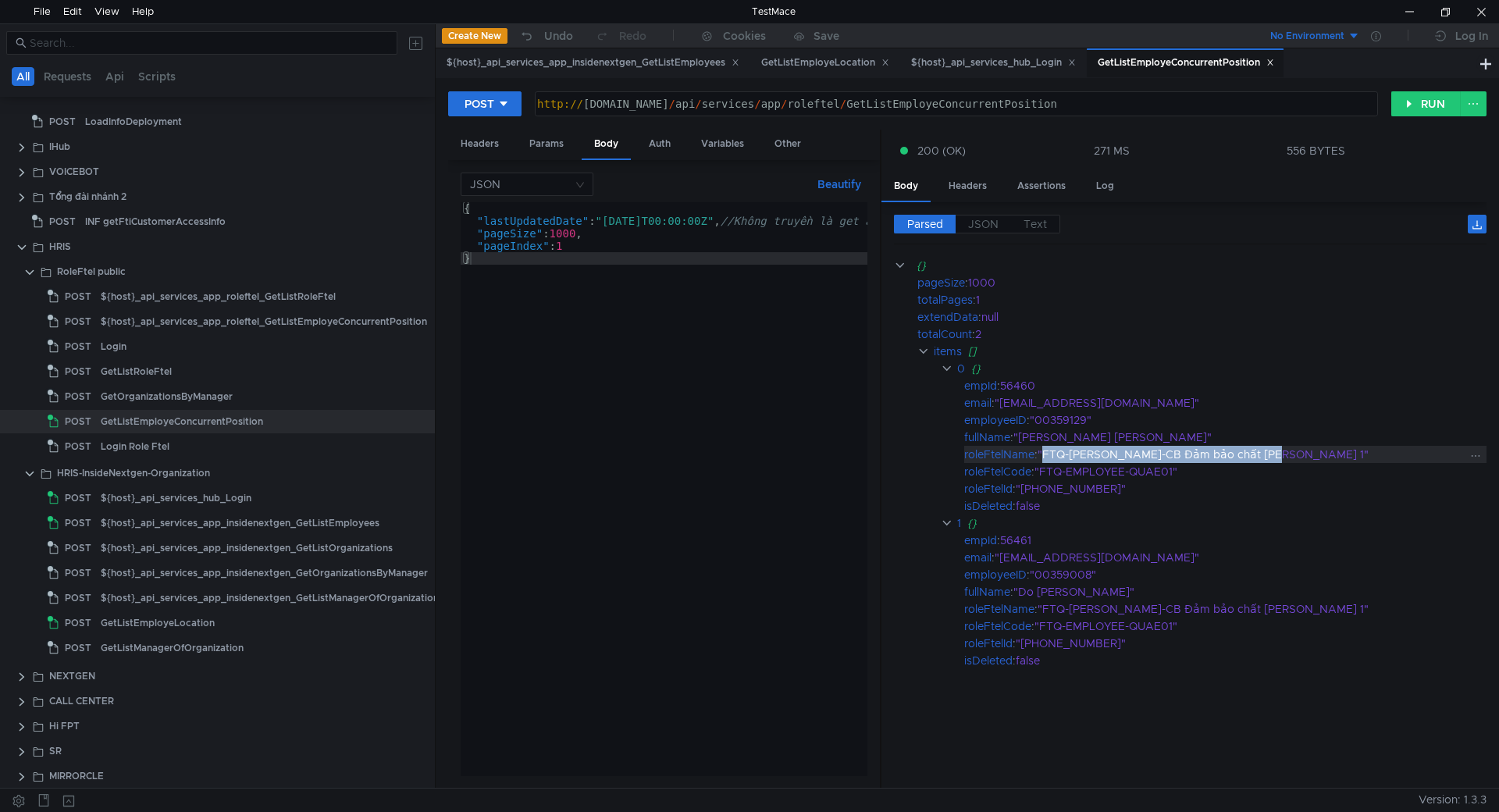
drag, startPoint x: 1046, startPoint y: 454, endPoint x: 1241, endPoint y: 467, distance: 195.4
click at [1260, 462] on div ""FTQ-[PERSON_NAME]-CB Đảm bảo chất [PERSON_NAME] 1"" at bounding box center [1252, 454] width 429 height 17
copy div "FTQ-[PERSON_NAME]-CB Đảm bảo chất [PERSON_NAME] 1"
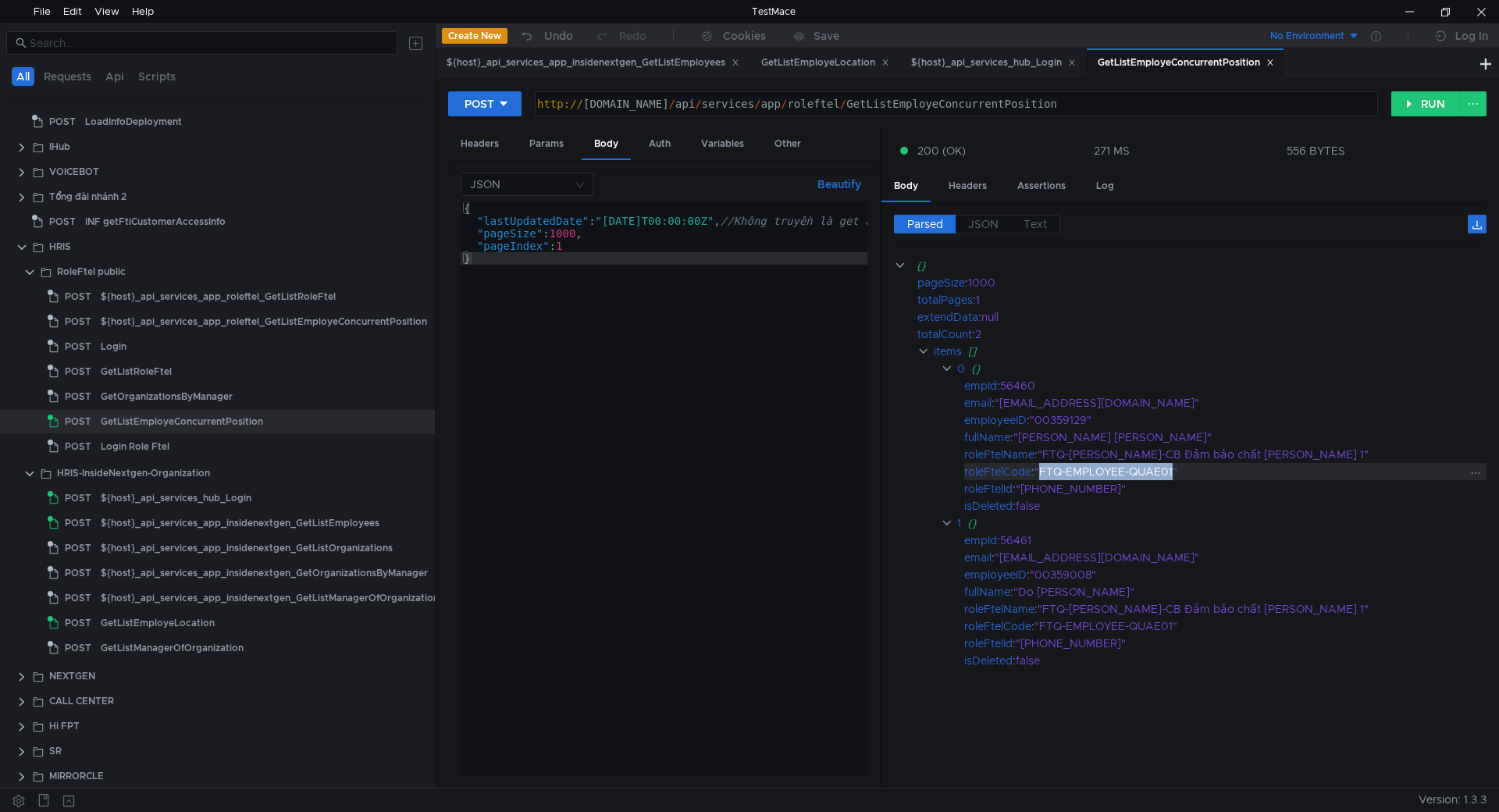
drag, startPoint x: 1044, startPoint y: 473, endPoint x: 1175, endPoint y: 474, distance: 131.0
click at [1175, 474] on div ""FTQ-EMPLOYEE-QUAE01"" at bounding box center [1251, 471] width 433 height 17
copy div "FTQ-EMPLOYEE-QUAE01"
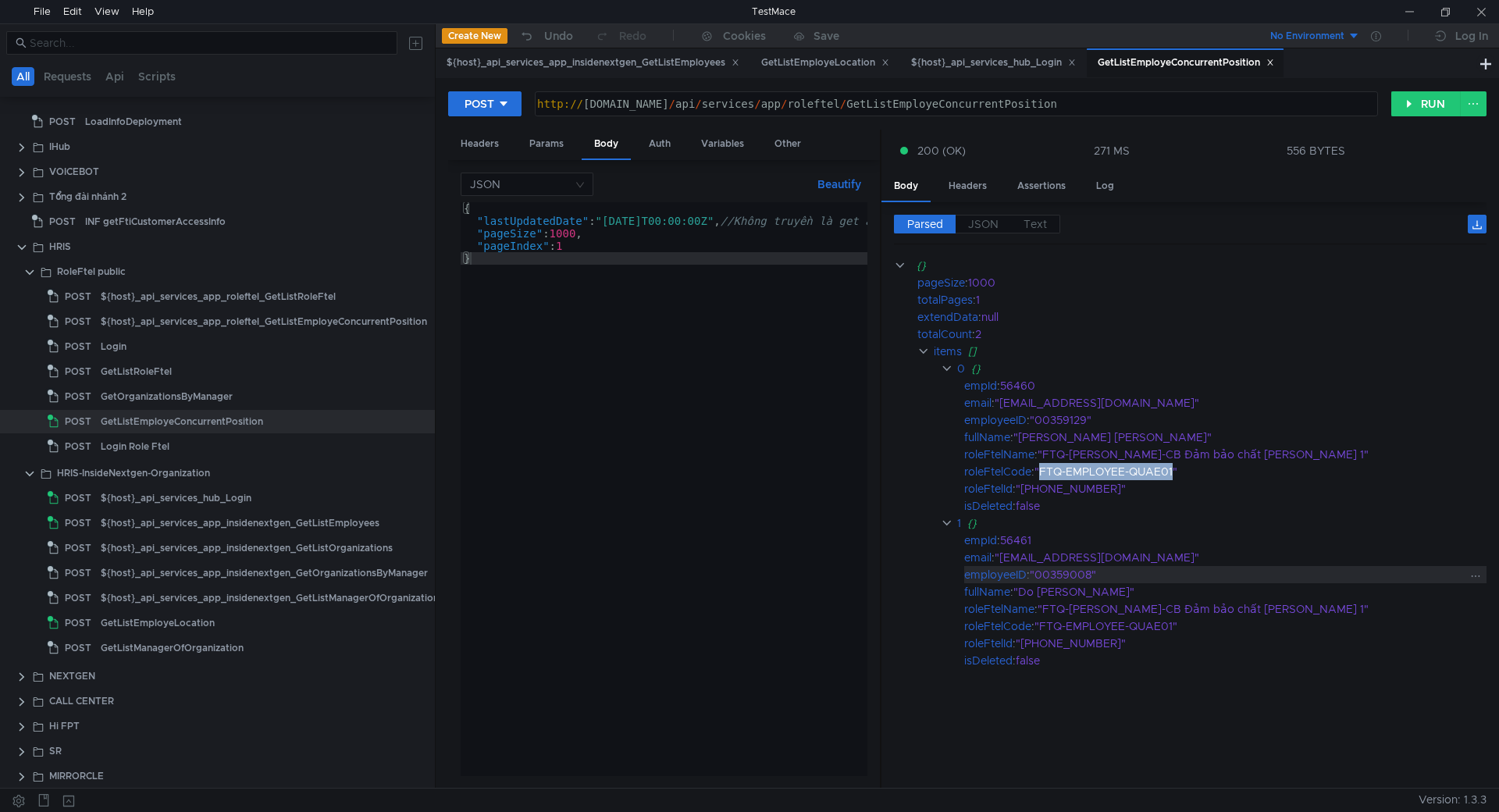
drag, startPoint x: 1070, startPoint y: 560, endPoint x: 1063, endPoint y: 574, distance: 15.7
click at [1070, 560] on div ""[EMAIL_ADDRESS][DOMAIN_NAME]"" at bounding box center [1231, 557] width 471 height 17
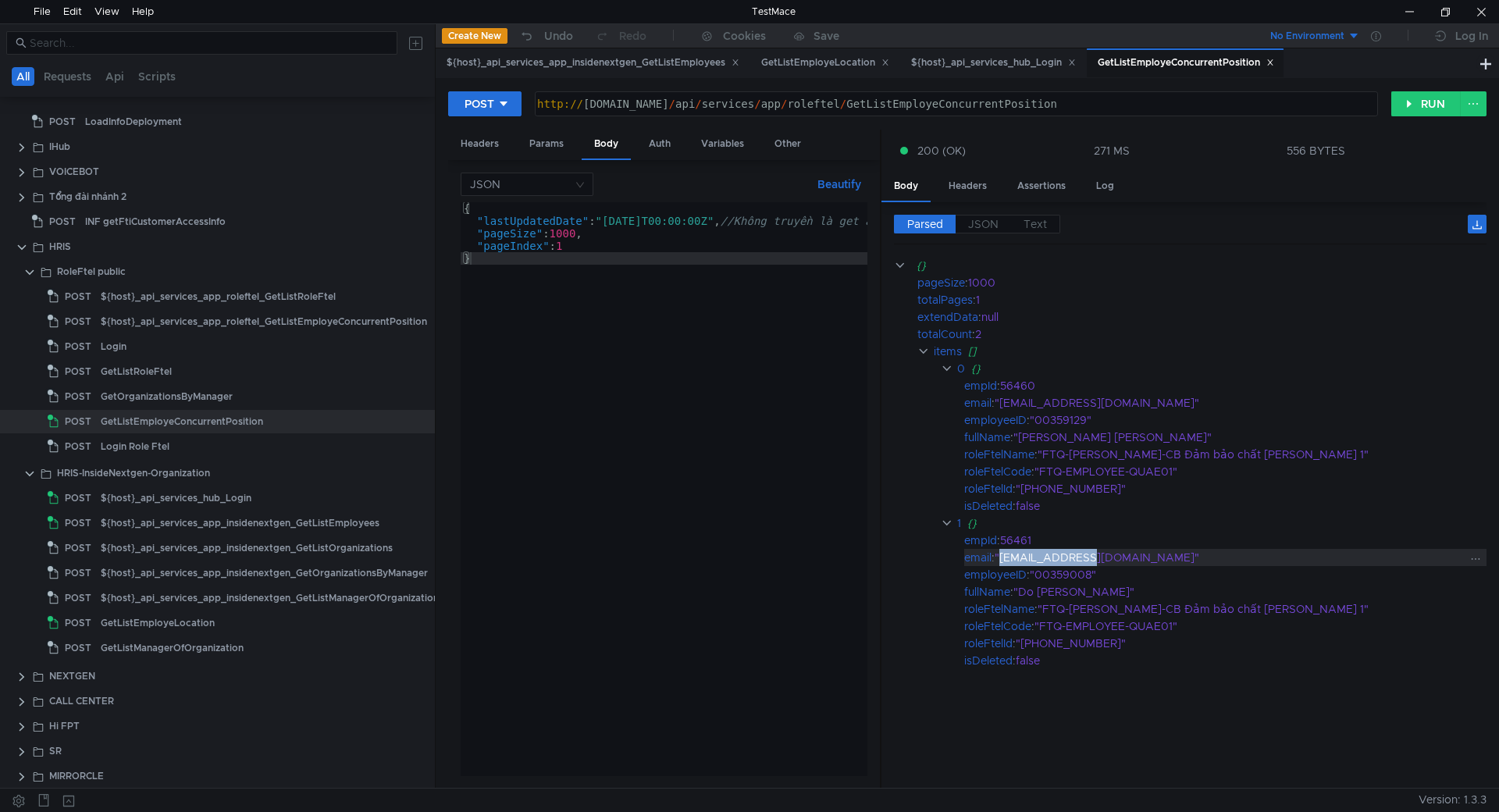
drag, startPoint x: 1003, startPoint y: 555, endPoint x: 1081, endPoint y: 557, distance: 78.0
click at [1081, 557] on div ""[EMAIL_ADDRESS][DOMAIN_NAME]"" at bounding box center [1231, 557] width 471 height 17
copy div "[EMAIL_ADDRESS][DOMAIN_NAME]"
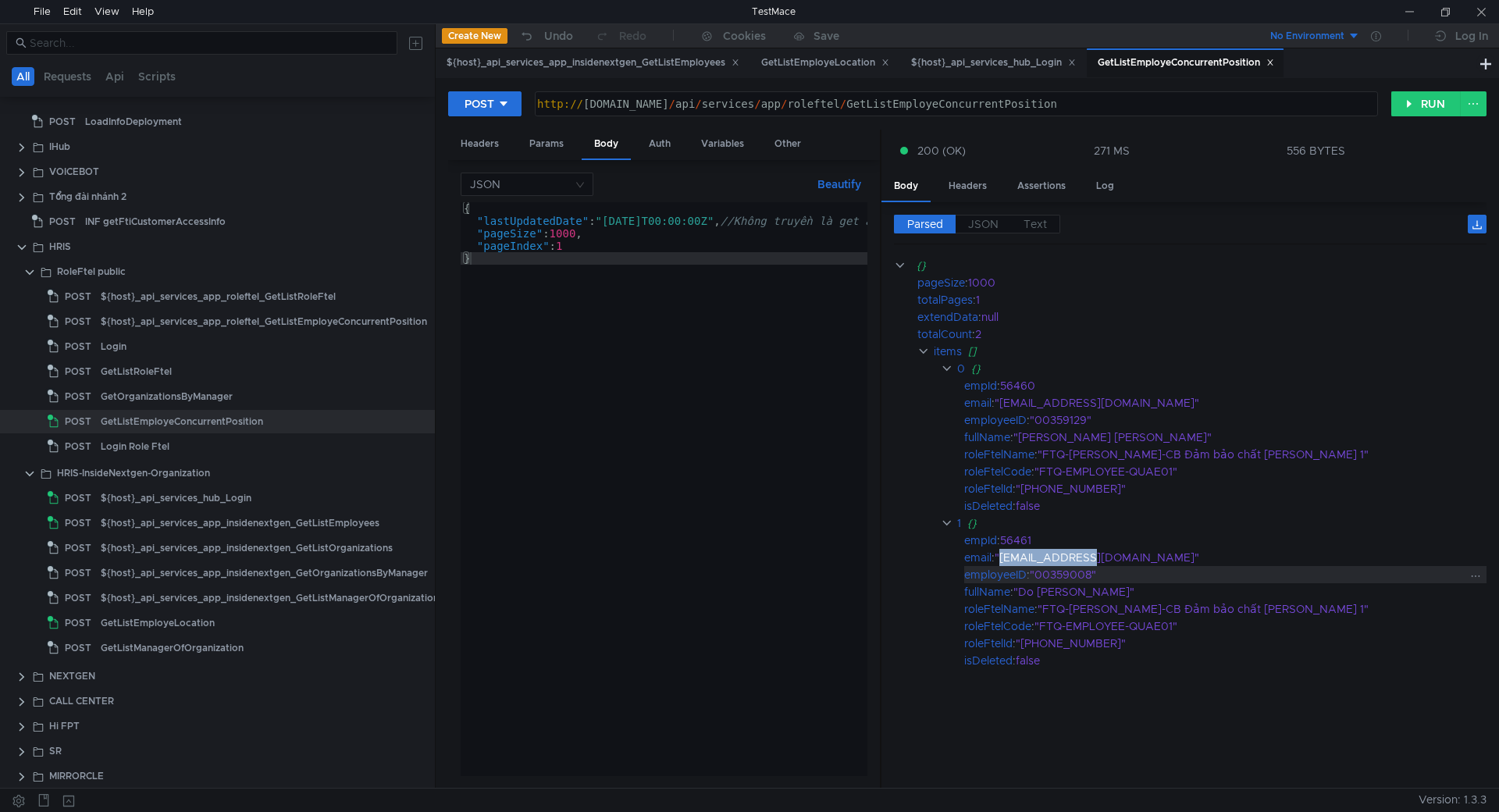
click at [1060, 577] on div ""00359008"" at bounding box center [1248, 575] width 438 height 17
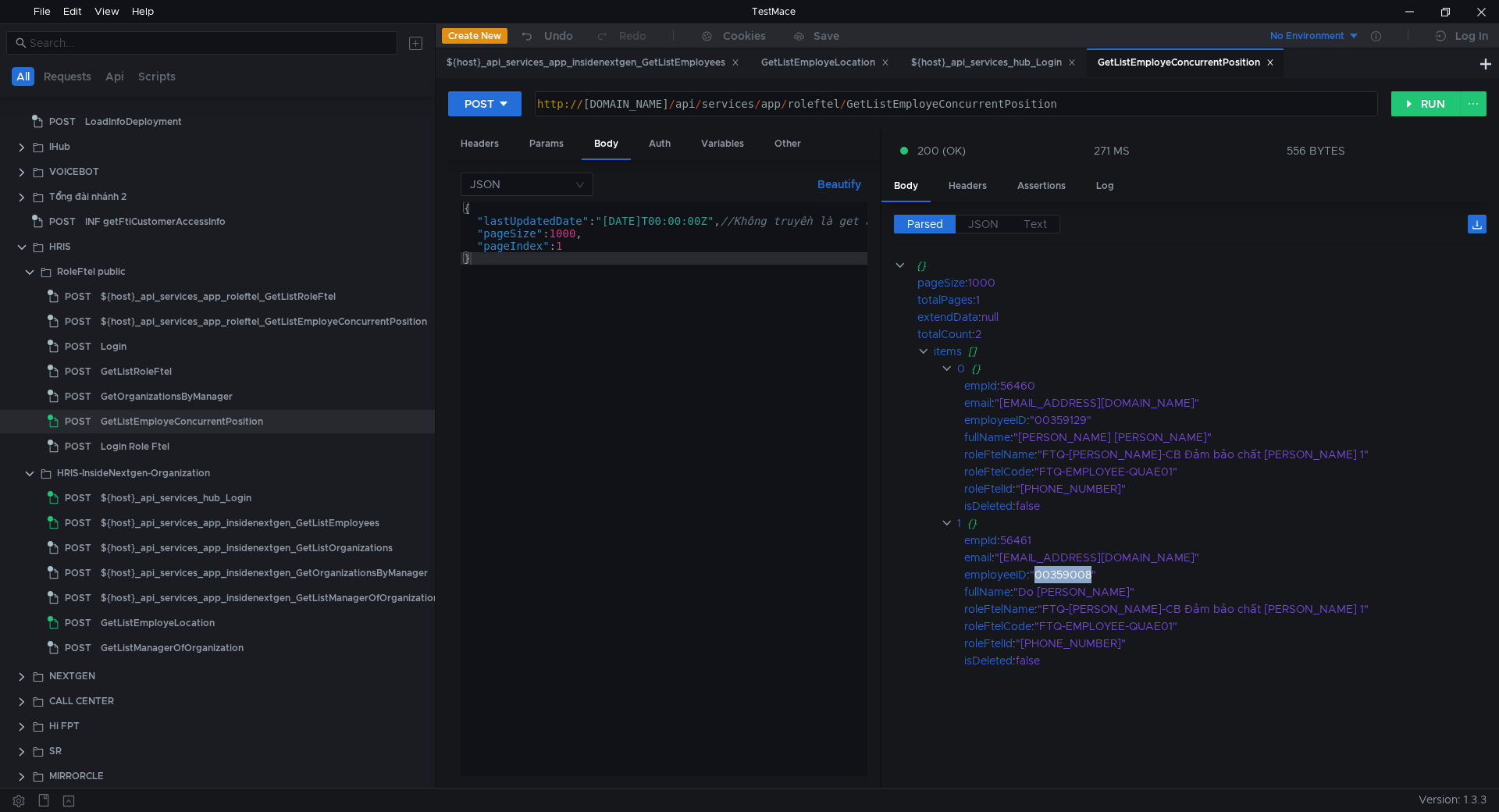
drag, startPoint x: 1060, startPoint y: 577, endPoint x: 960, endPoint y: 625, distance: 110.9
click at [1061, 577] on div ""00359008"" at bounding box center [1248, 575] width 438 height 17
copy div "00359008"
drag, startPoint x: 1021, startPoint y: 594, endPoint x: 1092, endPoint y: 595, distance: 71.0
click at [1092, 595] on div ""Do [PERSON_NAME]"" at bounding box center [1239, 592] width 453 height 17
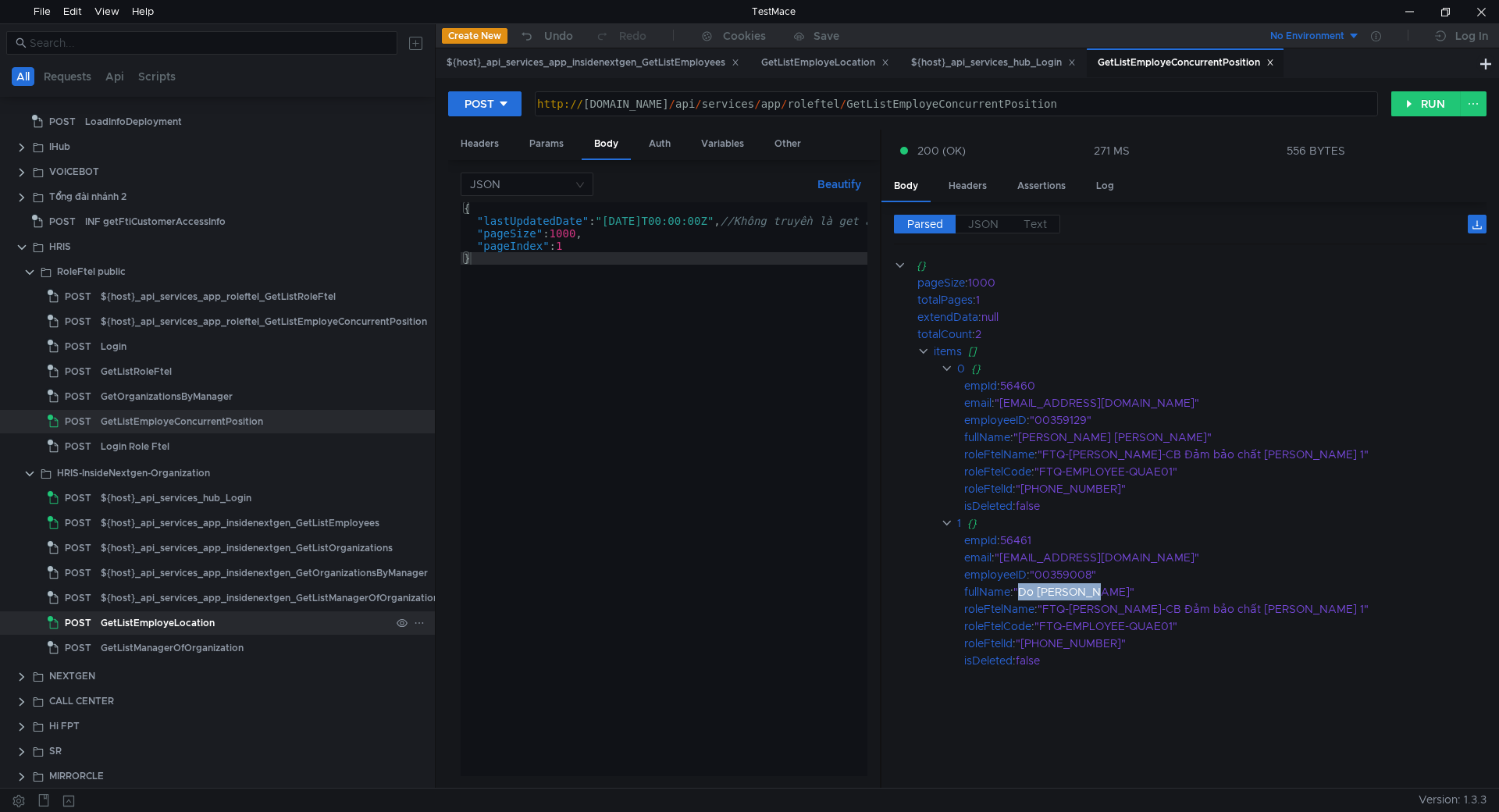
copy div "Do [PERSON_NAME]"
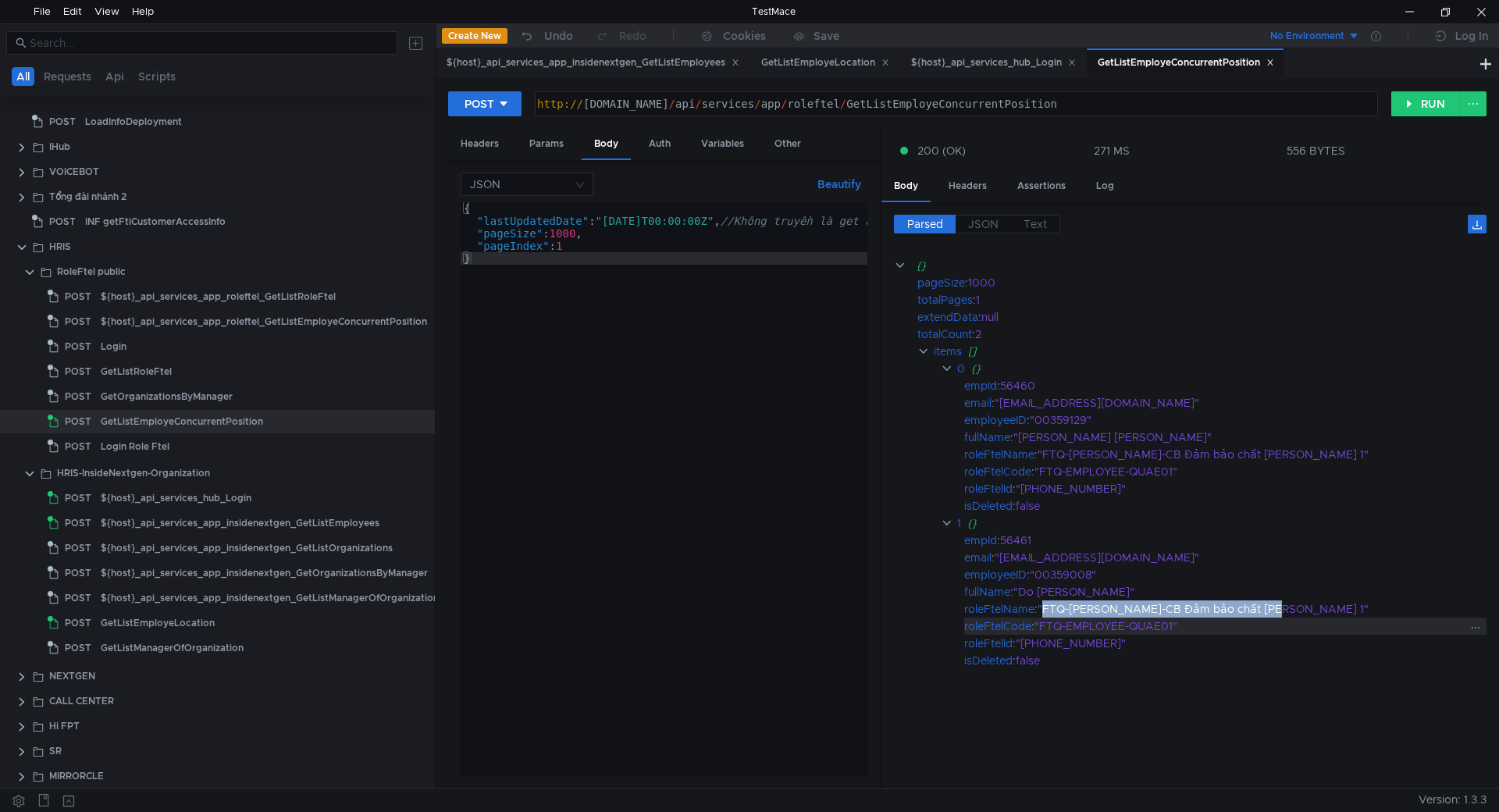
drag, startPoint x: 1046, startPoint y: 607, endPoint x: 1234, endPoint y: 623, distance: 188.7
click at [1260, 615] on div ""FTQ-[PERSON_NAME]-CB Đảm bảo chất [PERSON_NAME] 1"" at bounding box center [1252, 609] width 429 height 17
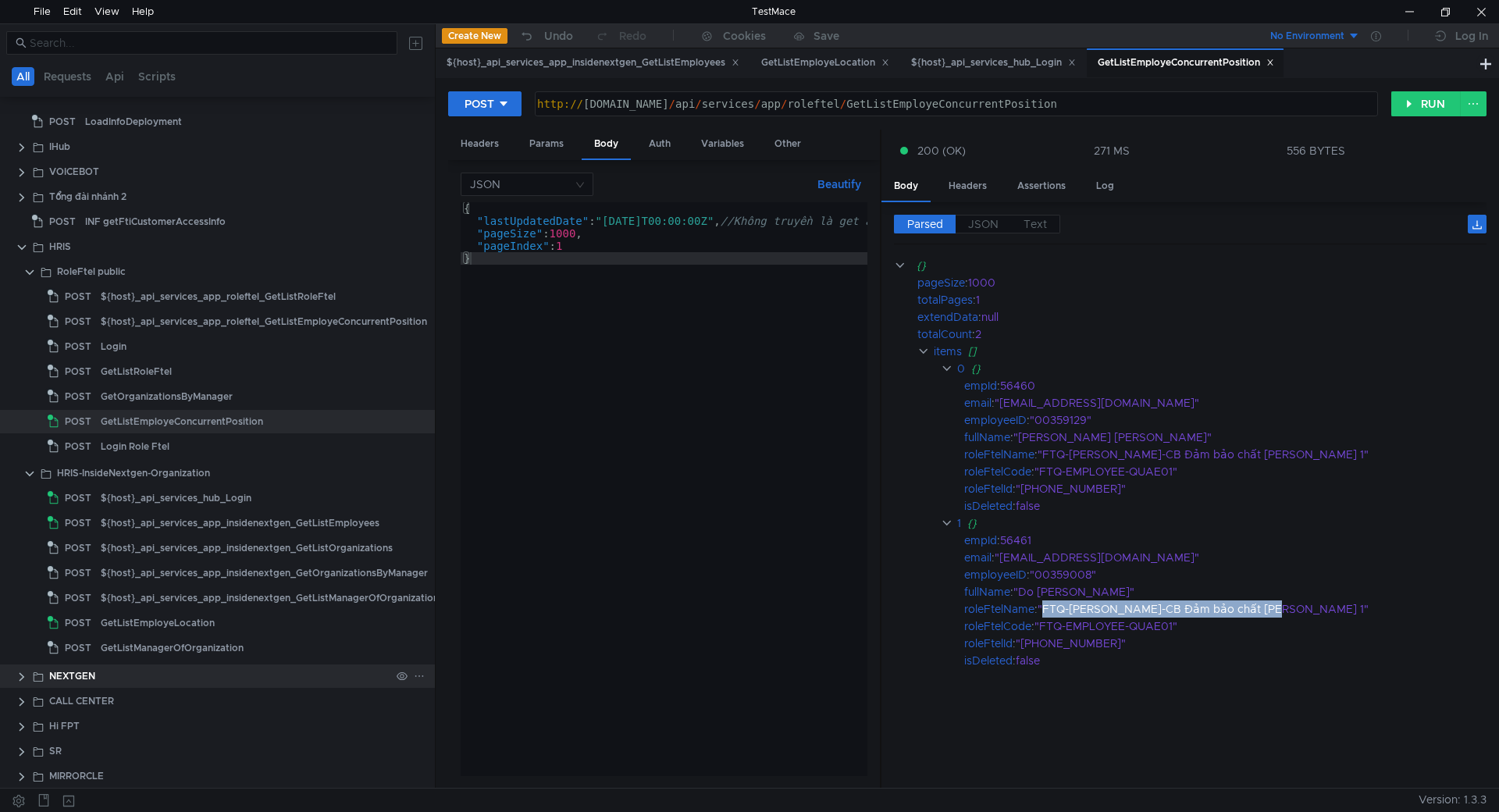
copy div "FTQ-[PERSON_NAME]-CB Đảm bảo chất [PERSON_NAME] 1"
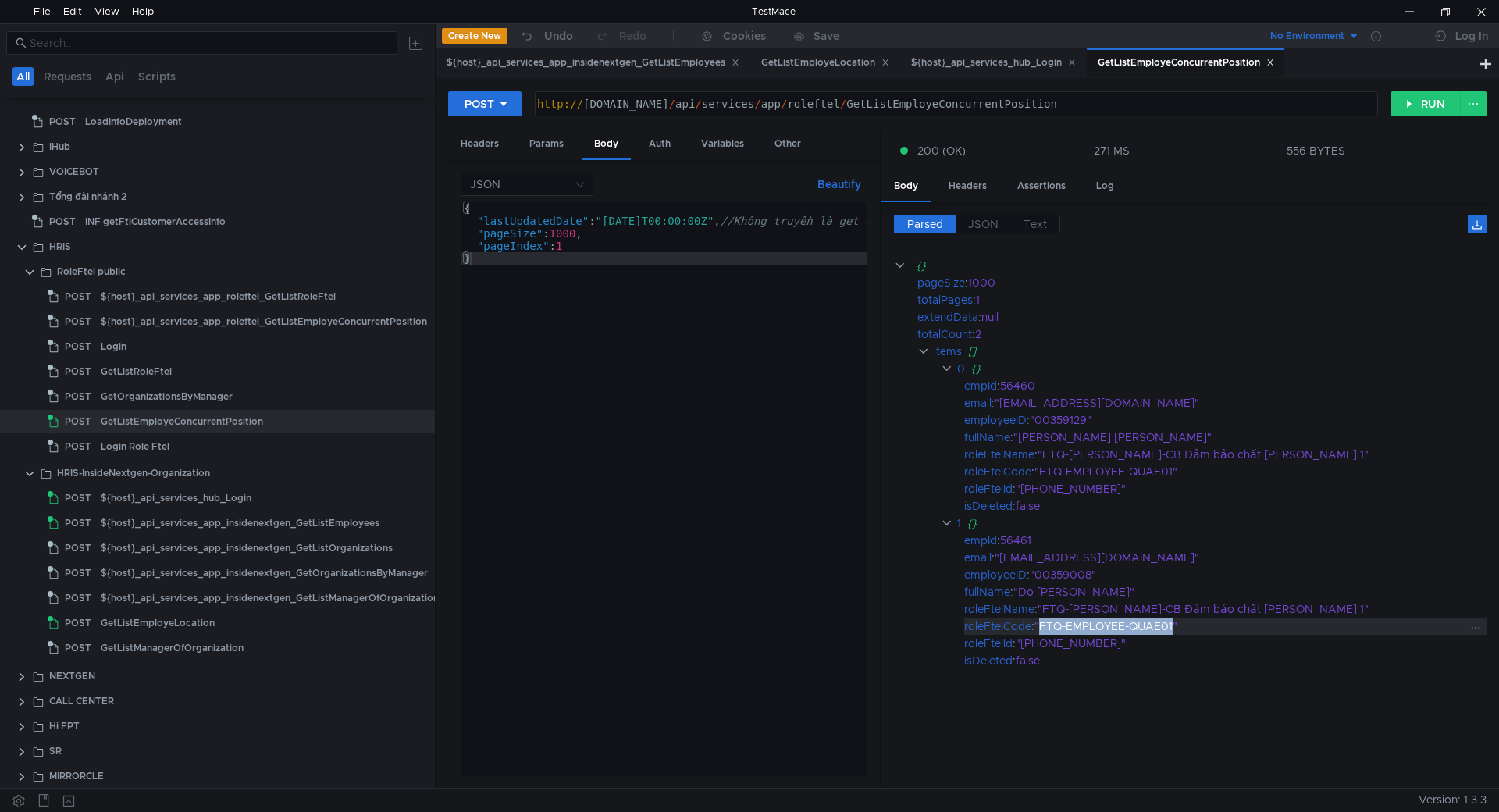
drag, startPoint x: 1045, startPoint y: 627, endPoint x: 1177, endPoint y: 626, distance: 132.0
click at [1177, 626] on div ""FTQ-EMPLOYEE-QUAE01"" at bounding box center [1251, 626] width 433 height 17
click at [1470, 11] on div at bounding box center [1482, 11] width 36 height 23
